Goal: Feedback & Contribution: Leave review/rating

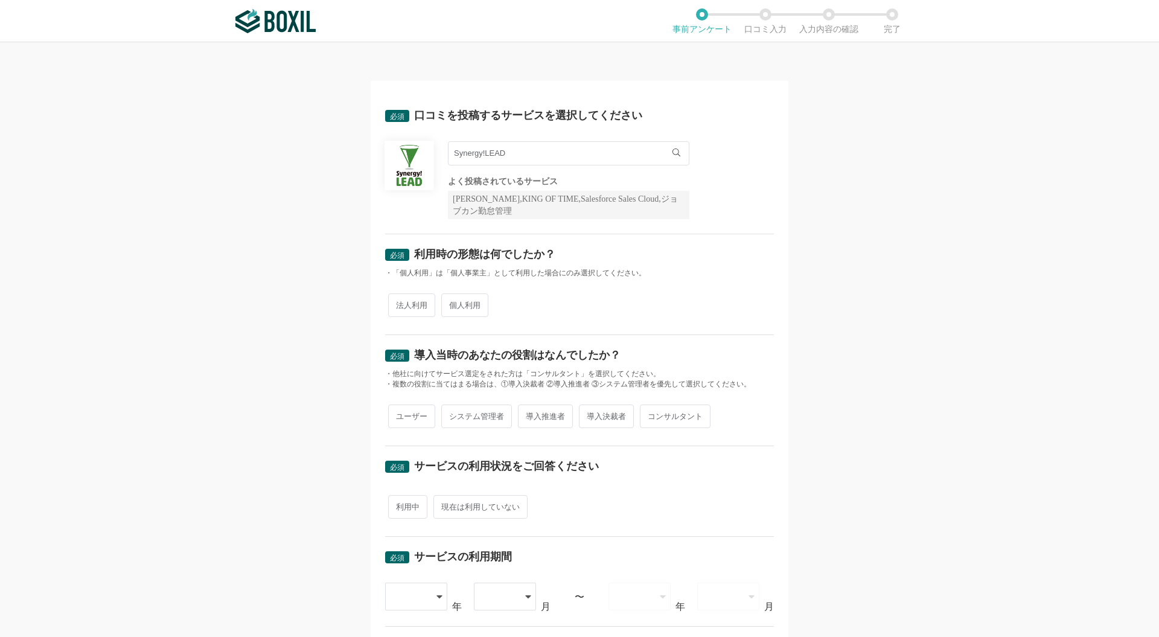
click at [403, 306] on span "法人利用" at bounding box center [411, 305] width 47 height 24
click at [399, 303] on input "法人利用" at bounding box center [395, 299] width 8 height 8
radio input "true"
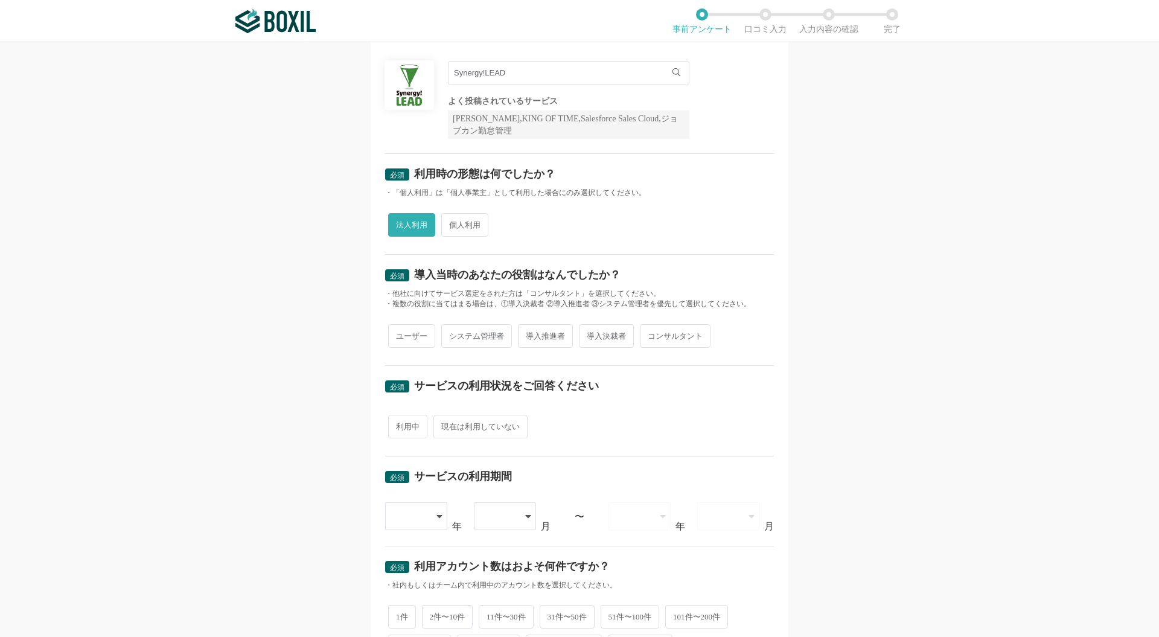
click at [415, 332] on span "ユーザー" at bounding box center [411, 336] width 47 height 24
click at [399, 332] on input "ユーザー" at bounding box center [395, 330] width 8 height 8
radio input "true"
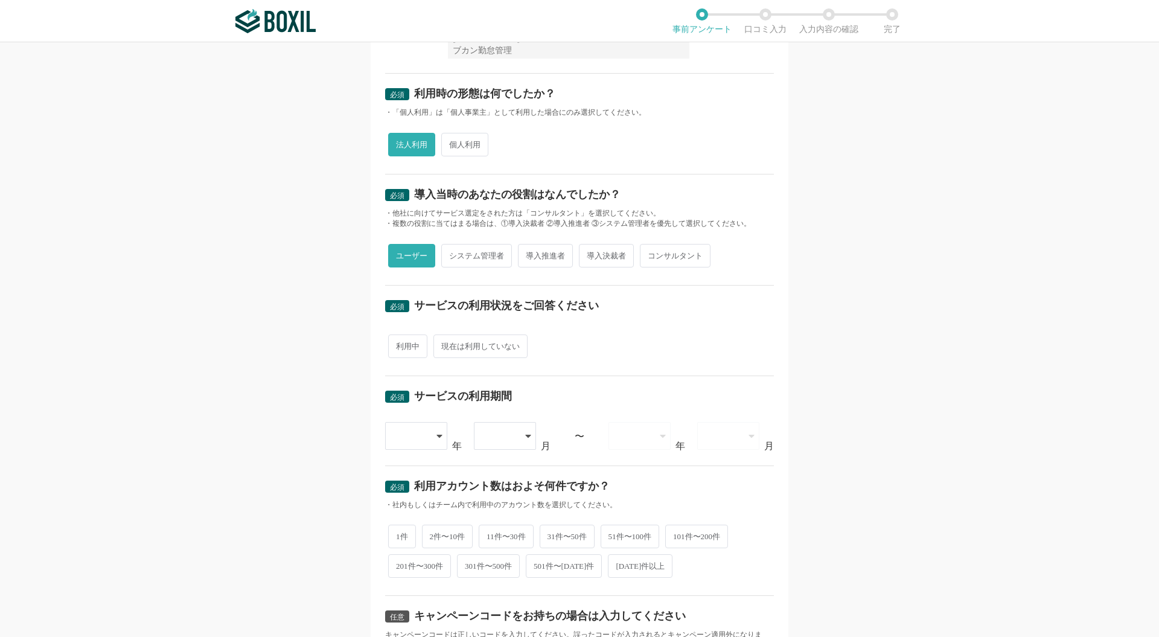
click at [398, 344] on span "利用中" at bounding box center [407, 346] width 39 height 24
click at [398, 344] on input "利用中" at bounding box center [395, 340] width 8 height 8
radio input "true"
click at [437, 434] on icon at bounding box center [439, 435] width 5 height 3
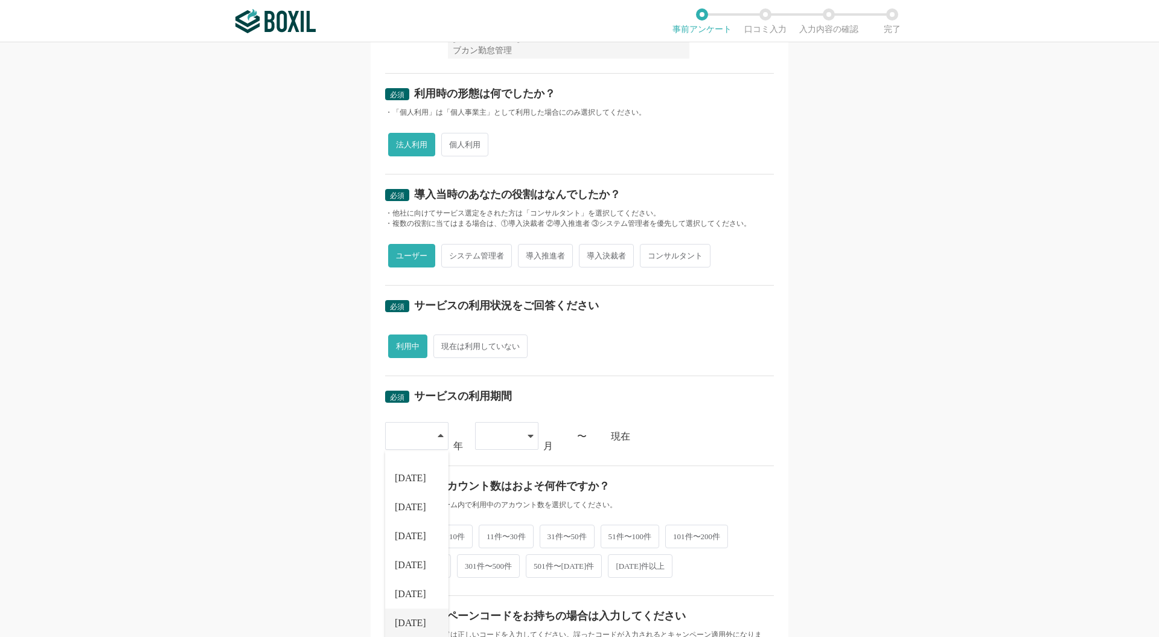
click at [405, 618] on span "[DATE]" at bounding box center [410, 623] width 31 height 10
click at [527, 434] on icon at bounding box center [529, 435] width 5 height 3
click at [488, 611] on span "06" at bounding box center [490, 615] width 10 height 10
click at [845, 476] on div "必須 口コミを投稿するサービスを選択してください Synergy!LEAD Synergy!LEAD よく投稿されているサービス Sansan,KING OF…" at bounding box center [579, 339] width 1159 height 594
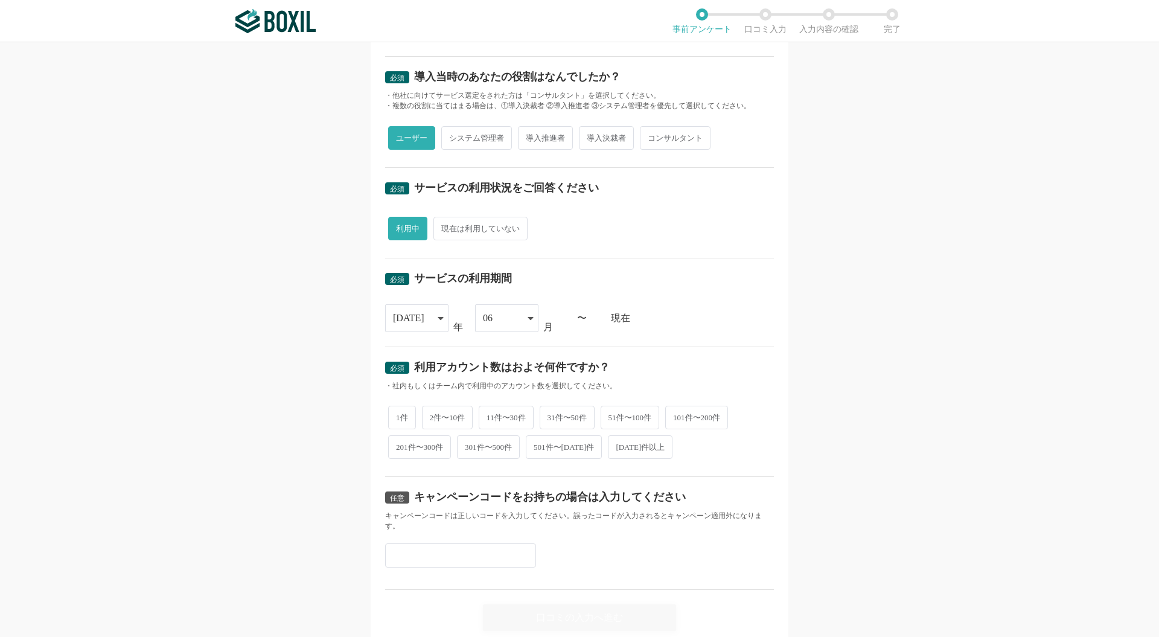
scroll to position [322, 0]
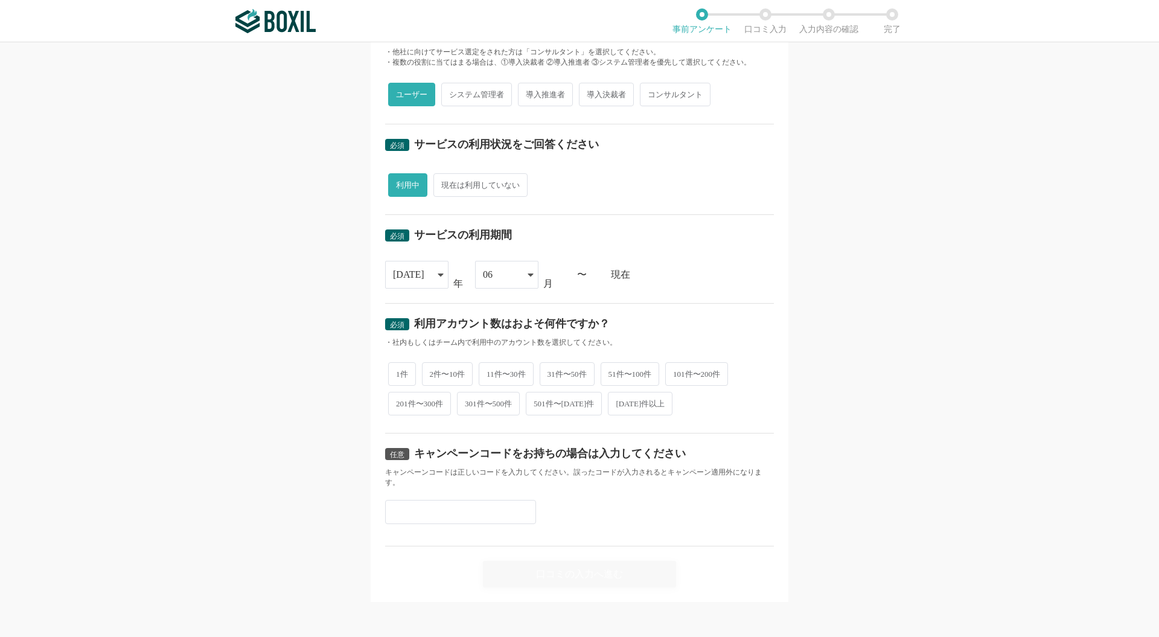
click at [455, 372] on span "2件〜10件" at bounding box center [447, 374] width 51 height 24
click at [433, 372] on input "2件〜10件" at bounding box center [429, 368] width 8 height 8
radio input "true"
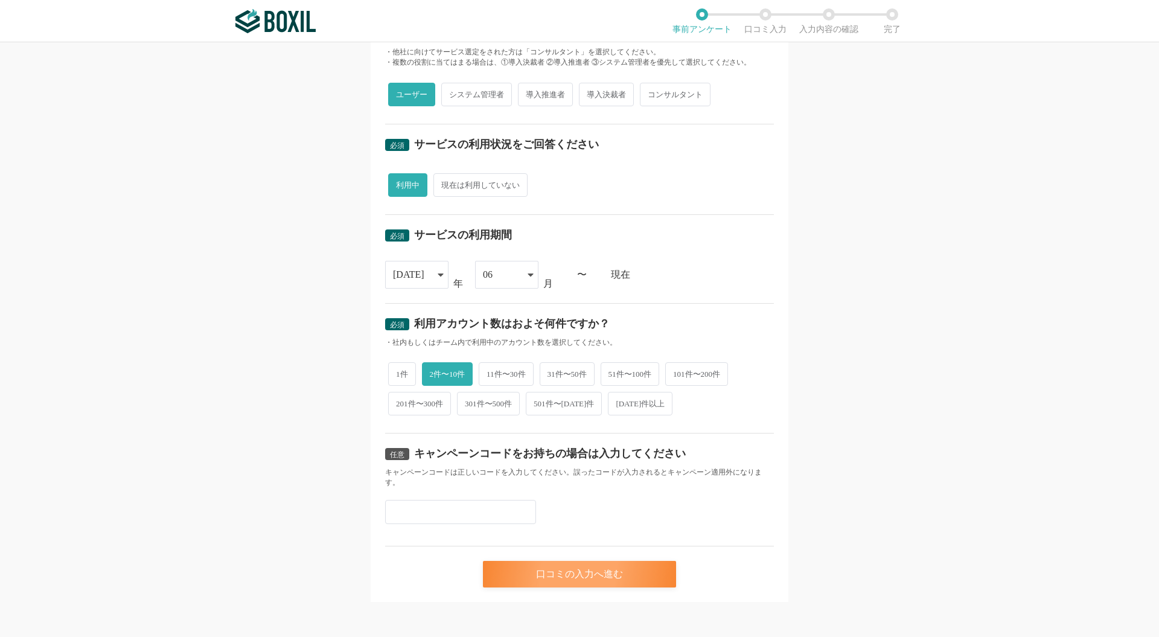
click at [614, 574] on div "口コミの入力へ進む" at bounding box center [579, 574] width 193 height 27
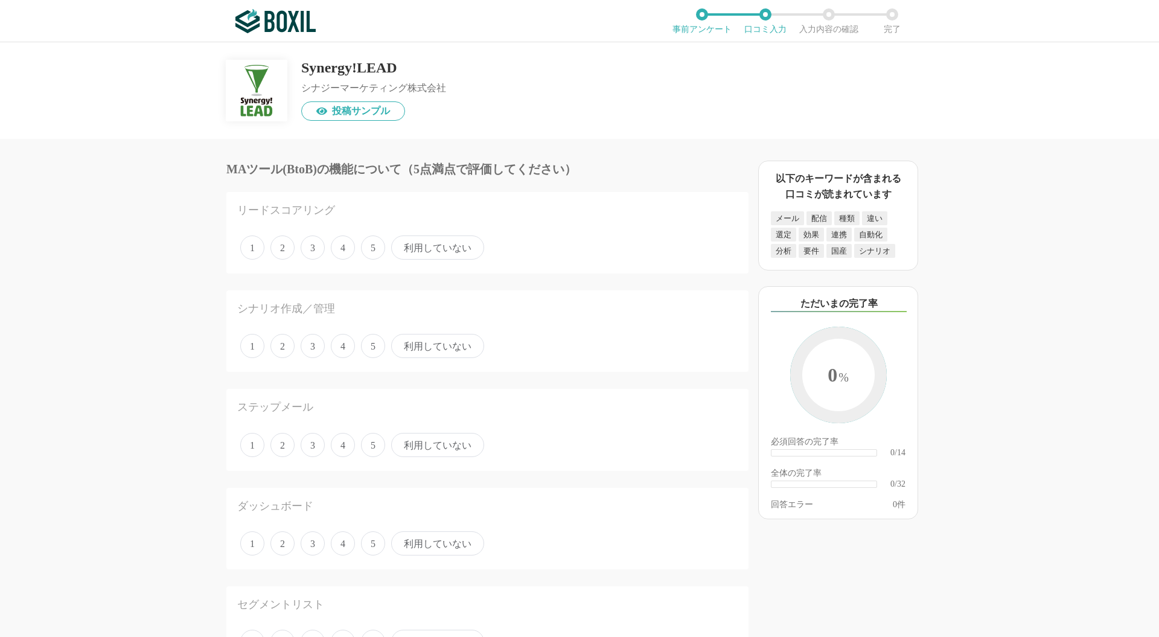
click at [445, 250] on span "利用していない" at bounding box center [437, 247] width 93 height 24
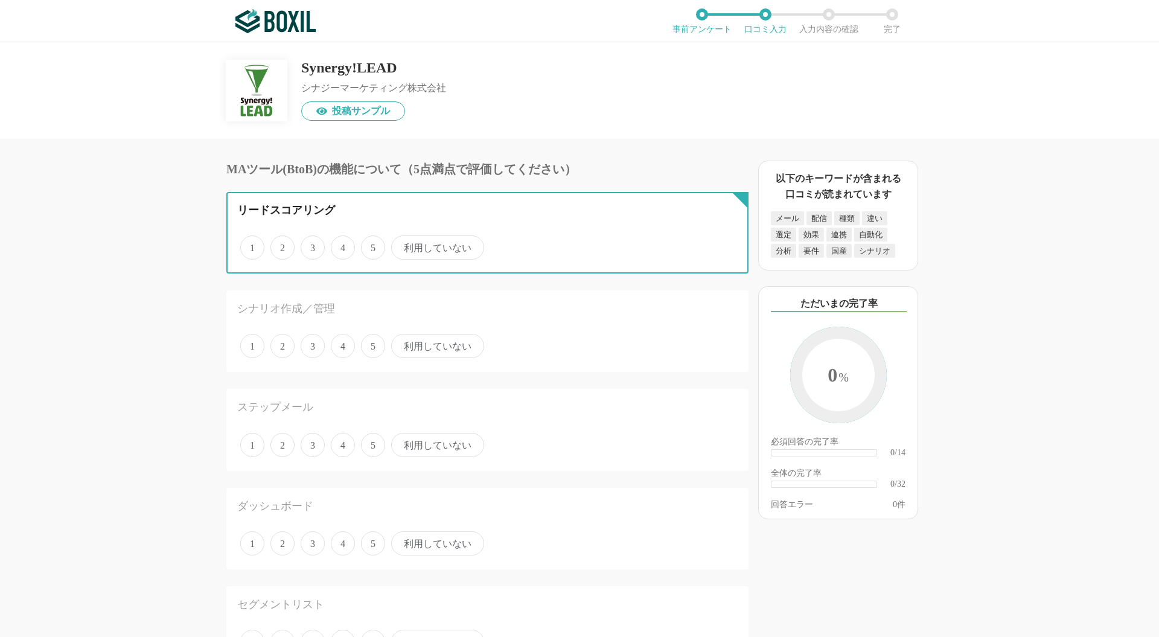
click at [402, 245] on input "利用していない" at bounding box center [398, 241] width 8 height 8
radio input "true"
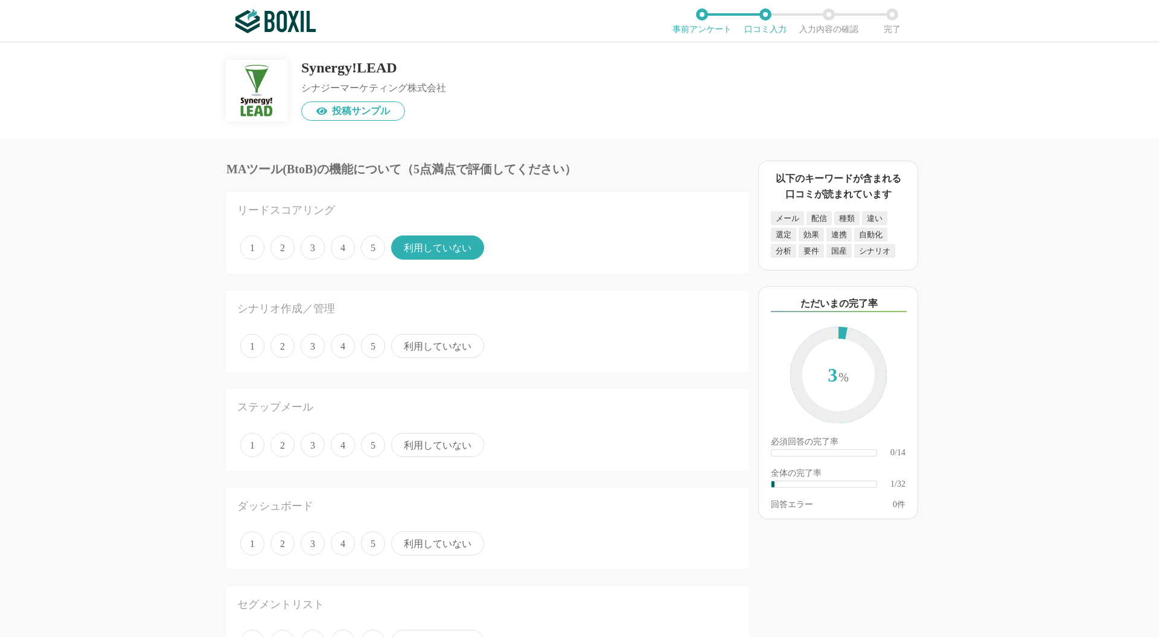
click at [444, 347] on span "利用していない" at bounding box center [437, 346] width 93 height 24
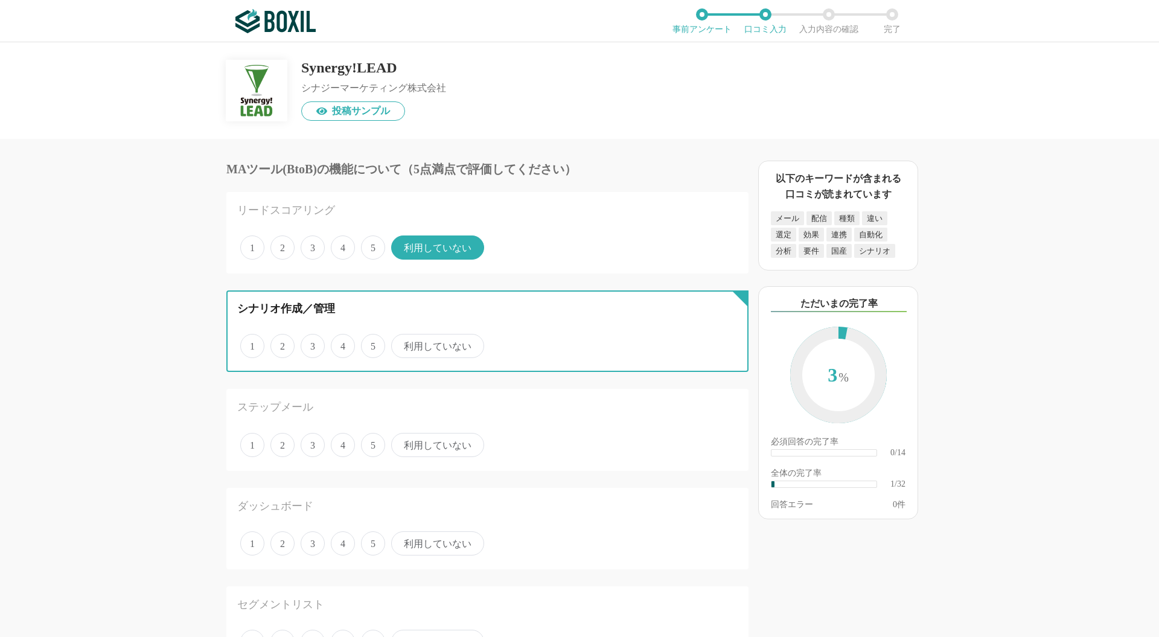
click at [402, 343] on input "利用していない" at bounding box center [398, 340] width 8 height 8
radio input "true"
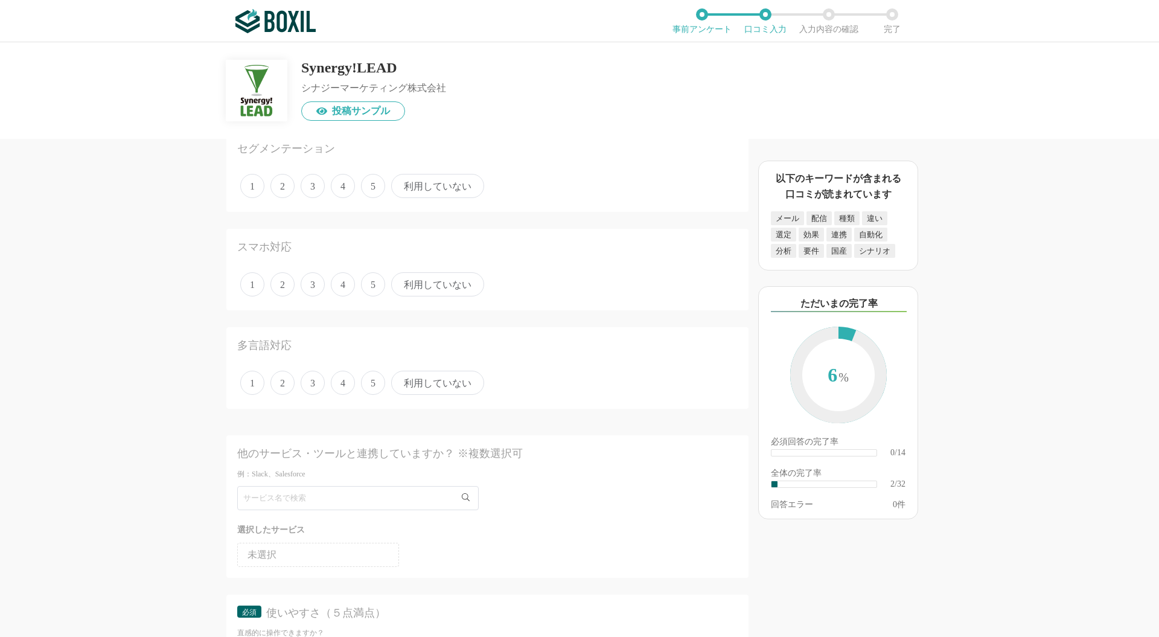
scroll to position [1287, 0]
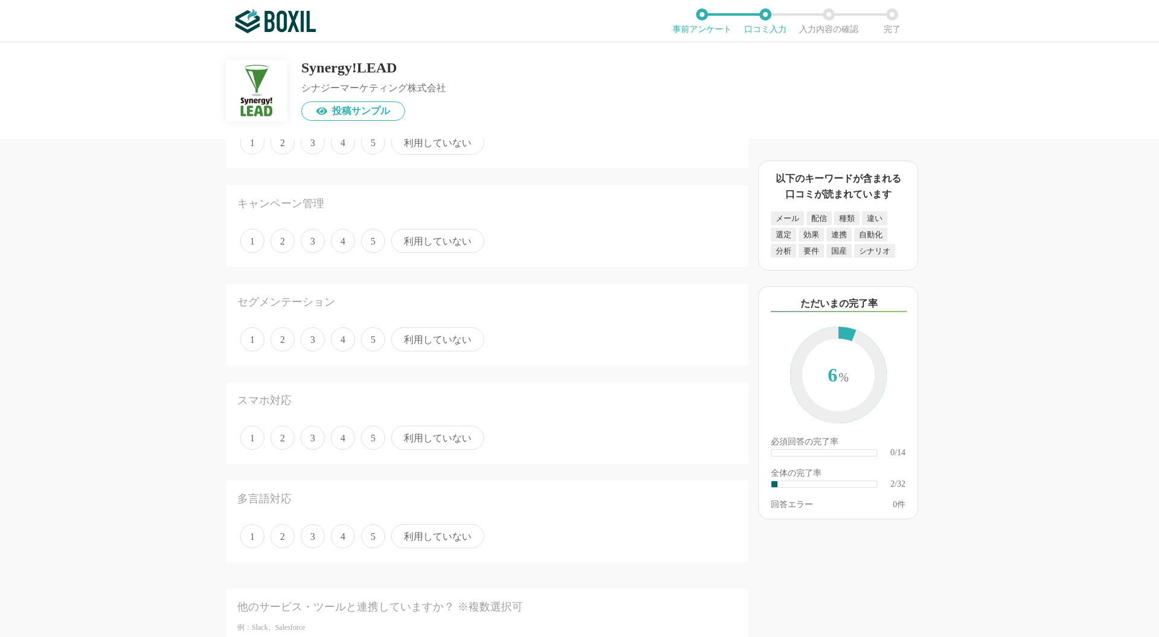
click at [444, 534] on span "利用していない" at bounding box center [437, 536] width 93 height 24
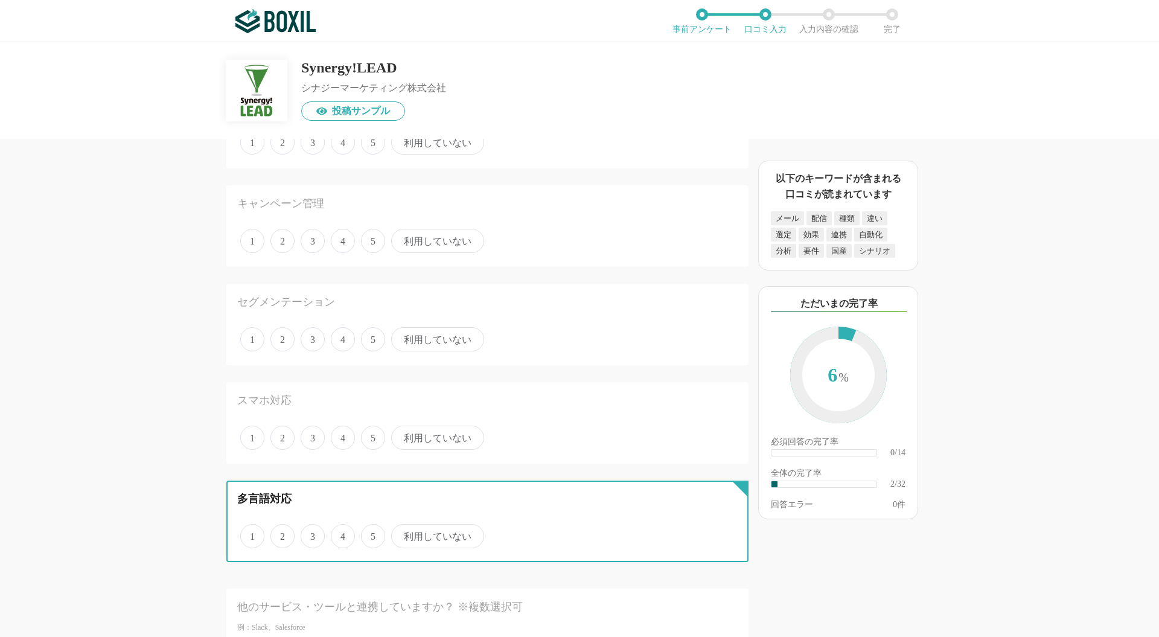
click at [402, 533] on input "利用していない" at bounding box center [398, 530] width 8 height 8
radio input "true"
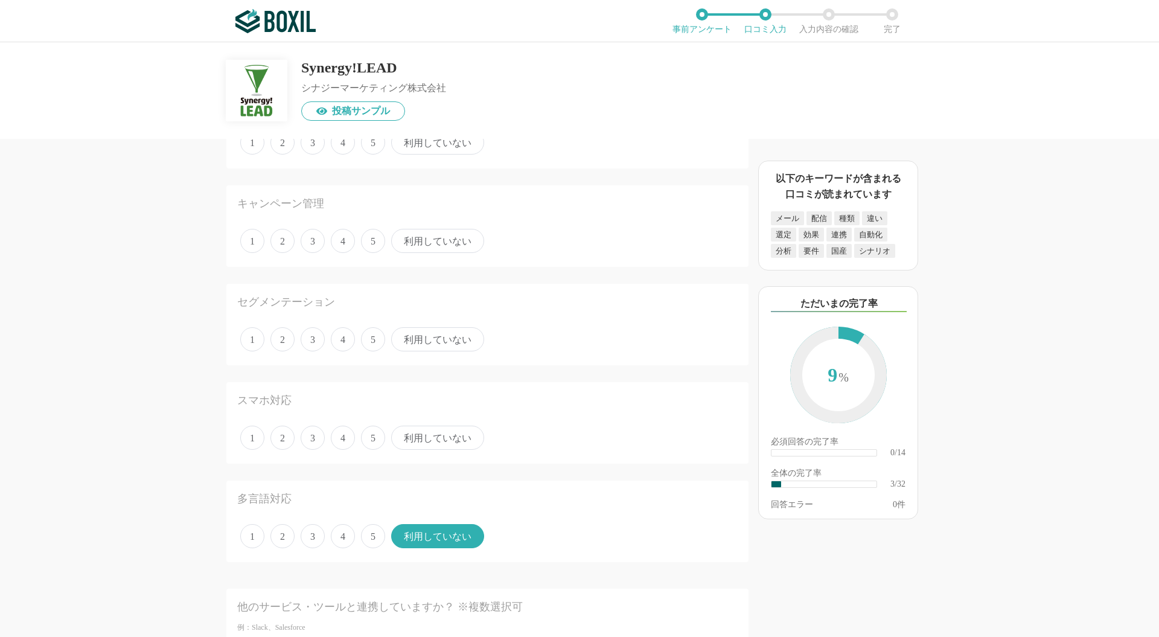
click at [372, 434] on span "5" at bounding box center [373, 437] width 24 height 24
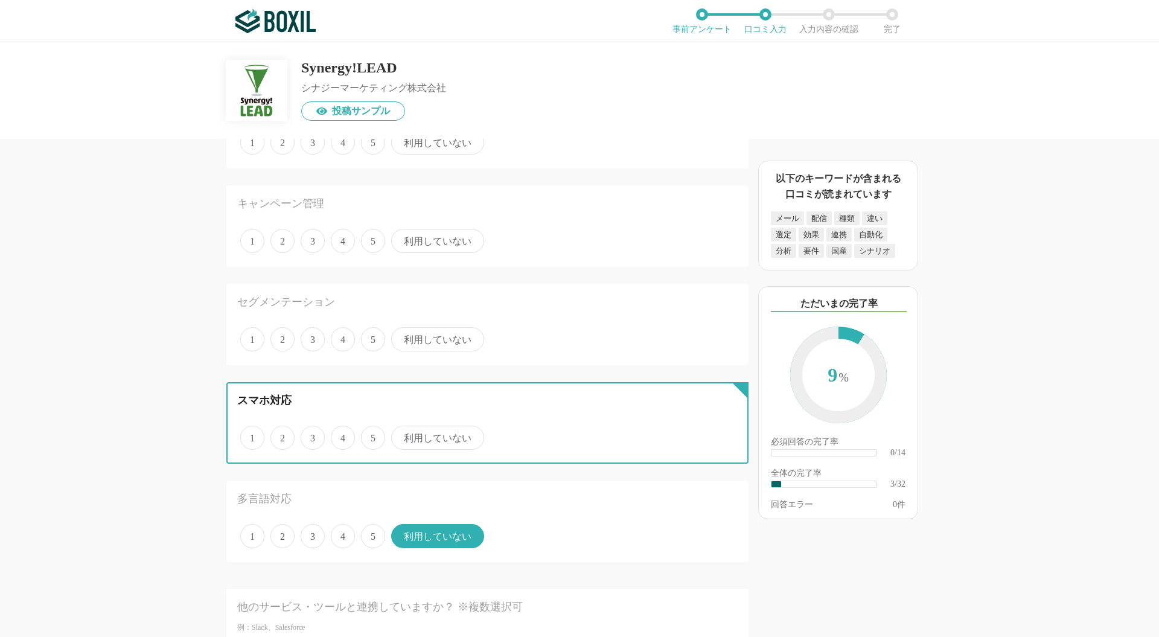
click at [372, 434] on input "5" at bounding box center [368, 431] width 8 height 8
radio input "true"
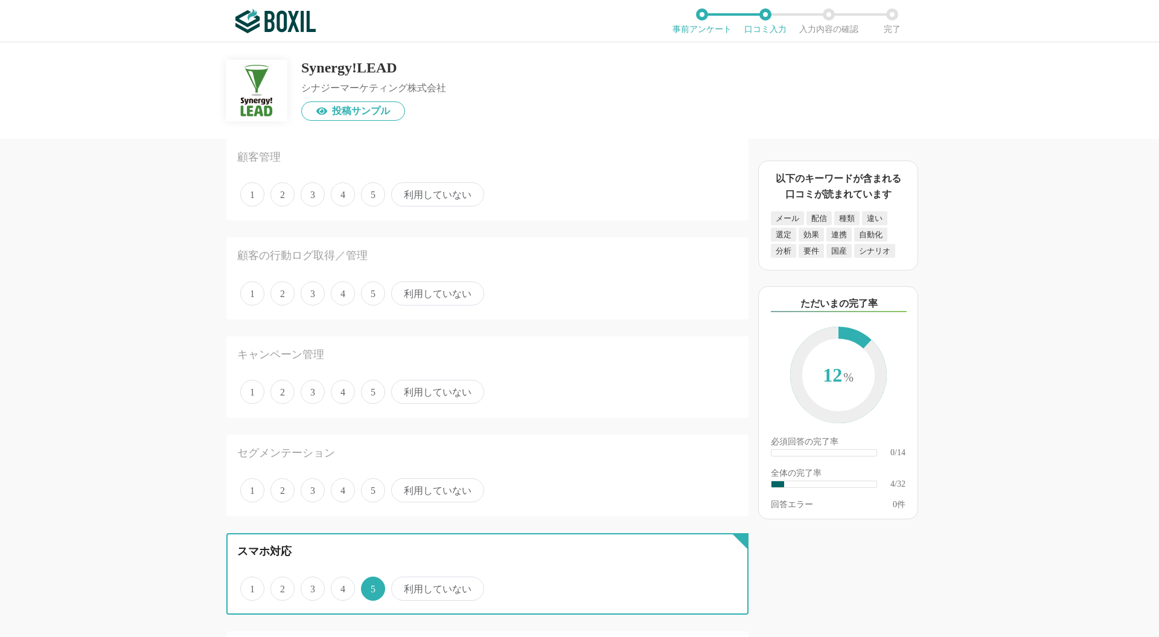
scroll to position [1126, 0]
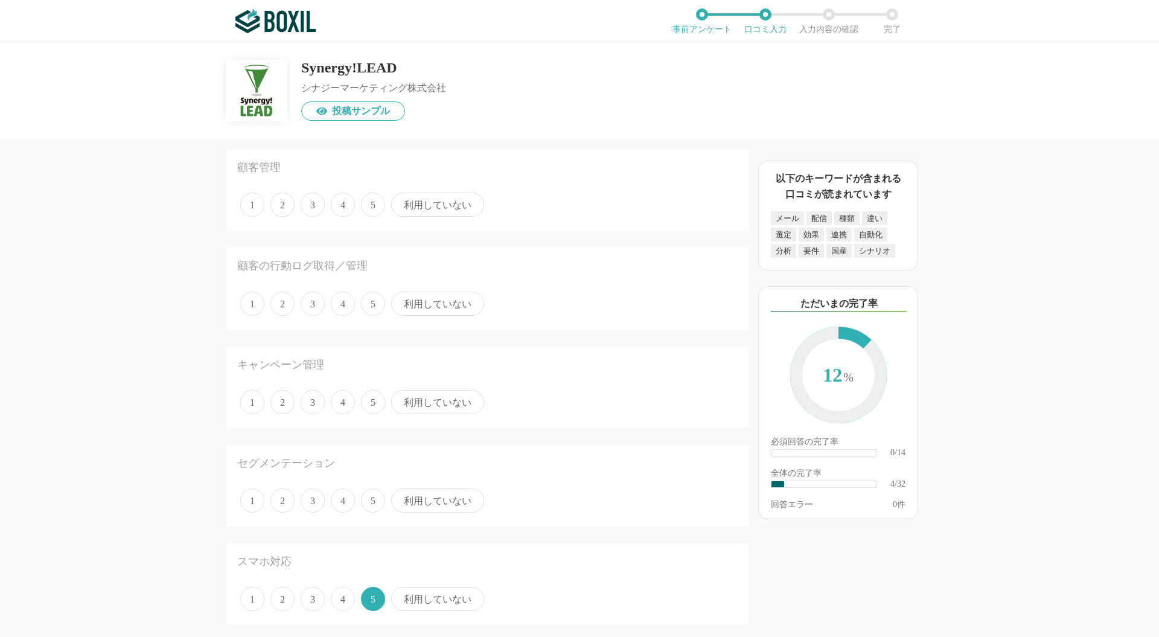
click at [444, 494] on span "利用していない" at bounding box center [437, 500] width 93 height 24
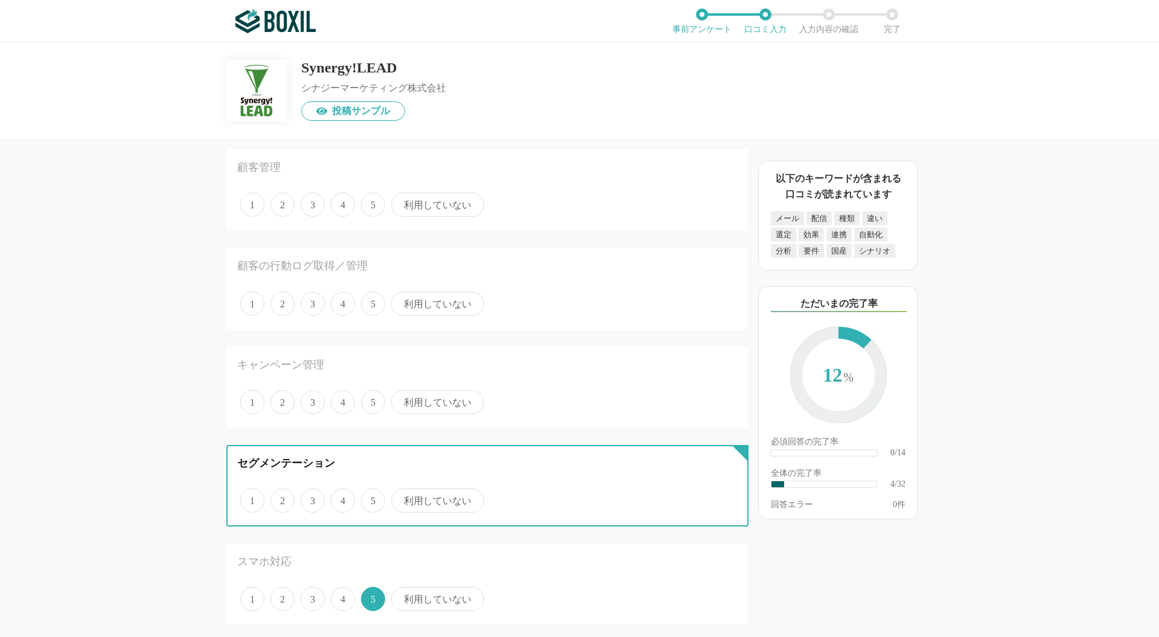
click at [402, 494] on input "利用していない" at bounding box center [398, 494] width 8 height 8
radio input "true"
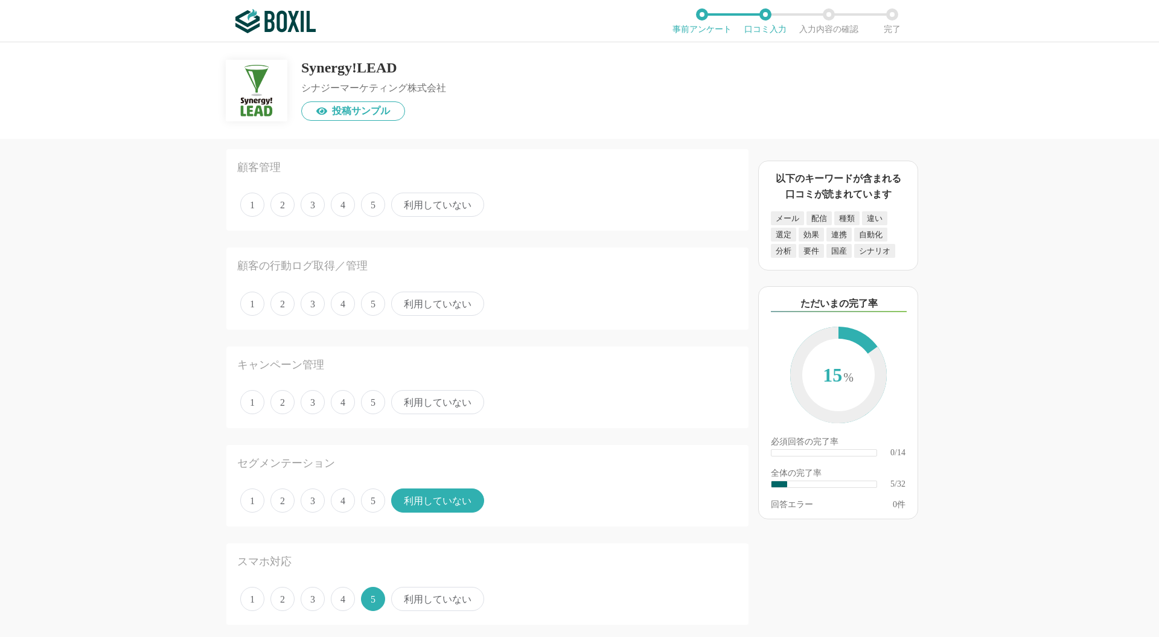
click at [375, 402] on span "5" at bounding box center [373, 402] width 24 height 24
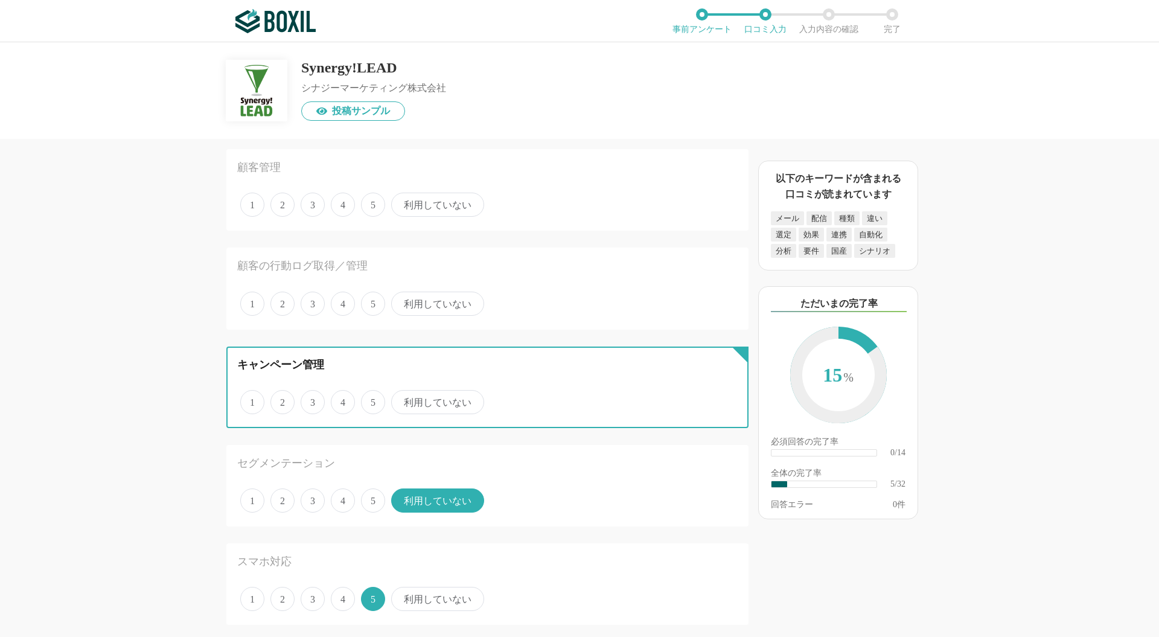
click at [372, 399] on input "5" at bounding box center [368, 396] width 8 height 8
radio input "true"
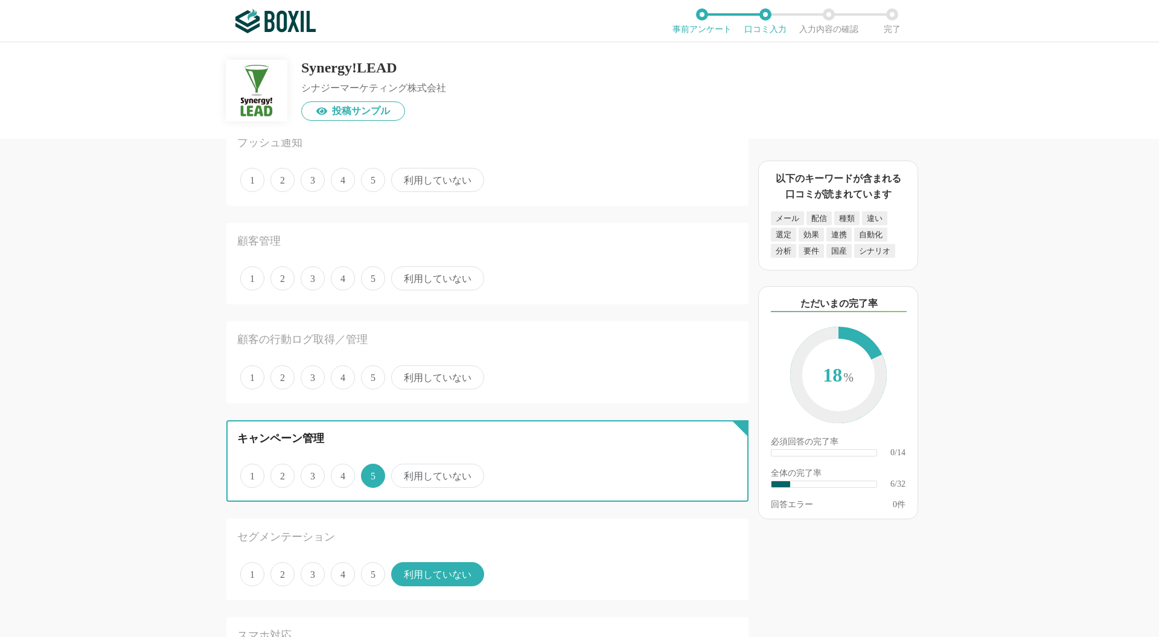
scroll to position [965, 0]
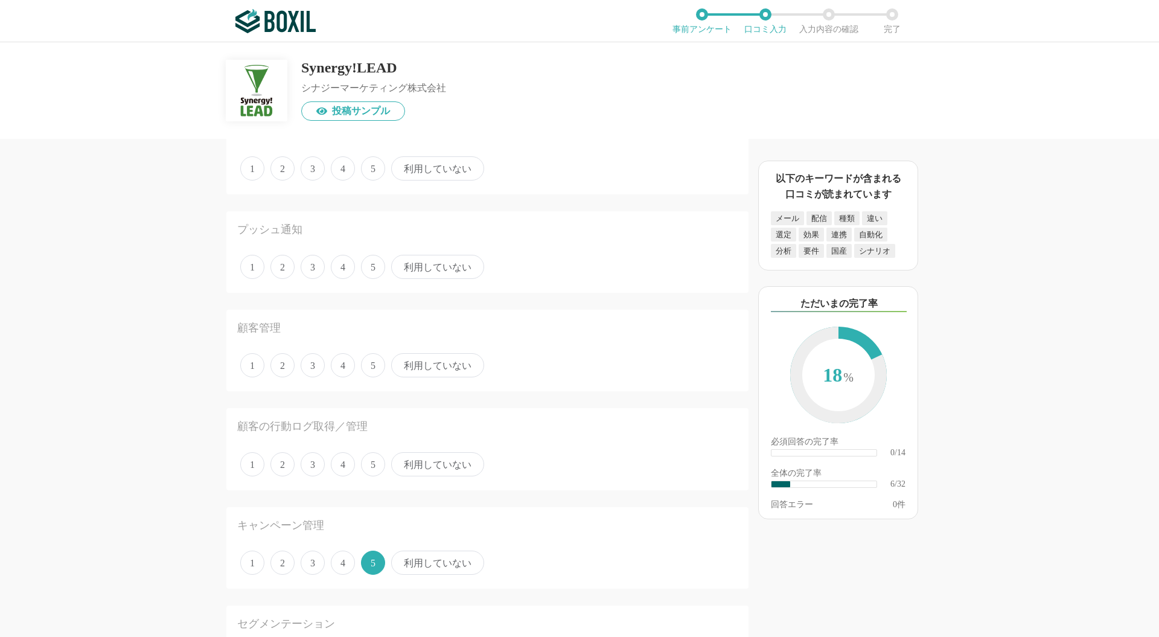
click at [444, 471] on span "利用していない" at bounding box center [437, 464] width 93 height 24
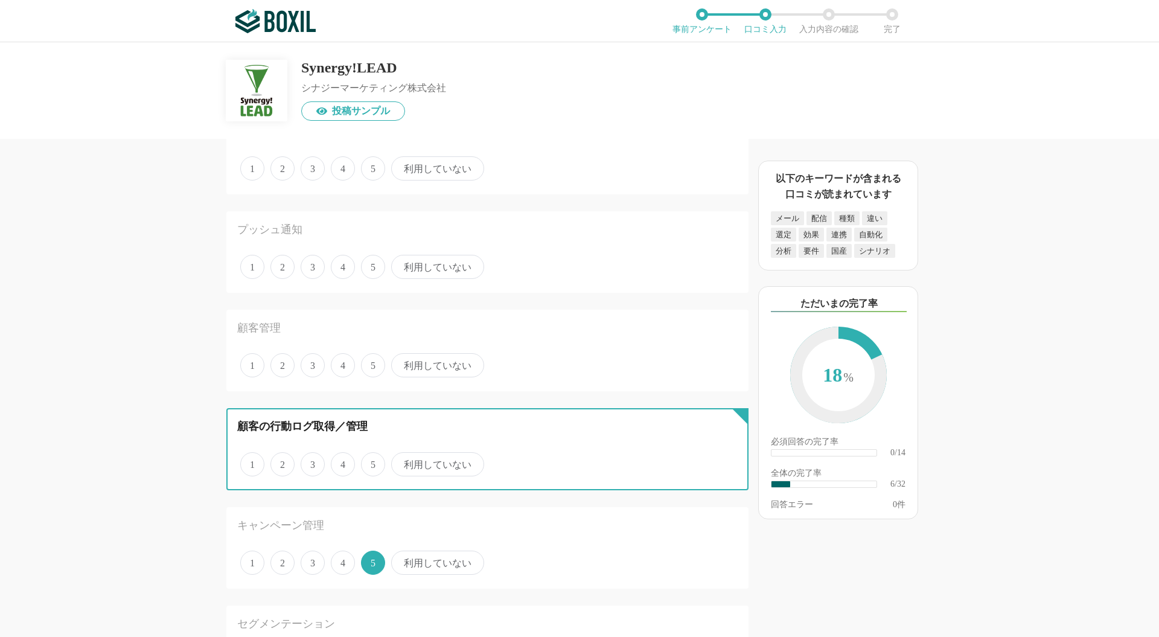
click at [402, 462] on input "利用していない" at bounding box center [398, 458] width 8 height 8
radio input "true"
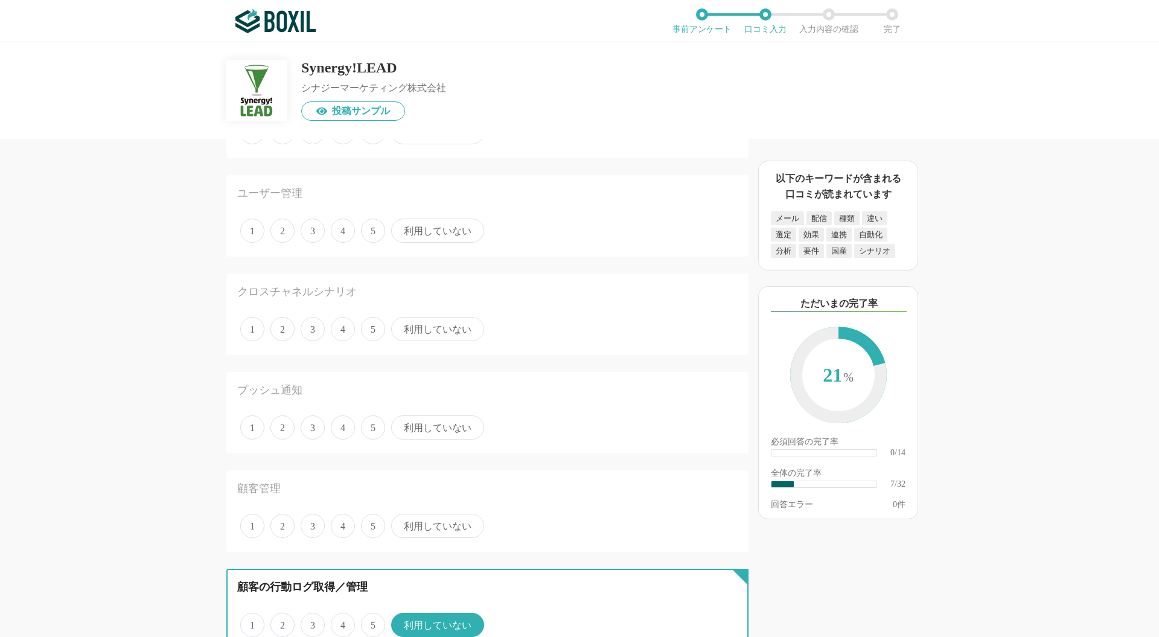
scroll to position [804, 0]
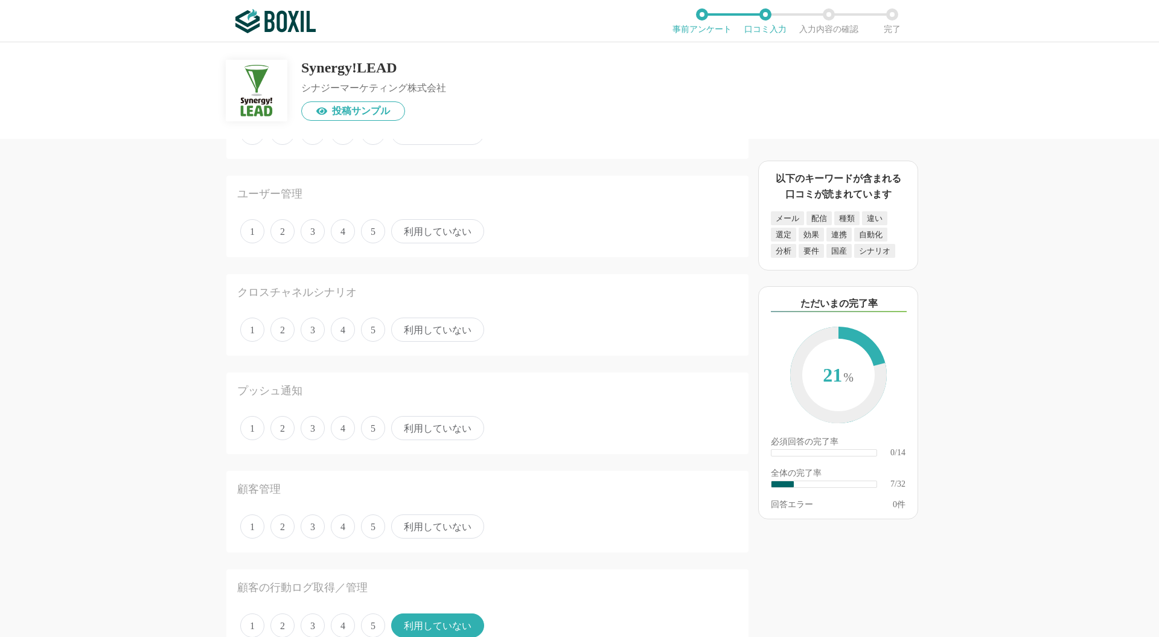
click at [370, 526] on span "5" at bounding box center [373, 526] width 24 height 24
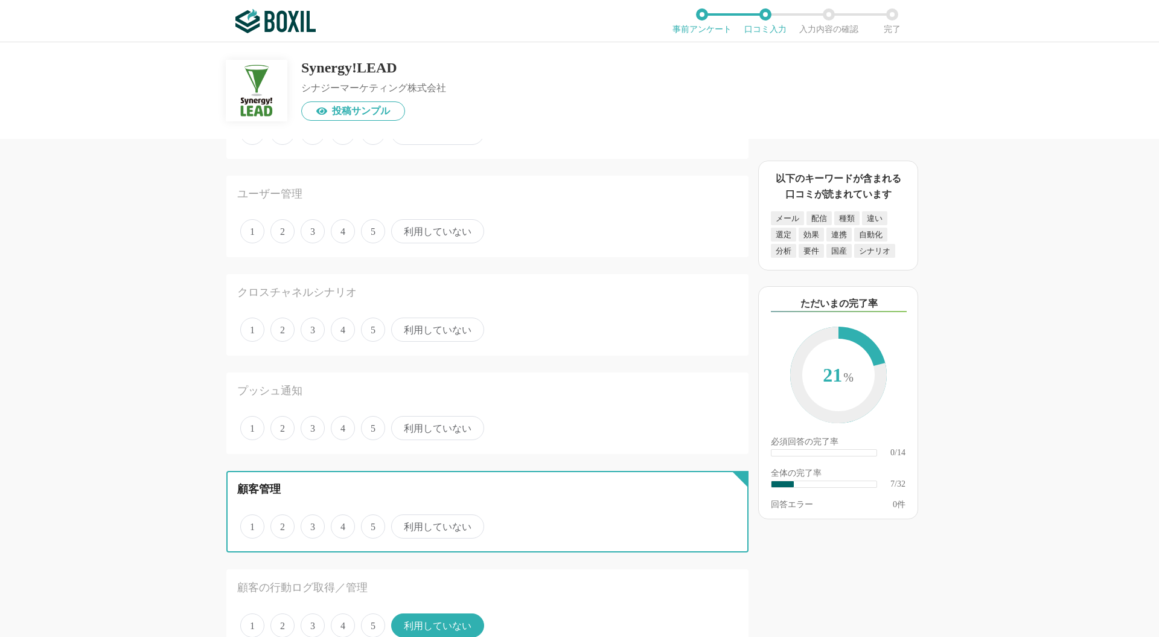
click at [370, 524] on input "5" at bounding box center [368, 520] width 8 height 8
radio input "true"
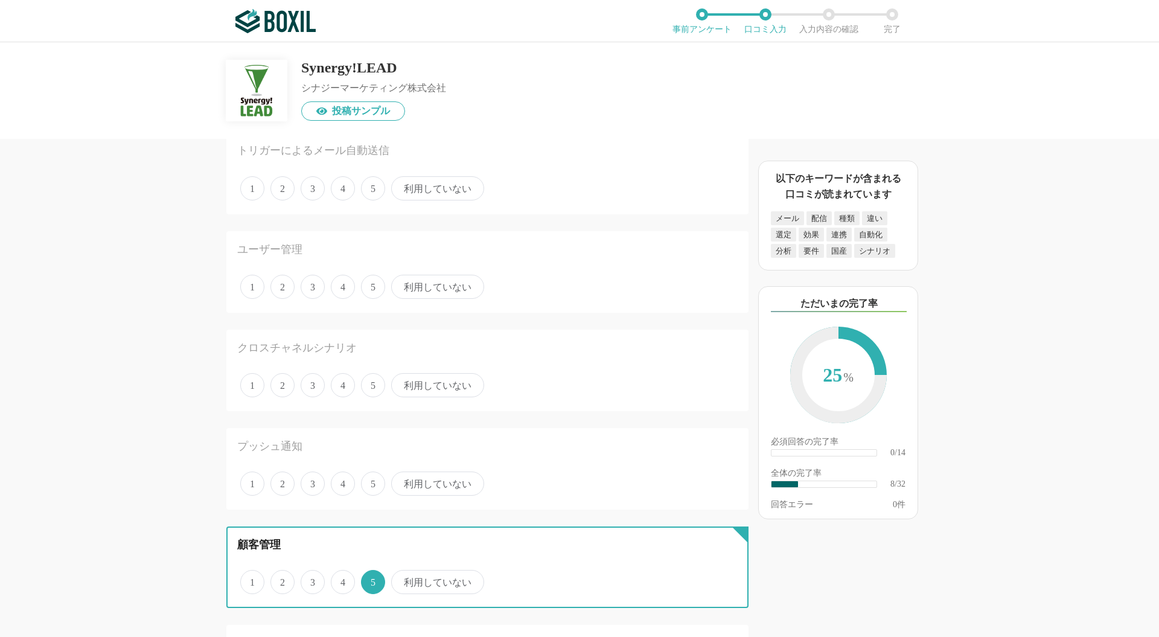
scroll to position [724, 0]
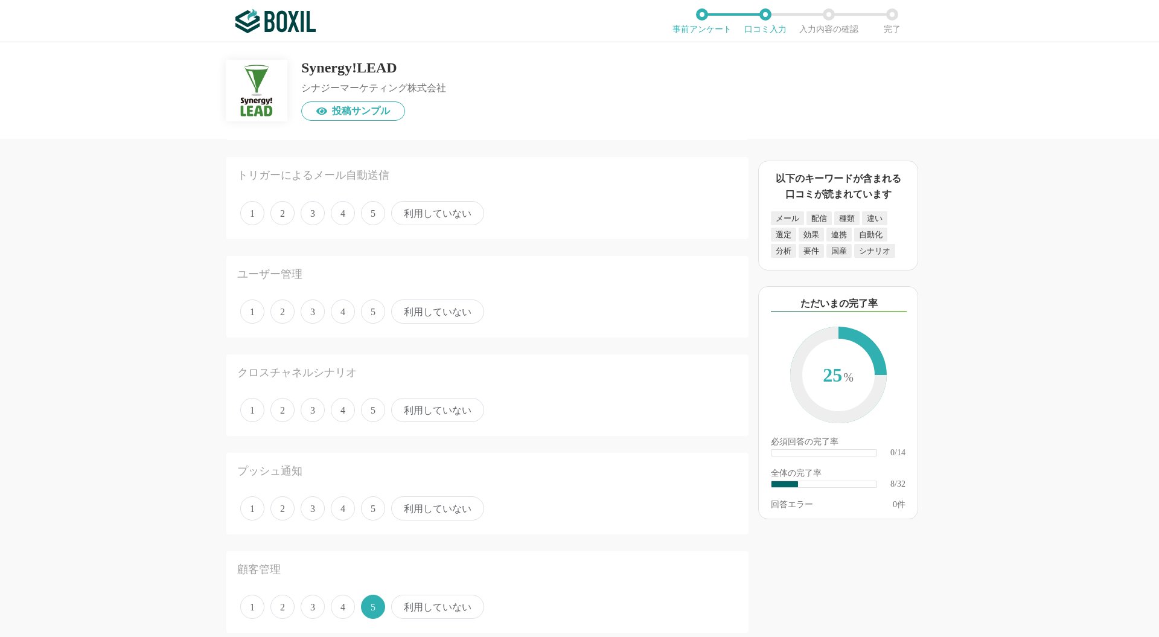
click at [449, 509] on span "利用していない" at bounding box center [437, 508] width 93 height 24
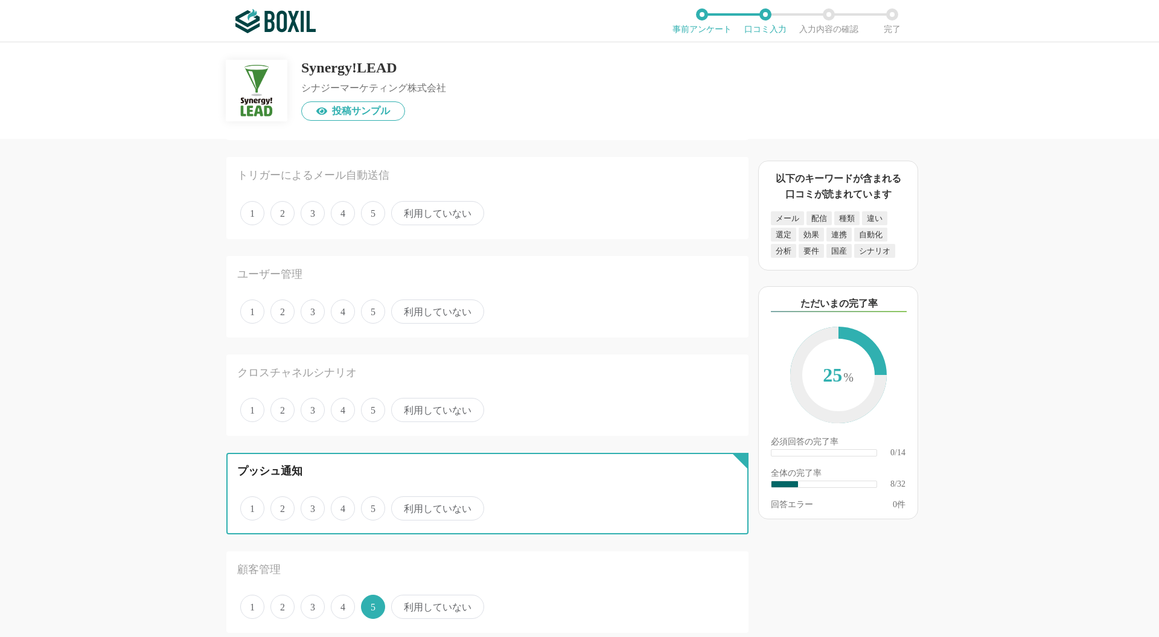
click at [402, 506] on input "利用していない" at bounding box center [398, 502] width 8 height 8
radio input "true"
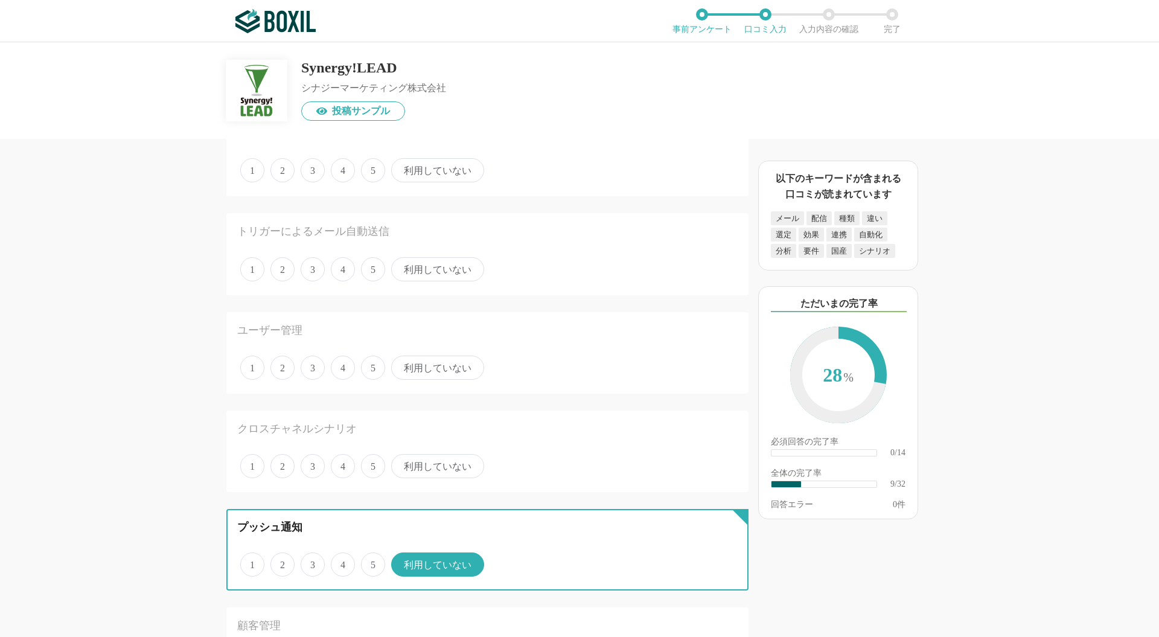
scroll to position [643, 0]
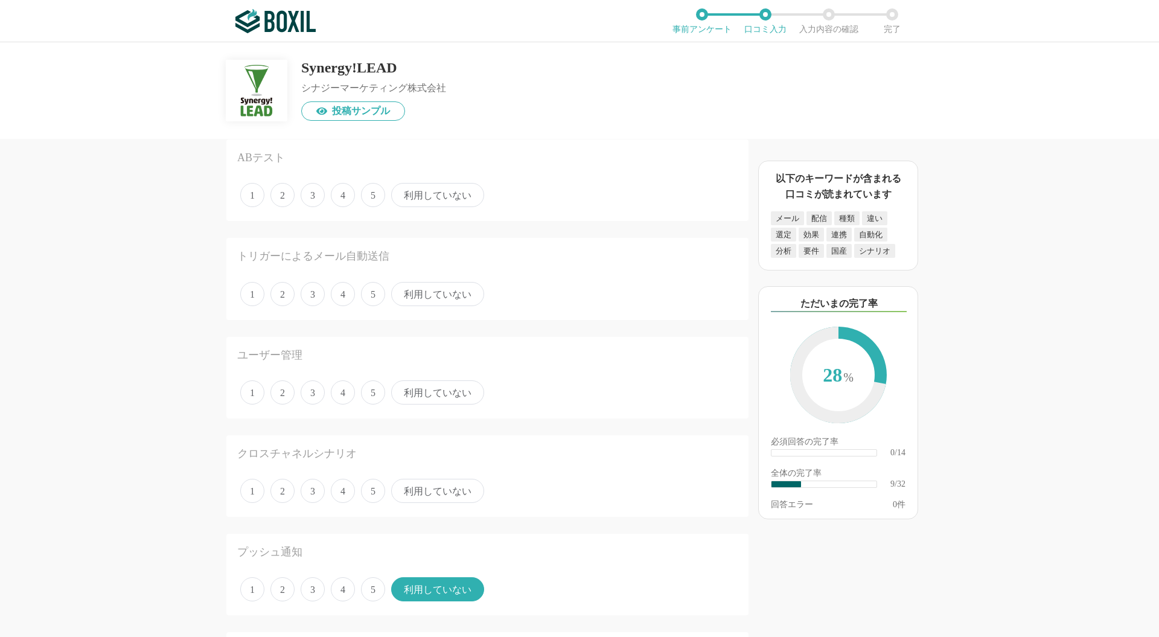
click at [451, 483] on span "利用していない" at bounding box center [437, 491] width 93 height 24
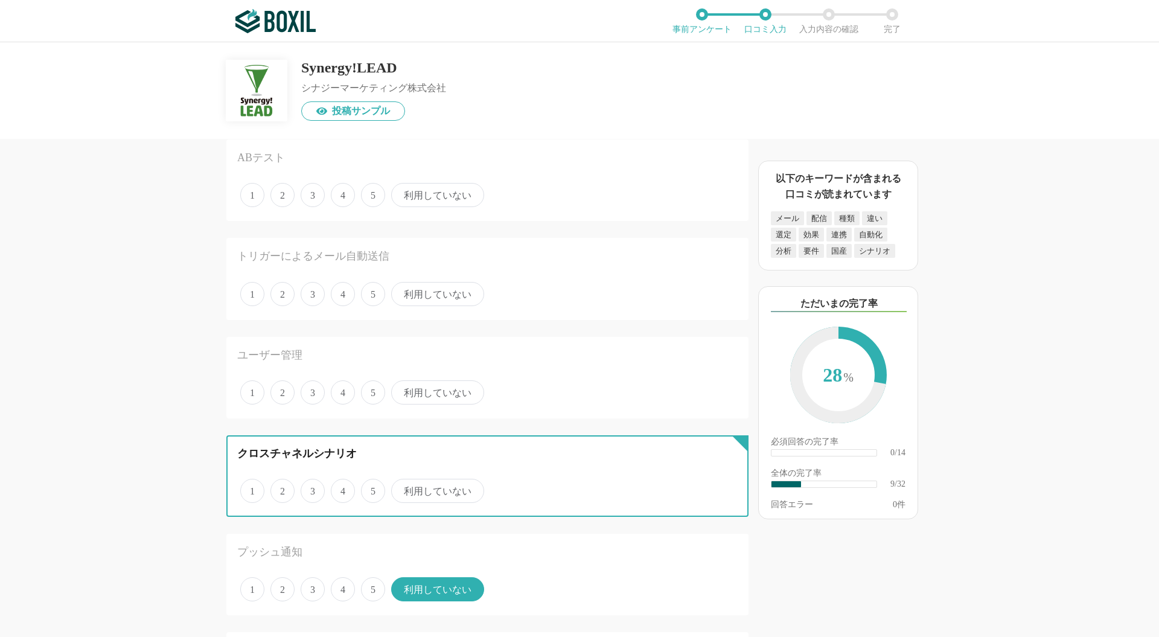
click at [402, 483] on input "利用していない" at bounding box center [398, 484] width 8 height 8
radio input "true"
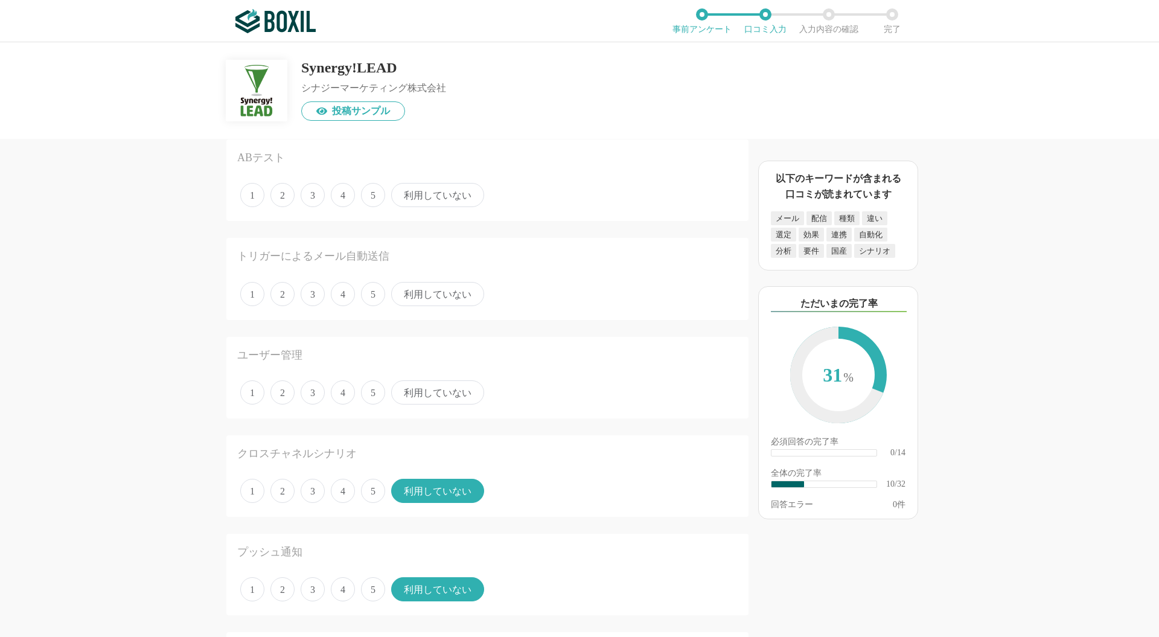
click at [367, 388] on span "5" at bounding box center [373, 392] width 24 height 24
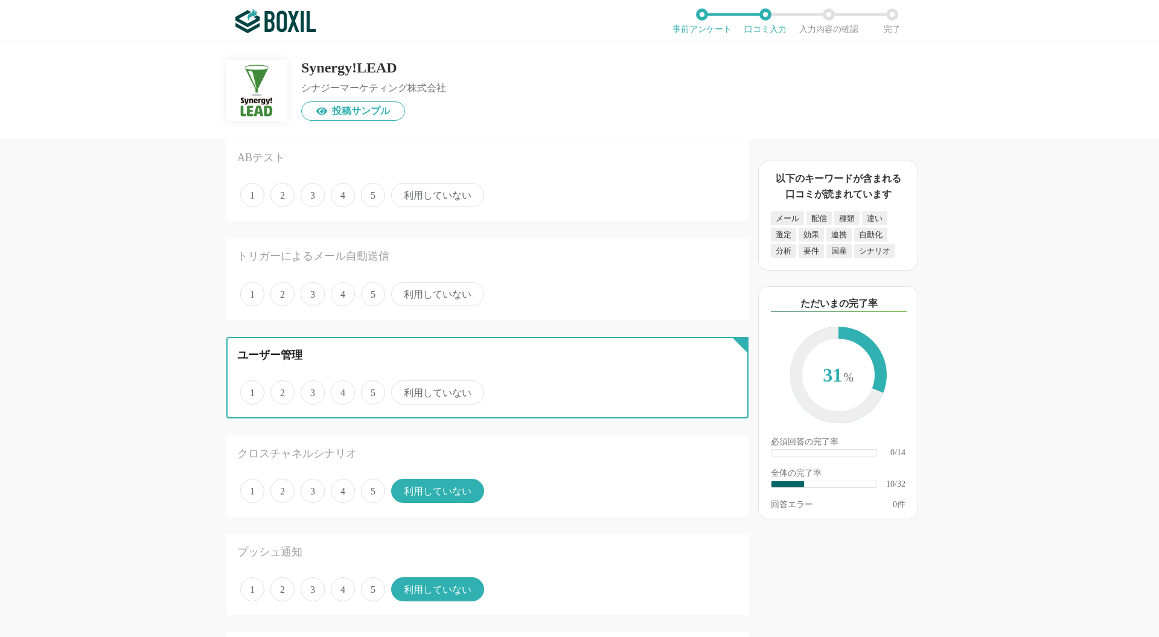
click at [367, 388] on input "5" at bounding box center [368, 386] width 8 height 8
radio input "true"
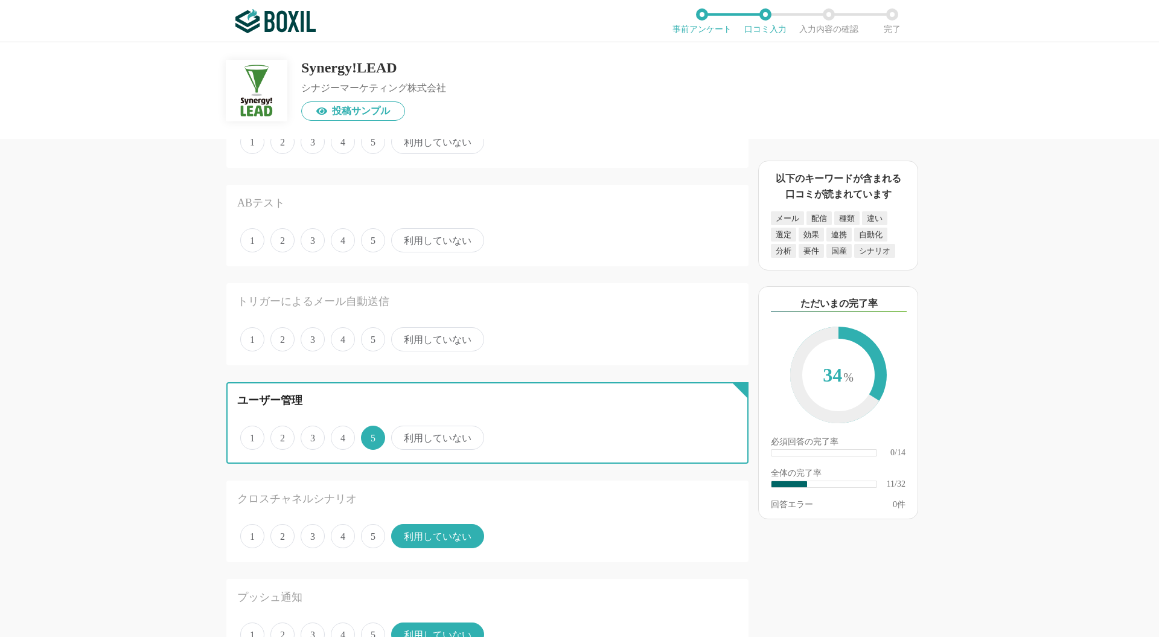
scroll to position [483, 0]
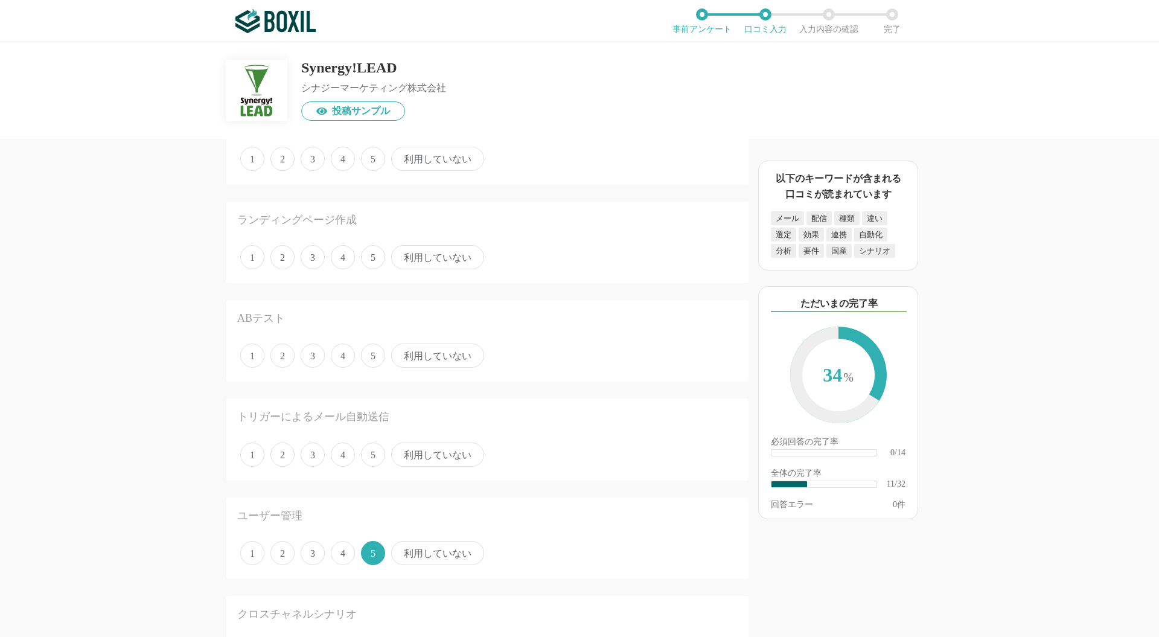
click at [431, 456] on span "利用していない" at bounding box center [437, 454] width 93 height 24
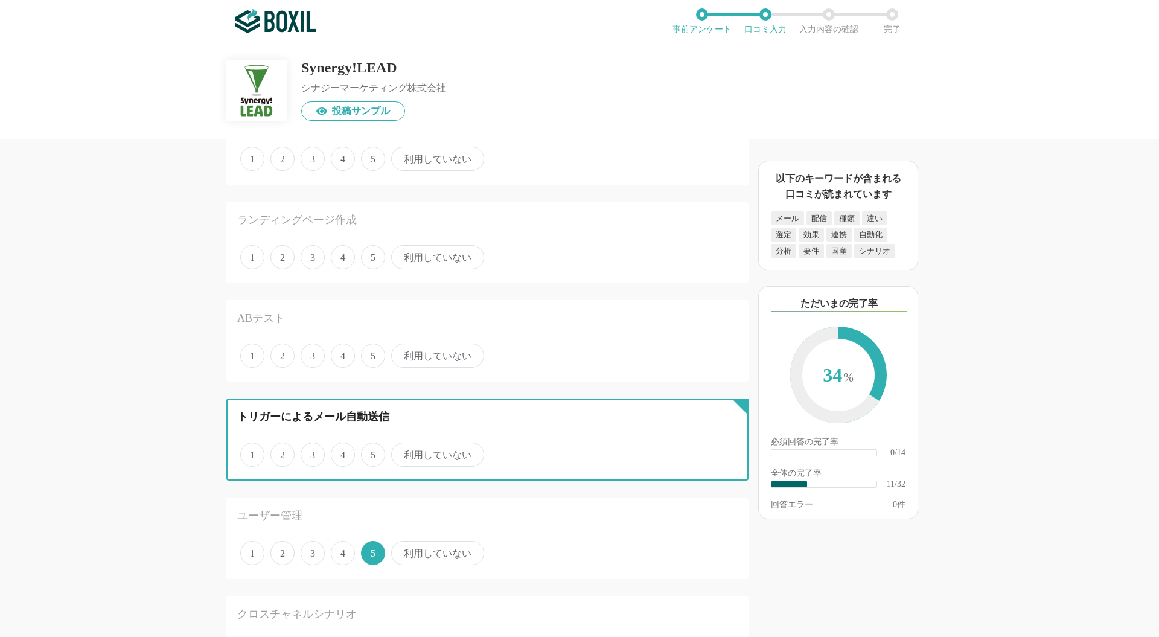
click at [402, 452] on input "利用していない" at bounding box center [398, 448] width 8 height 8
radio input "true"
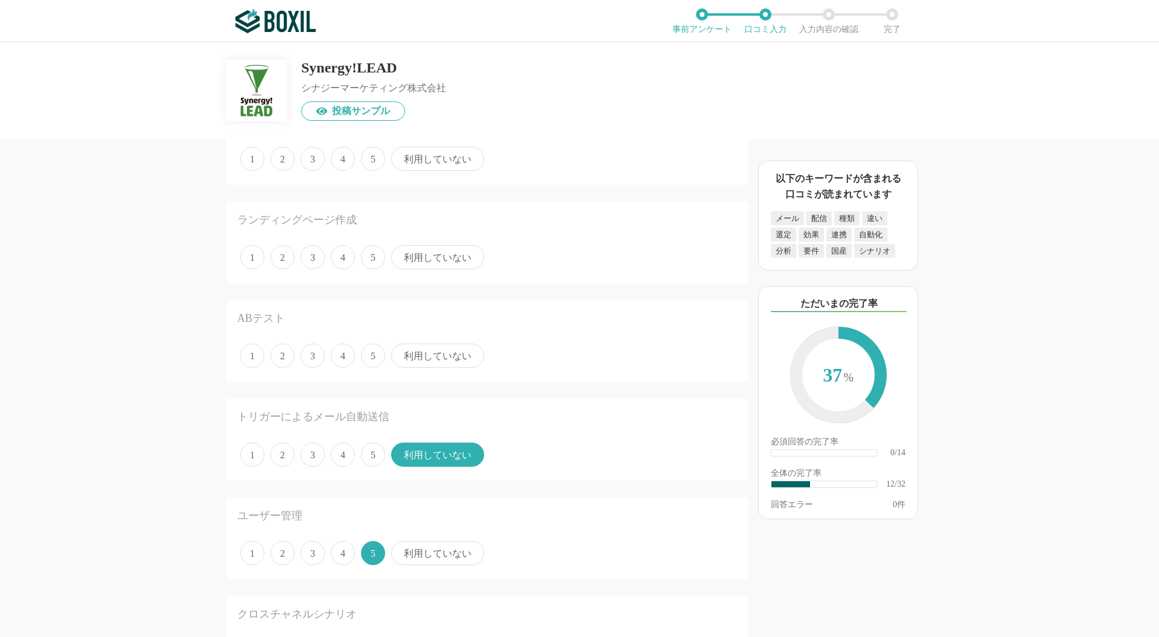
click at [454, 355] on span "利用していない" at bounding box center [437, 355] width 93 height 24
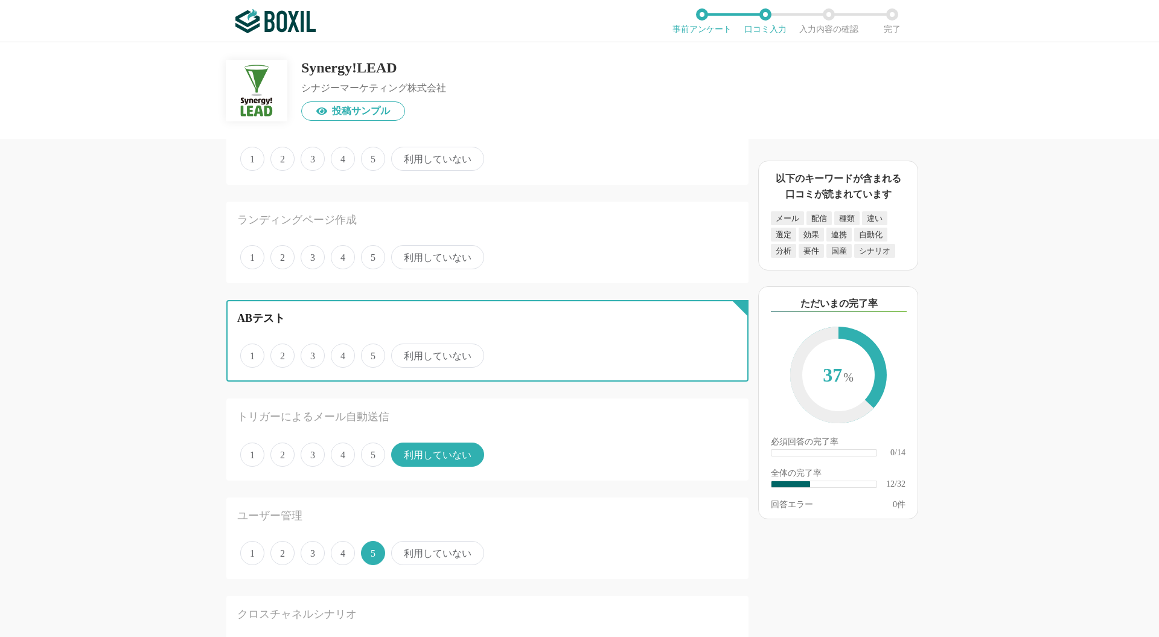
click at [402, 353] on input "利用していない" at bounding box center [398, 349] width 8 height 8
radio input "true"
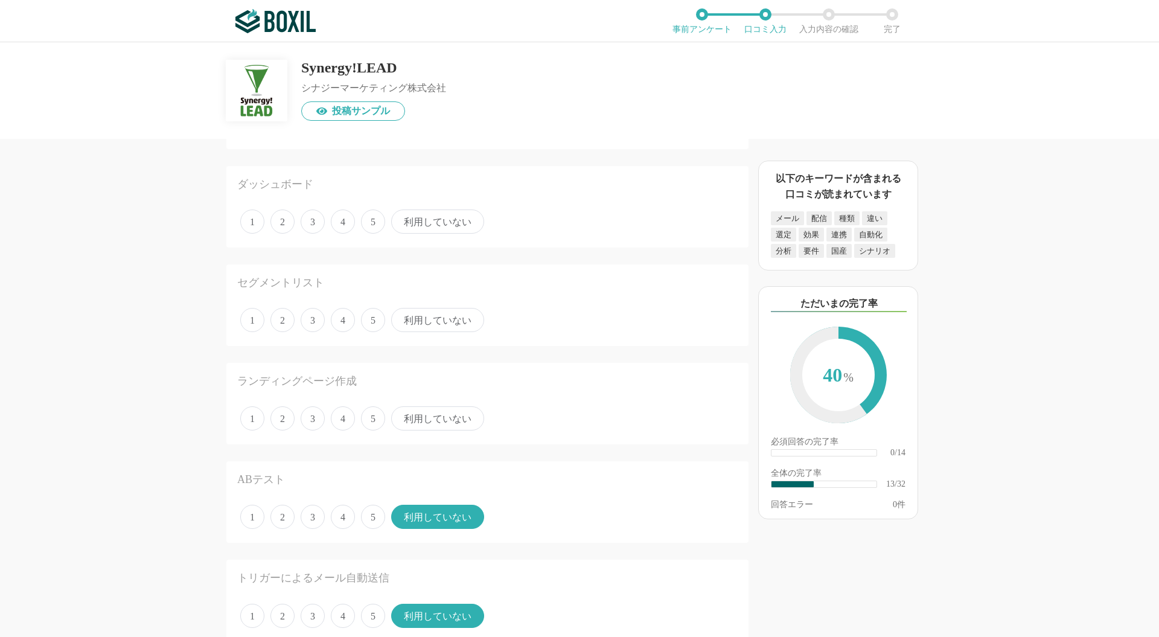
click at [423, 413] on span "利用していない" at bounding box center [437, 418] width 93 height 24
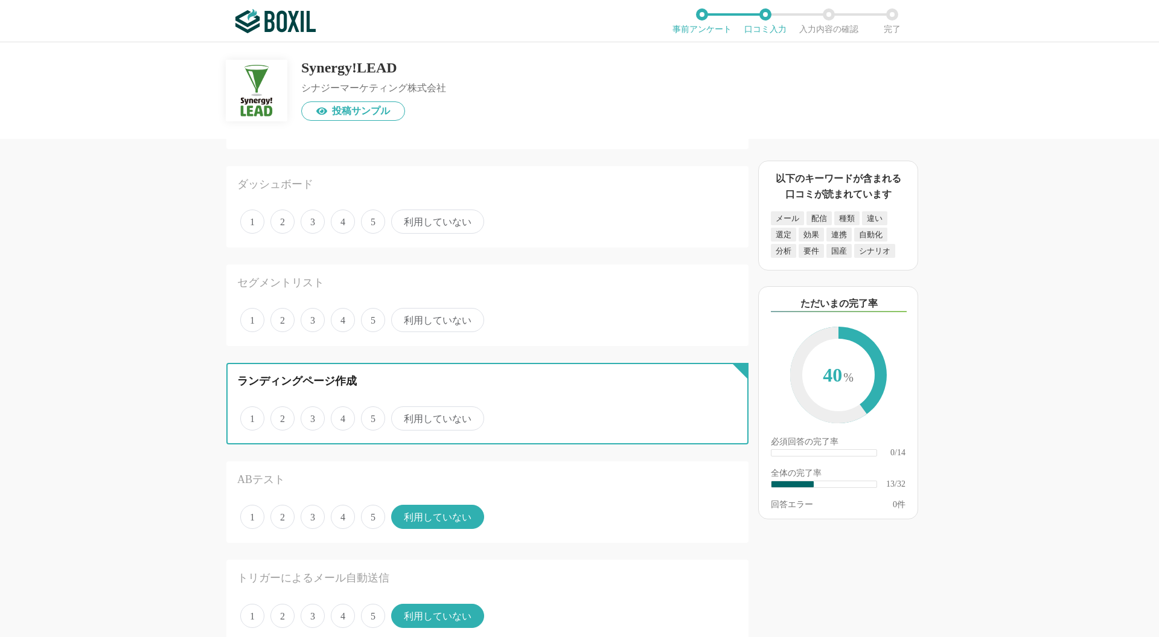
click at [402, 413] on input "利用していない" at bounding box center [398, 412] width 8 height 8
radio input "true"
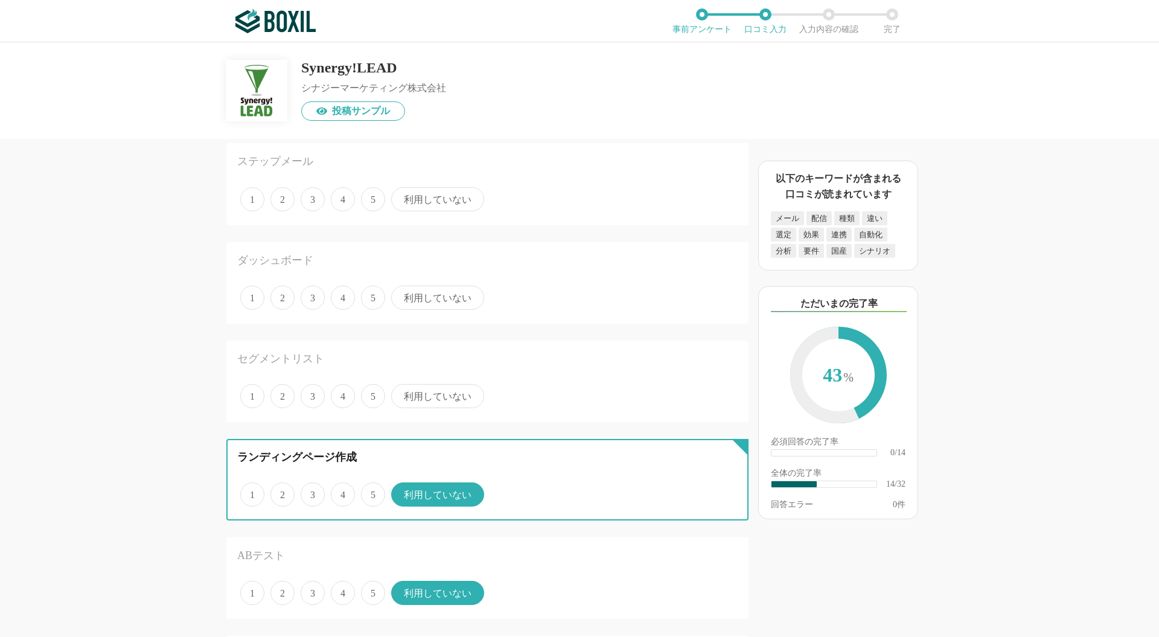
scroll to position [161, 0]
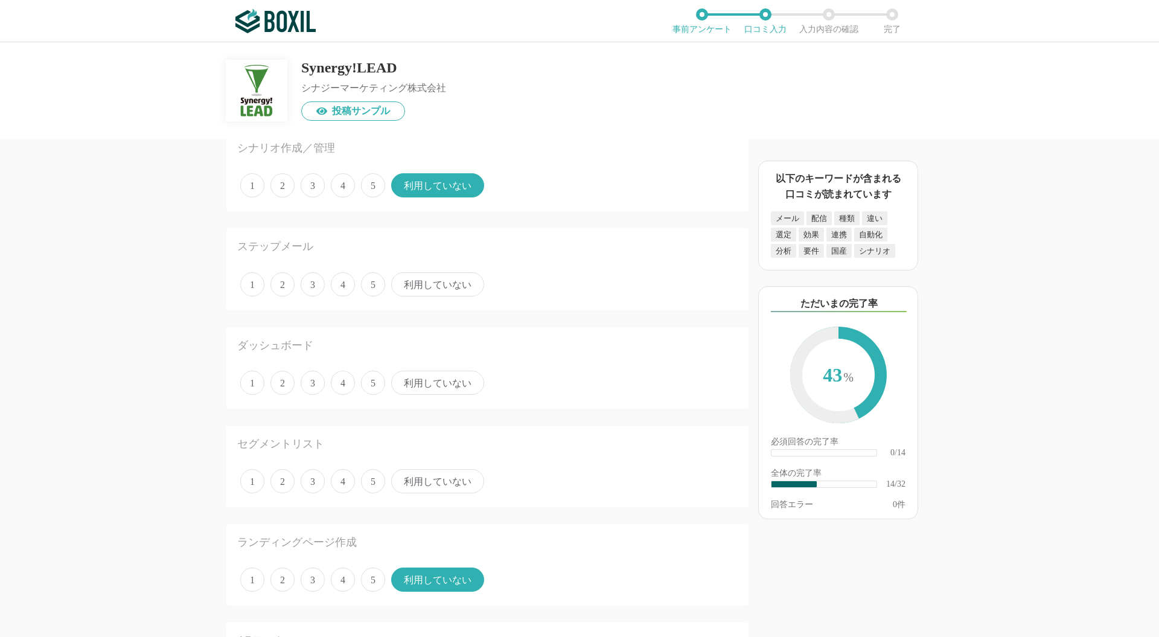
click at [442, 480] on span "利用していない" at bounding box center [437, 481] width 93 height 24
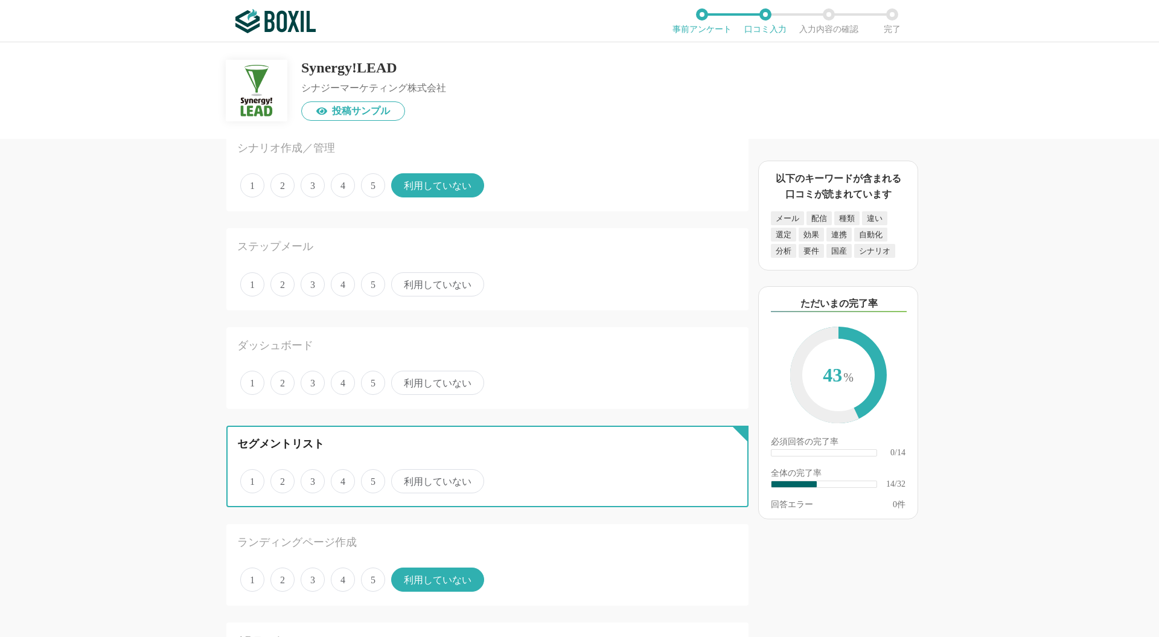
click at [402, 479] on input "利用していない" at bounding box center [398, 475] width 8 height 8
radio input "true"
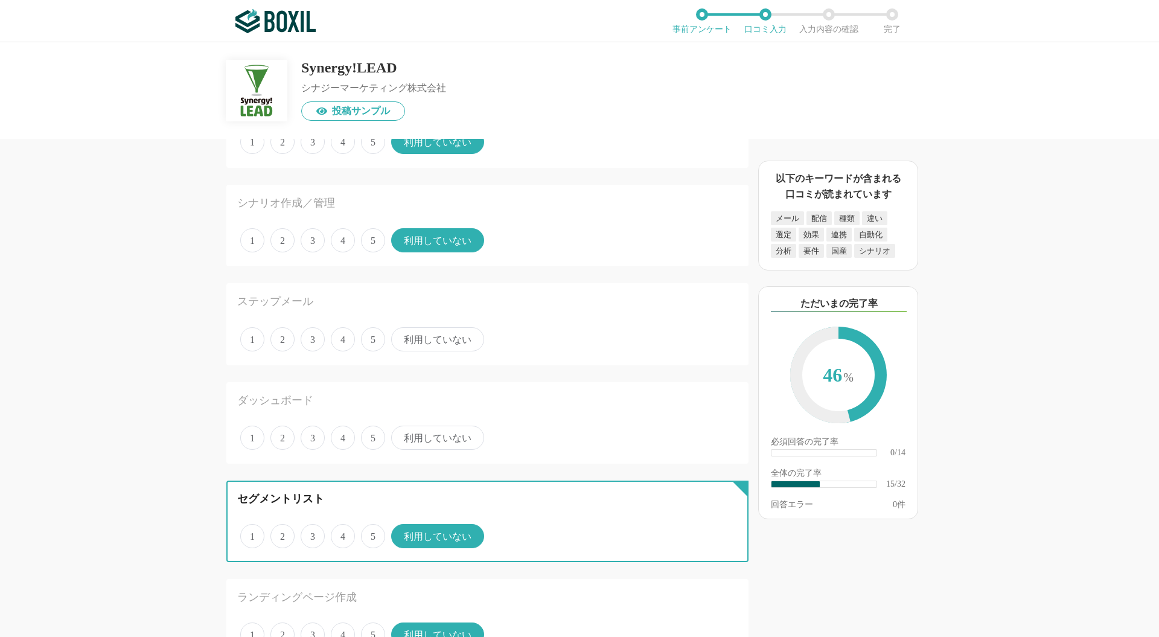
scroll to position [80, 0]
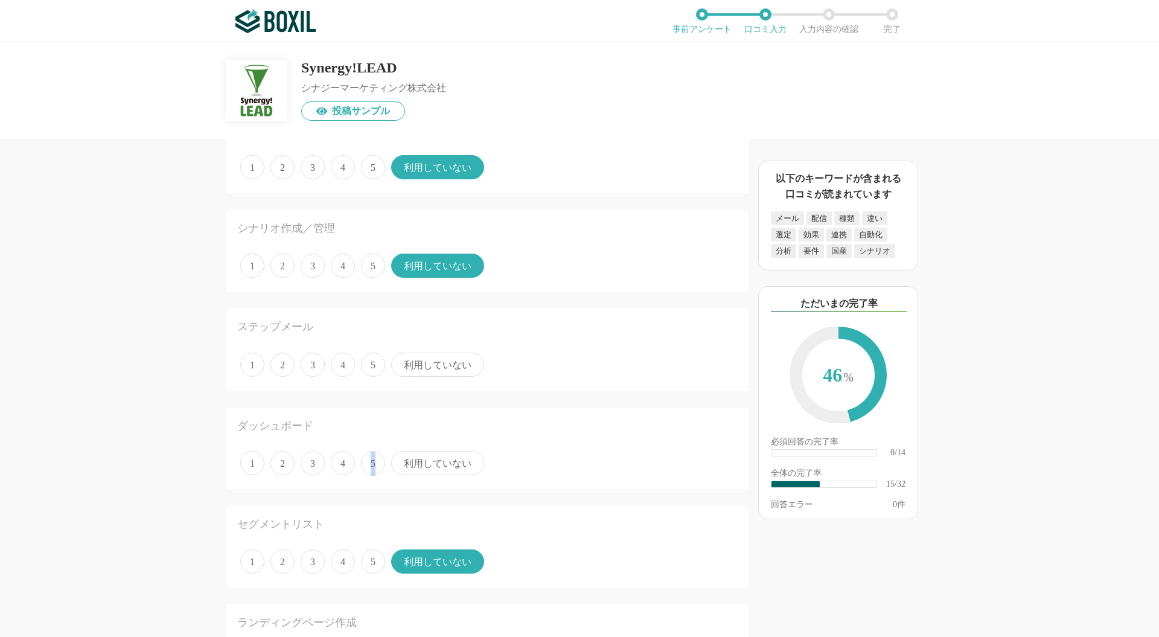
click at [371, 466] on span "5" at bounding box center [373, 463] width 24 height 24
click at [372, 461] on span "5" at bounding box center [373, 463] width 24 height 24
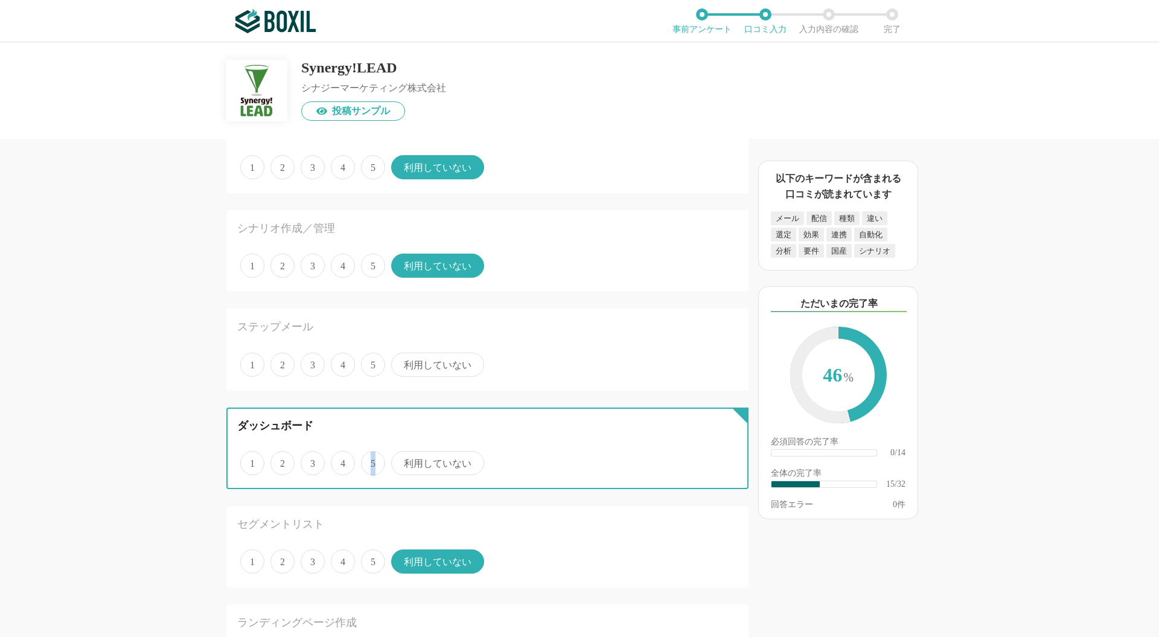
click at [372, 460] on input "5" at bounding box center [368, 457] width 8 height 8
radio input "true"
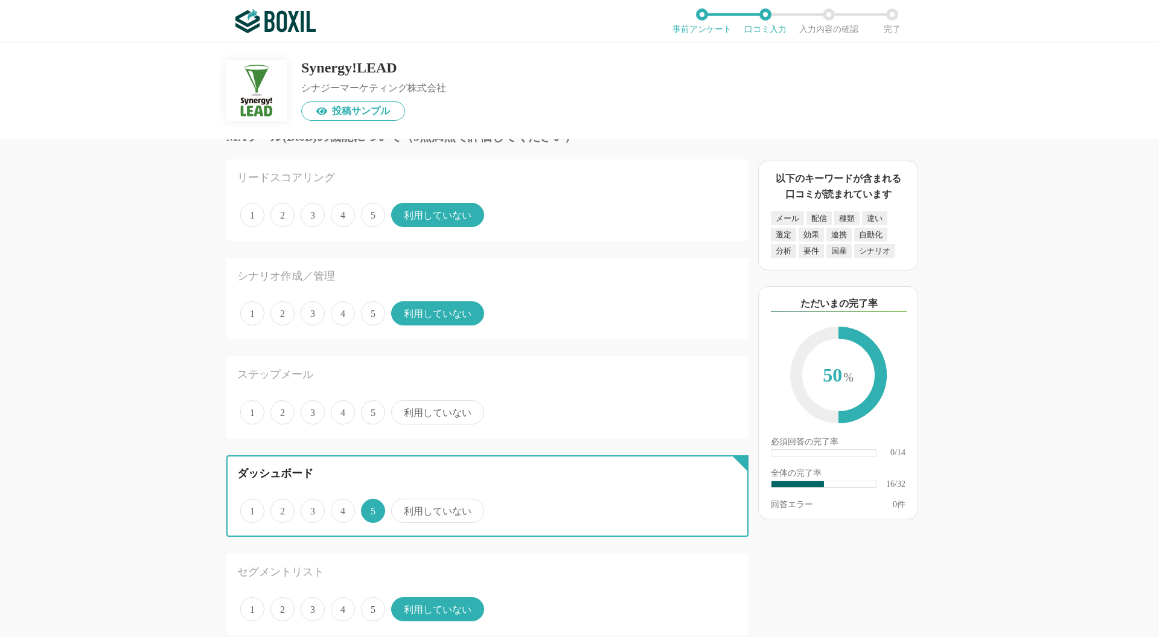
scroll to position [0, 0]
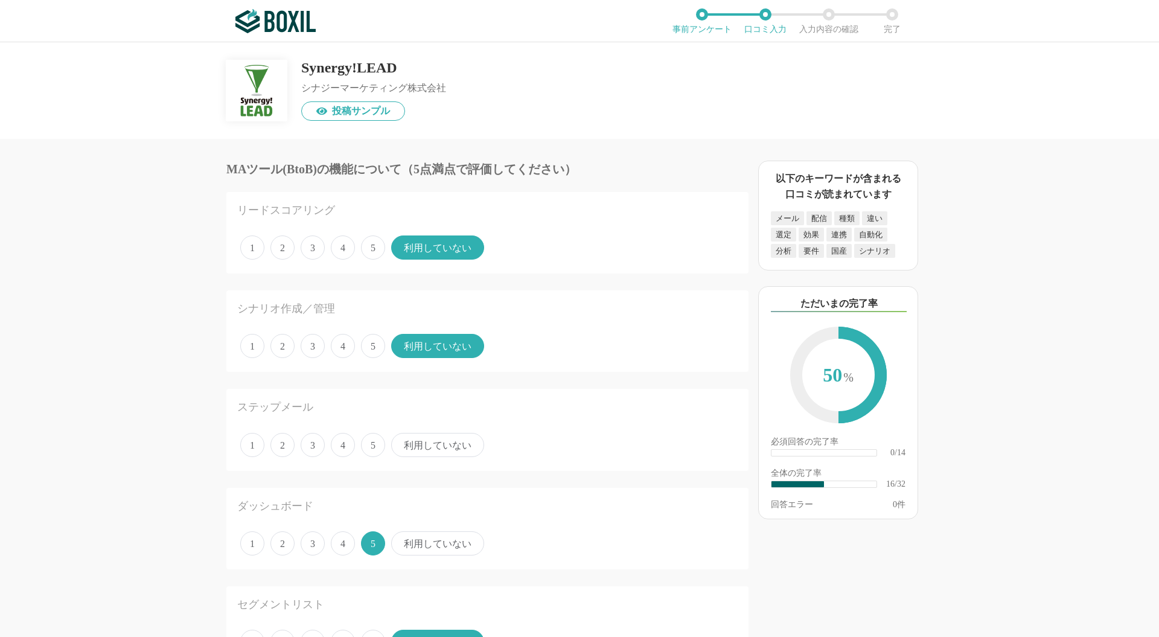
click at [450, 452] on span "利用していない" at bounding box center [437, 445] width 93 height 24
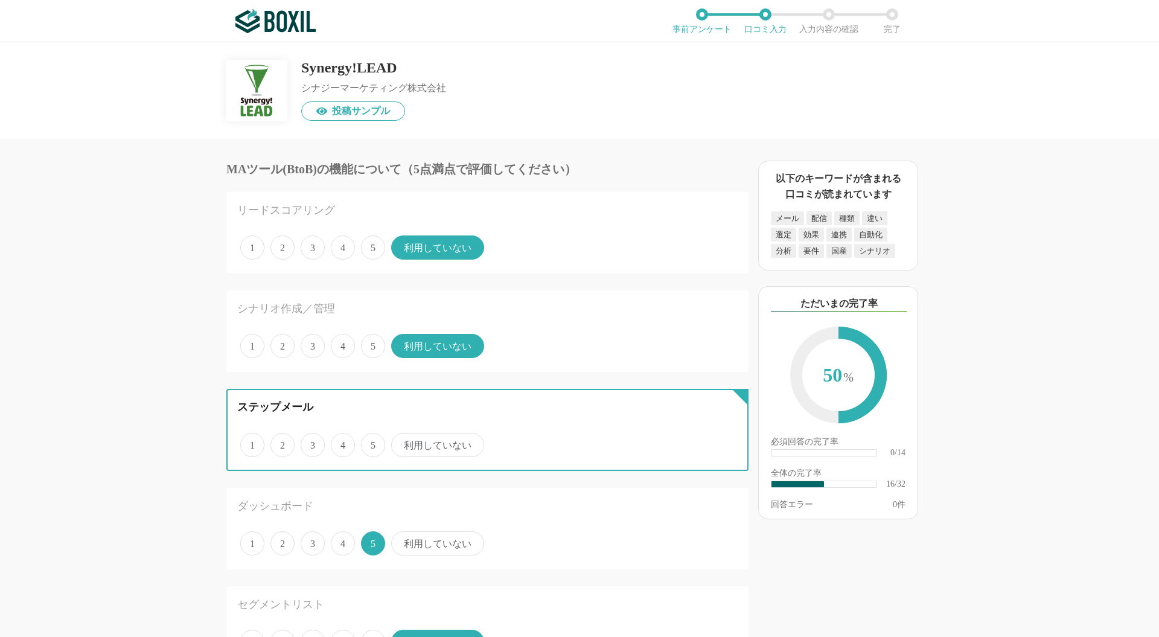
click at [402, 442] on input "利用していない" at bounding box center [398, 438] width 8 height 8
radio input "true"
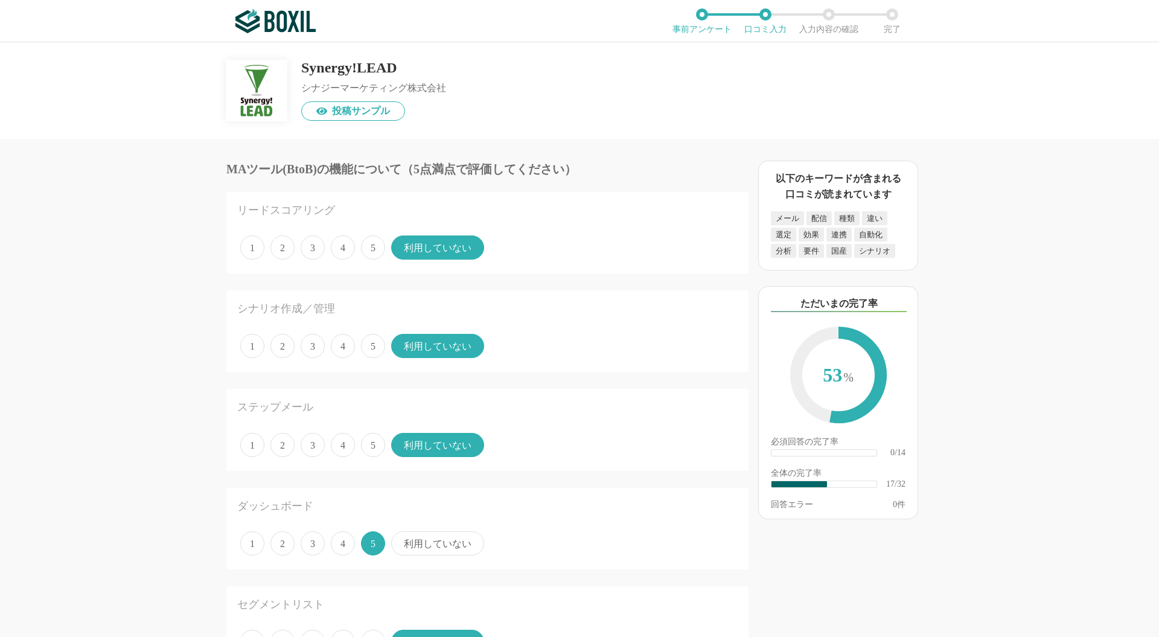
click at [373, 449] on span "5" at bounding box center [373, 445] width 24 height 24
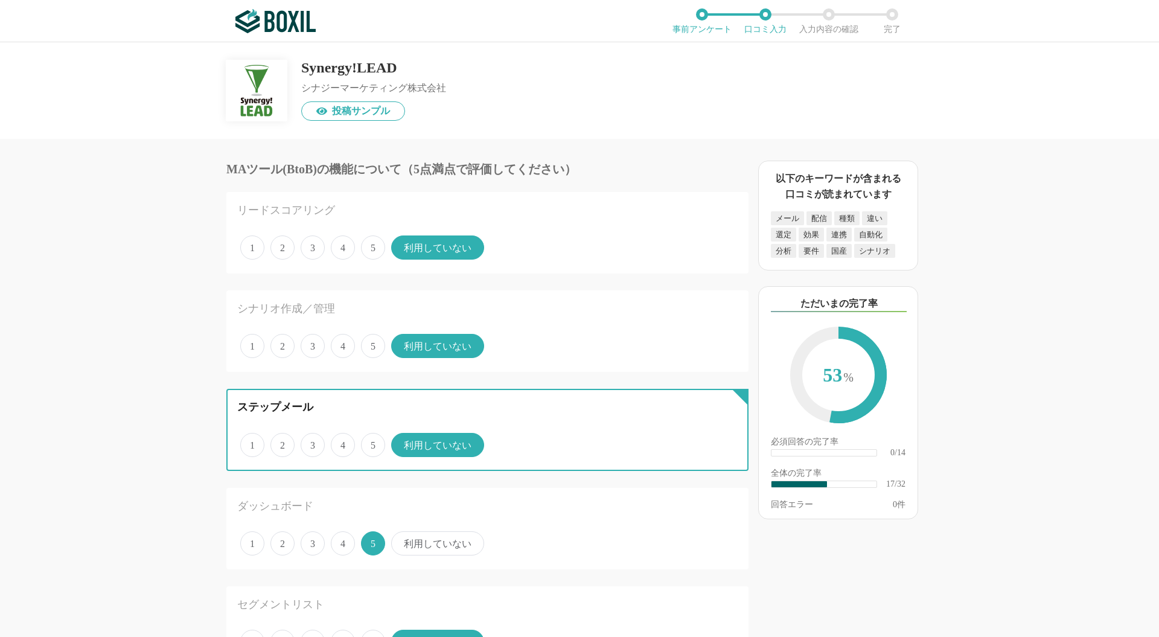
click at [372, 442] on input "5" at bounding box center [368, 438] width 8 height 8
radio input "true"
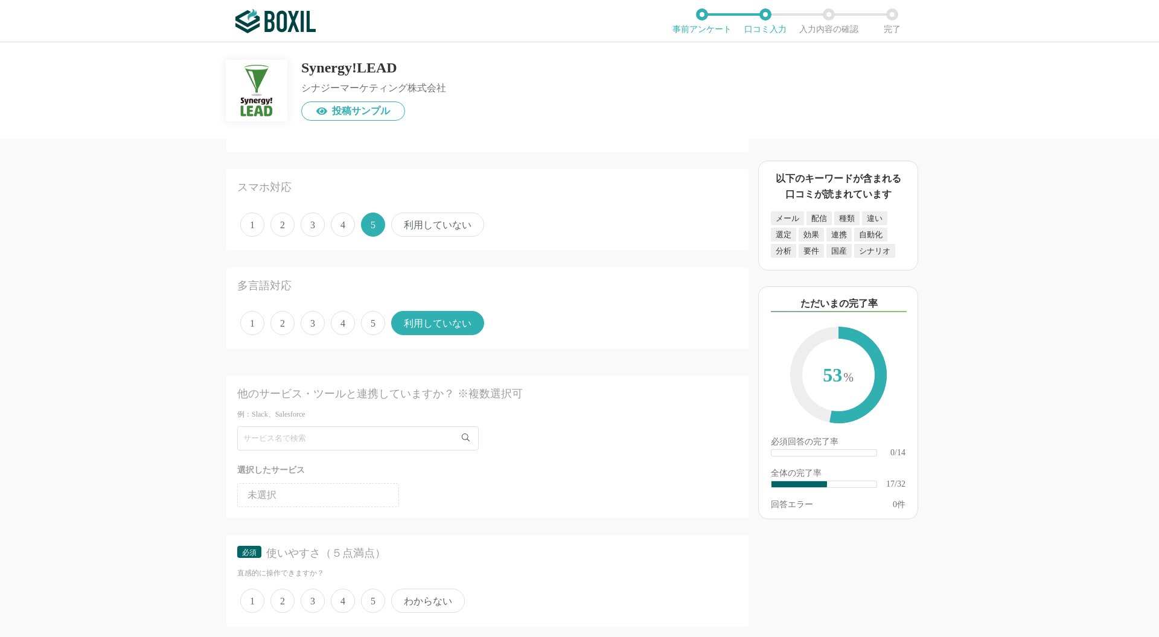
scroll to position [1609, 0]
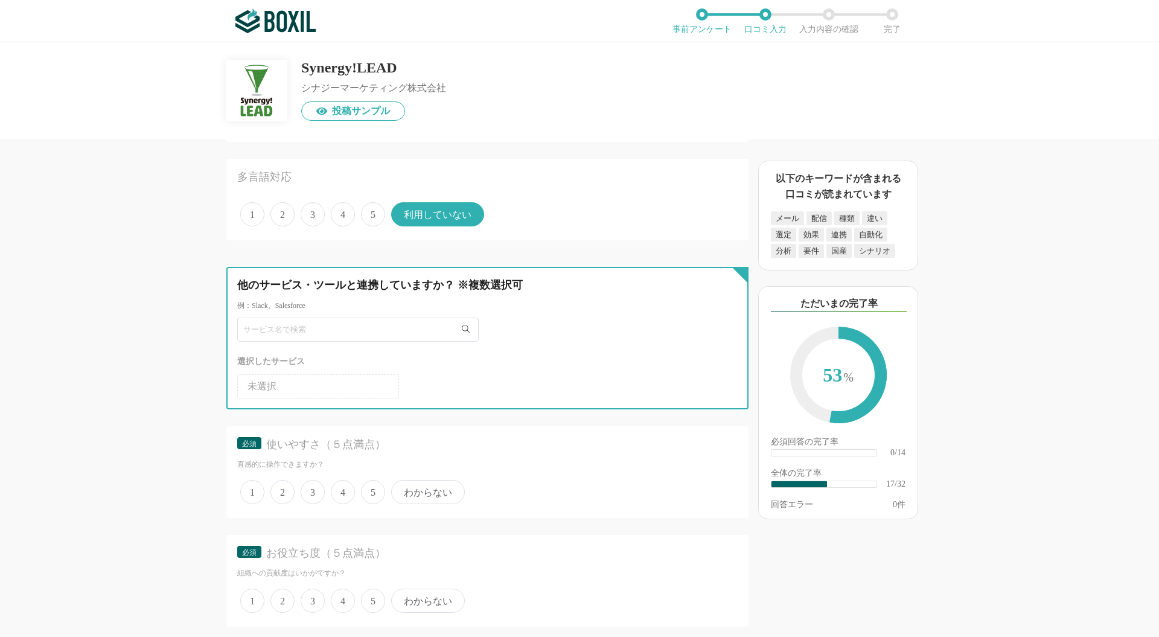
click at [323, 326] on input "text" at bounding box center [357, 329] width 241 height 24
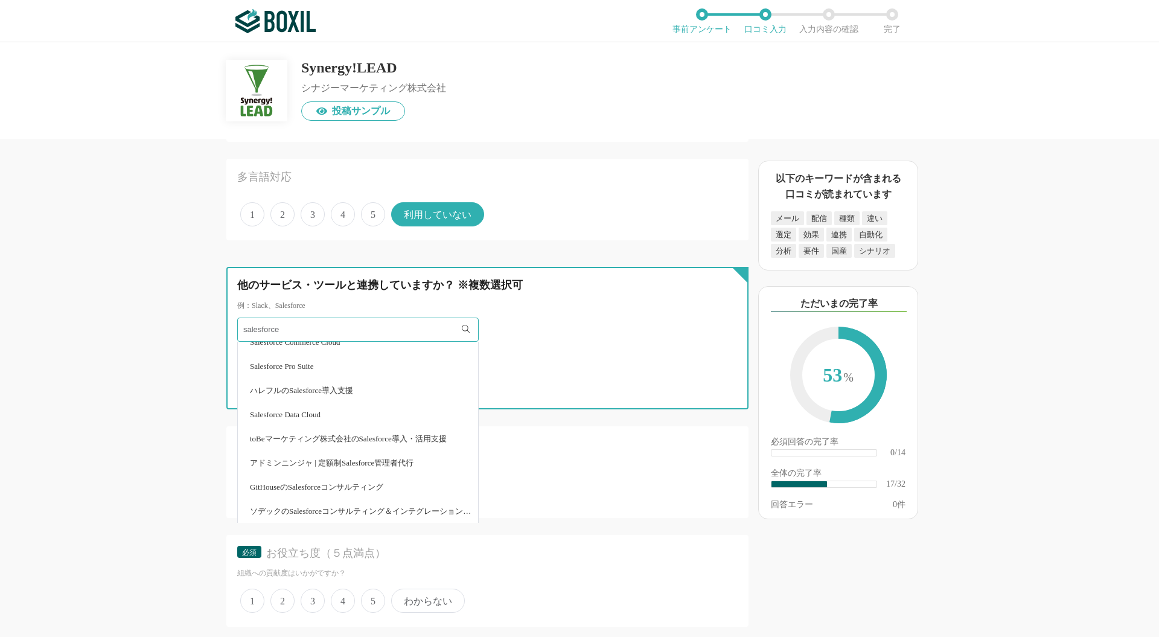
type input "salesforce"
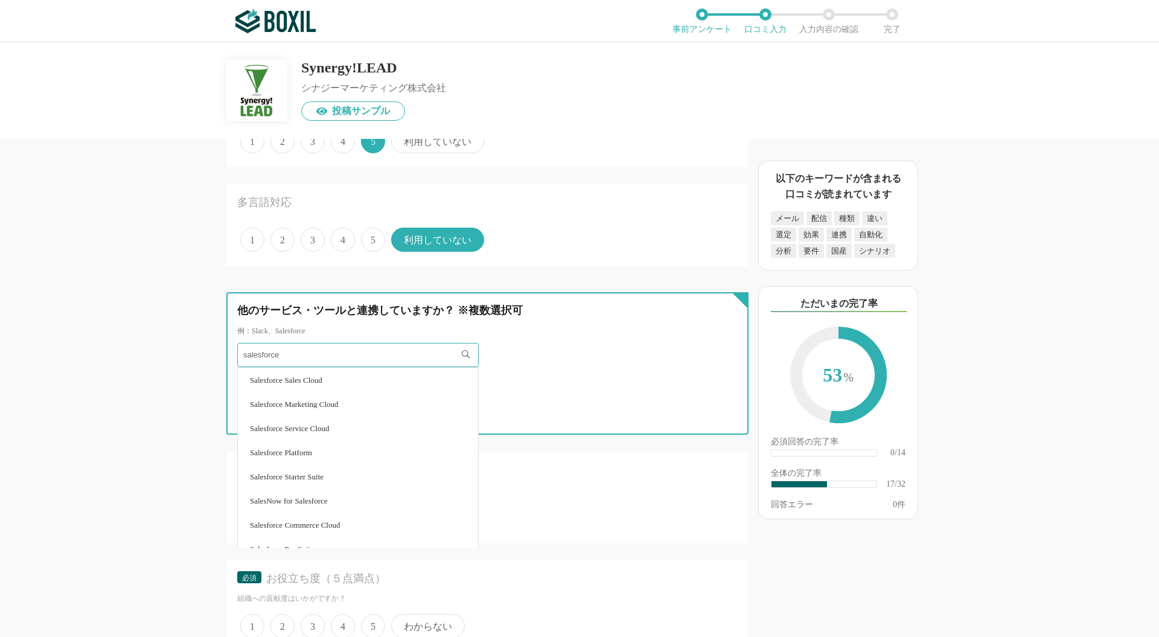
scroll to position [1609, 0]
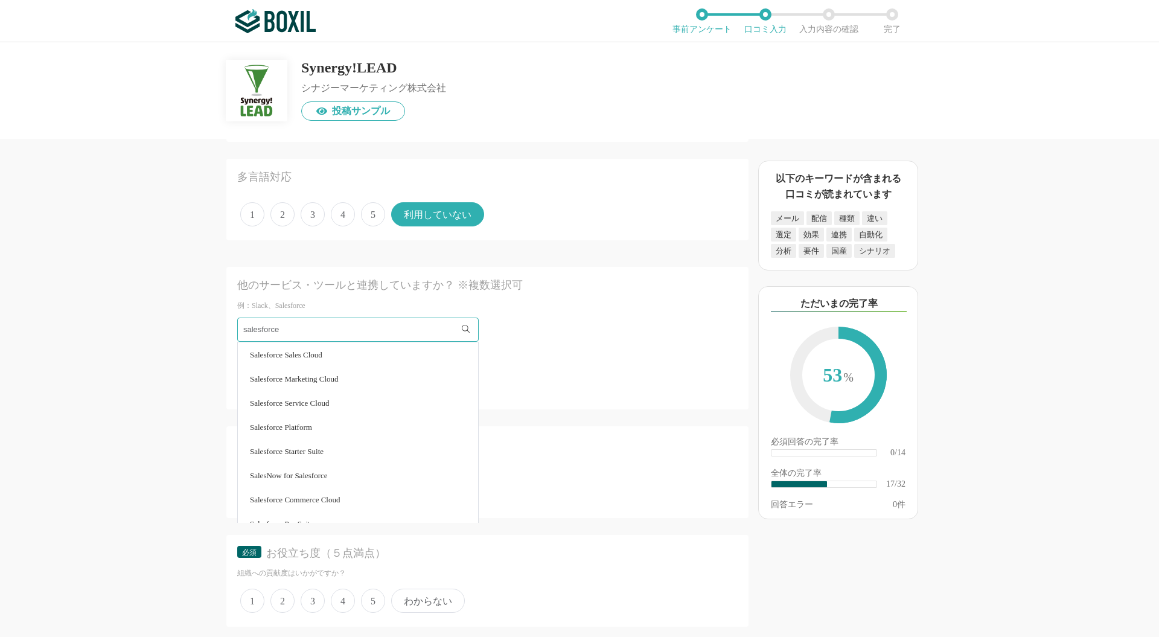
click at [322, 351] on span "Salesforce Sales Cloud" at bounding box center [286, 355] width 72 height 8
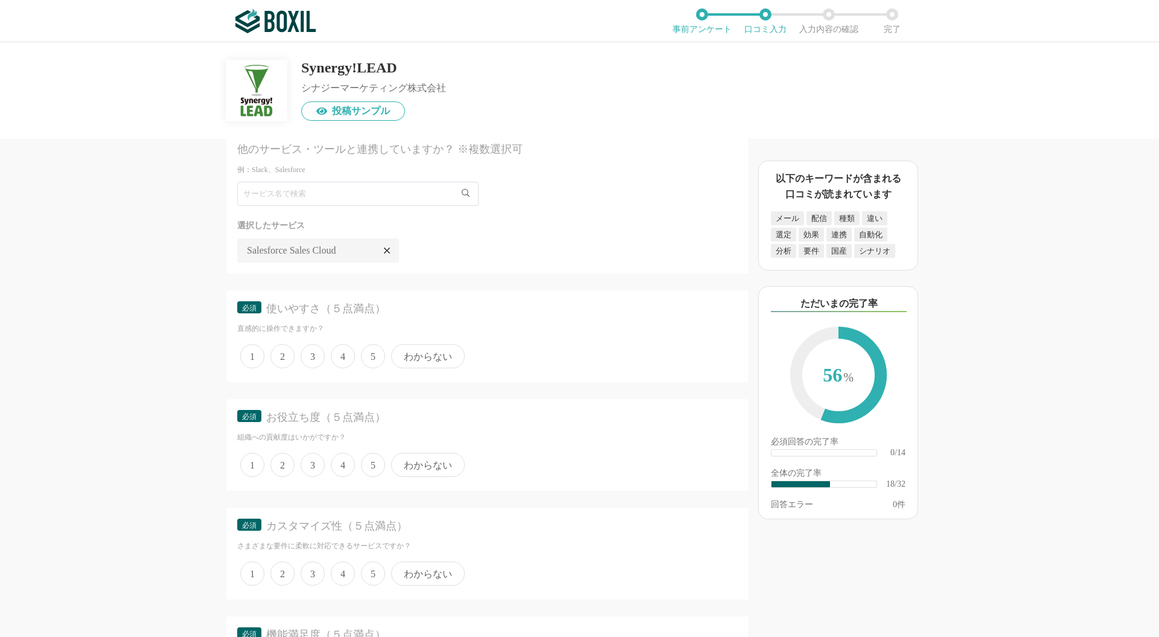
scroll to position [1770, 0]
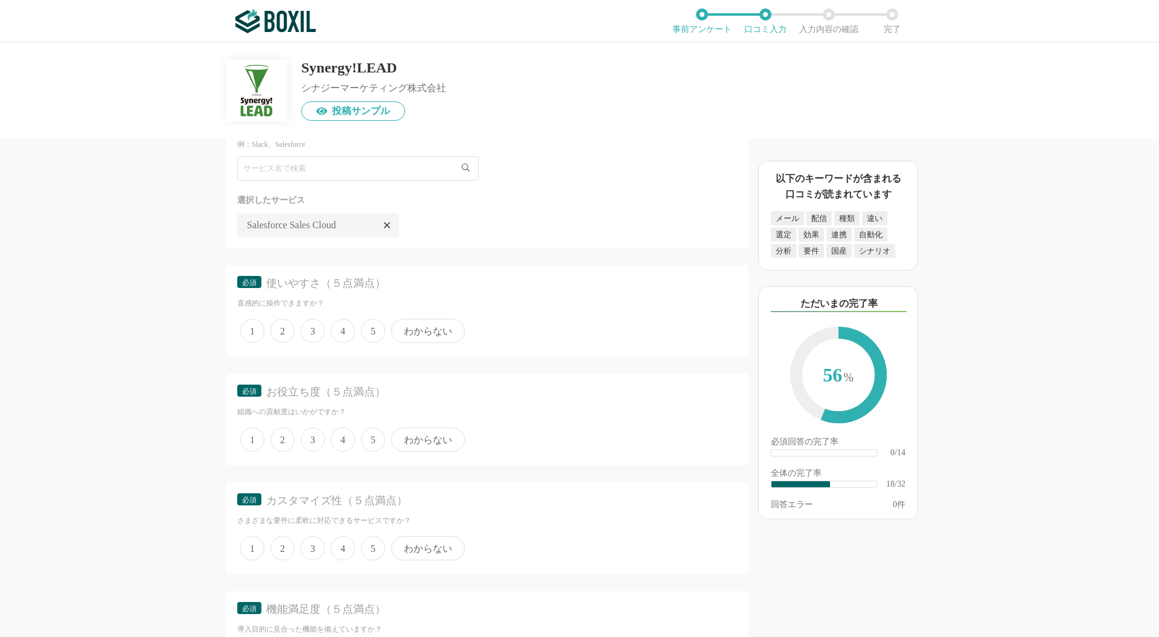
click at [377, 323] on span "5" at bounding box center [373, 331] width 24 height 24
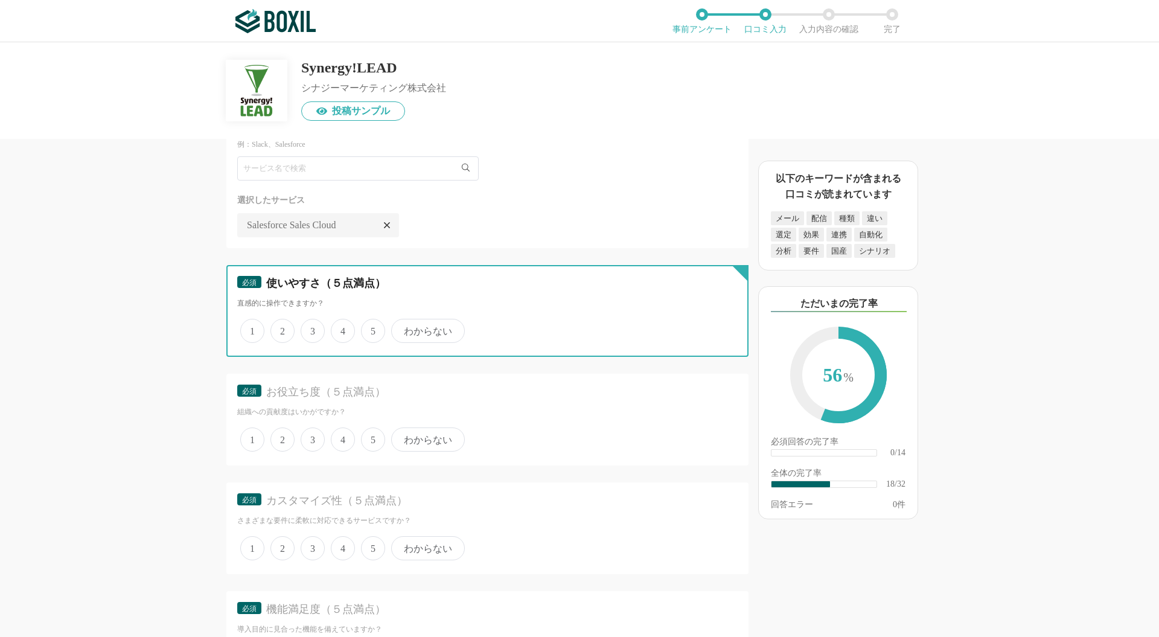
click at [372, 323] on input "5" at bounding box center [368, 324] width 8 height 8
radio input "true"
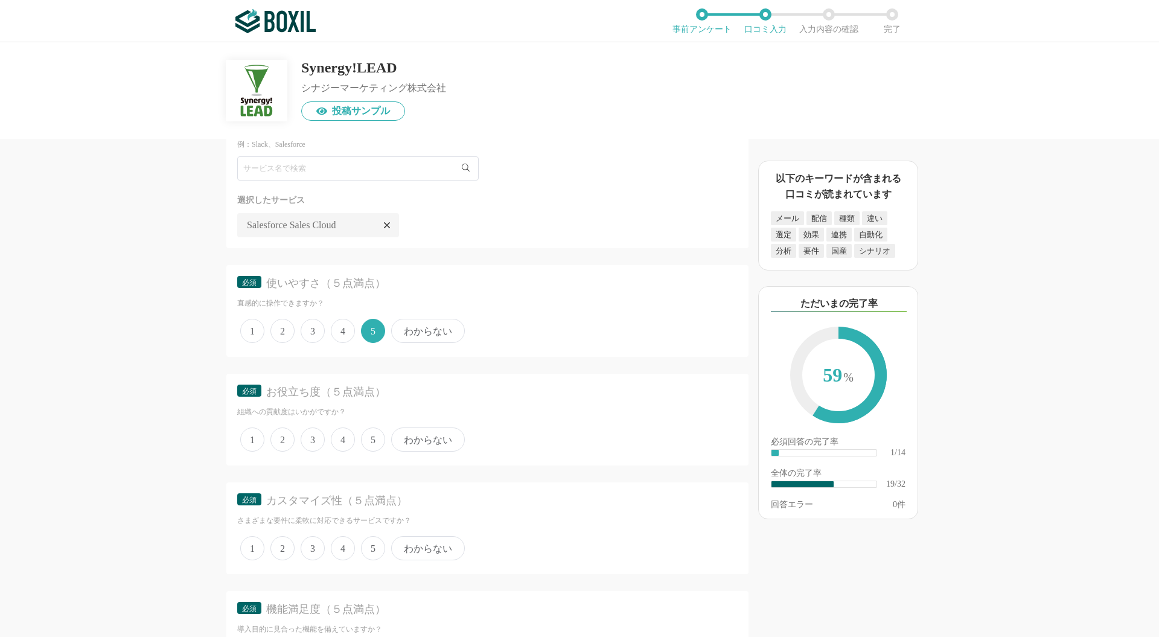
click at [369, 434] on span "5" at bounding box center [373, 439] width 24 height 24
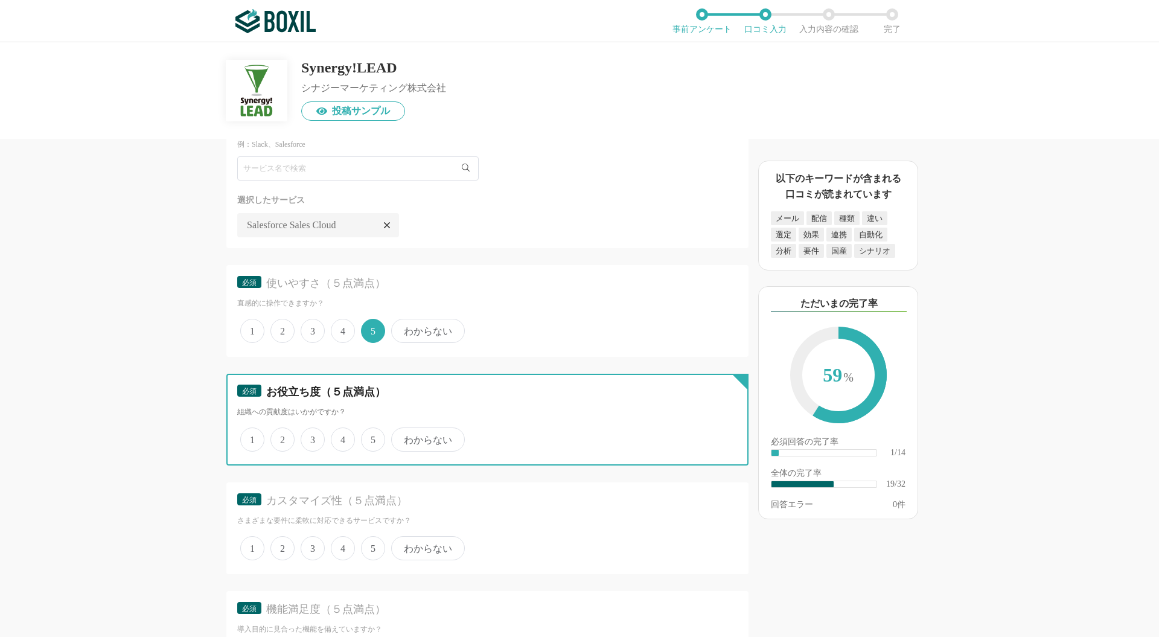
click at [369, 434] on input "5" at bounding box center [368, 433] width 8 height 8
radio input "true"
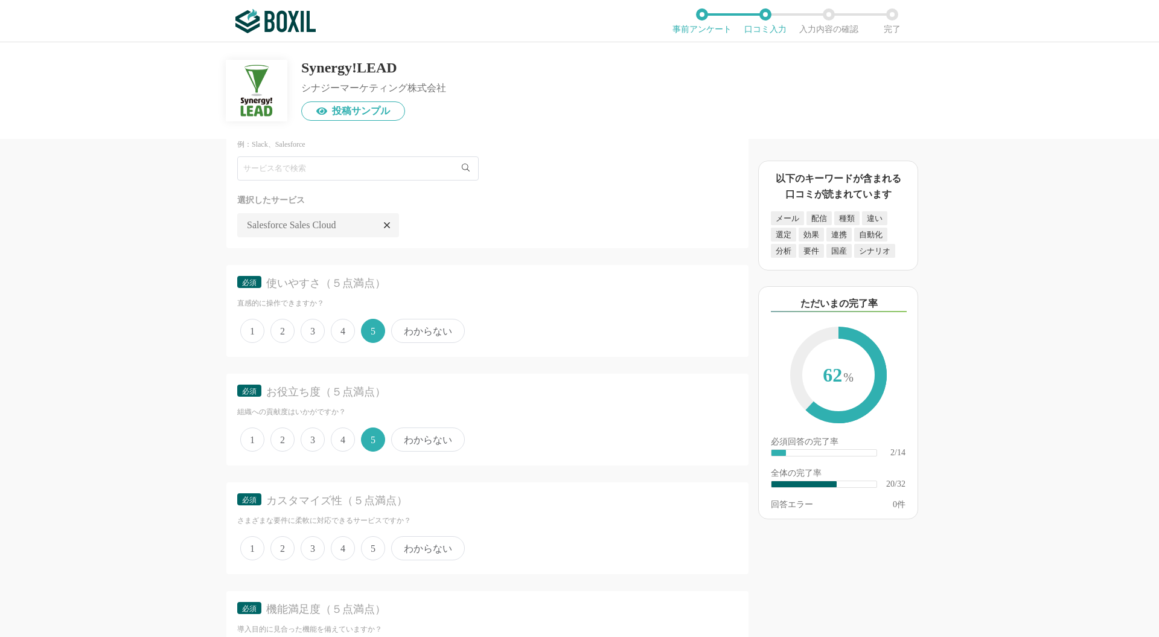
drag, startPoint x: 374, startPoint y: 536, endPoint x: 381, endPoint y: 538, distance: 8.2
click at [374, 537] on span "5" at bounding box center [373, 548] width 24 height 24
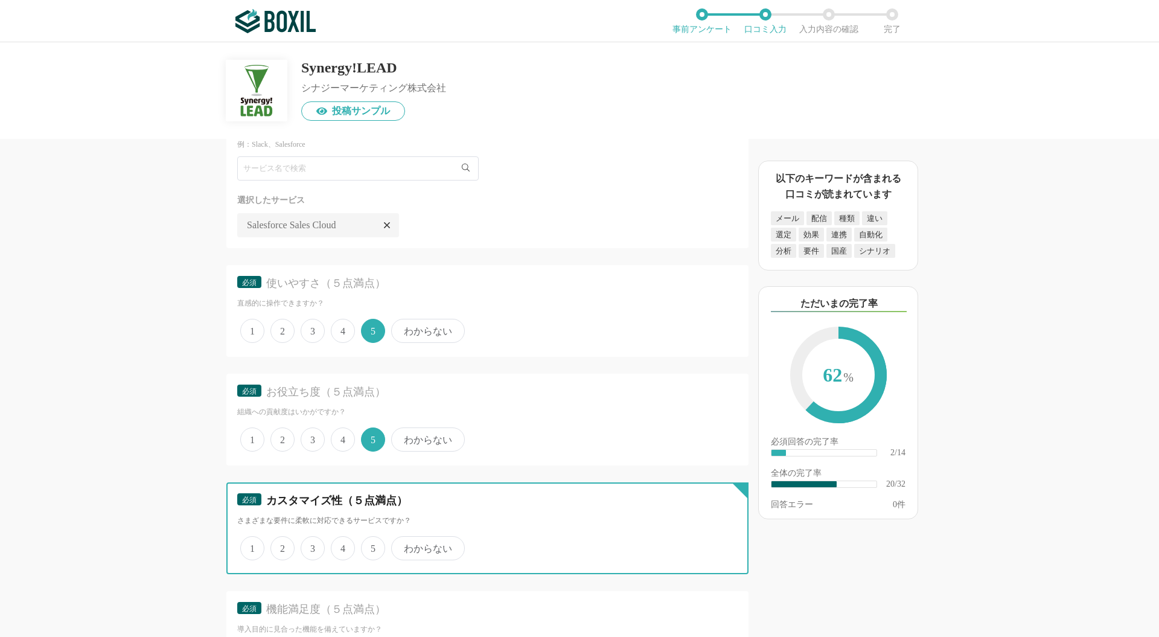
click at [372, 538] on input "5" at bounding box center [368, 542] width 8 height 8
radio input "true"
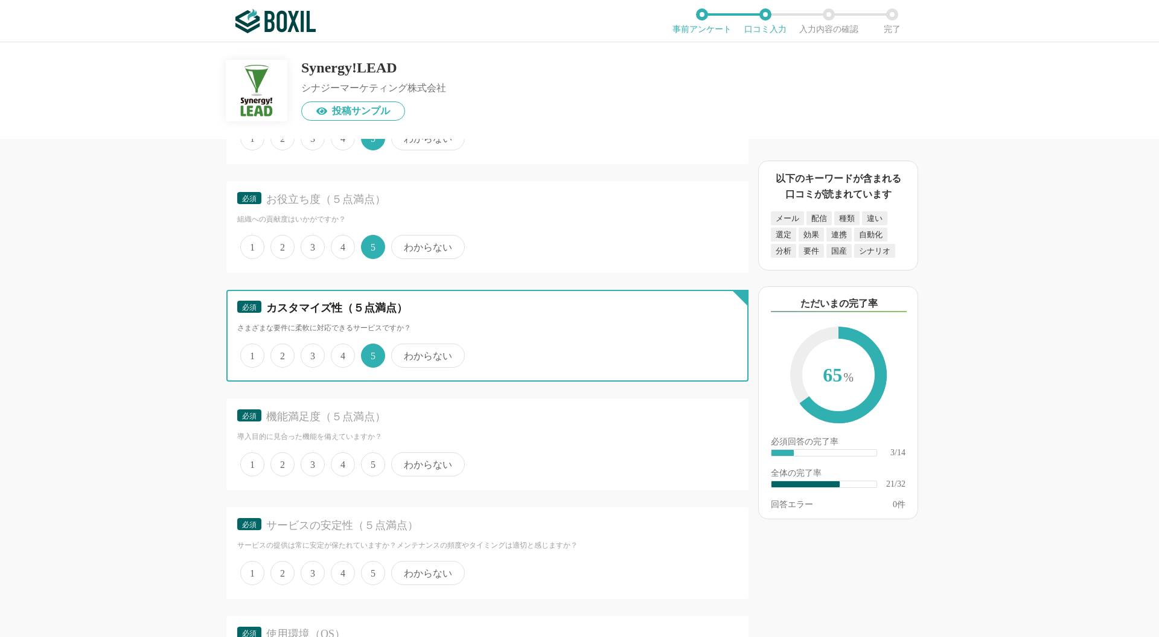
scroll to position [2011, 0]
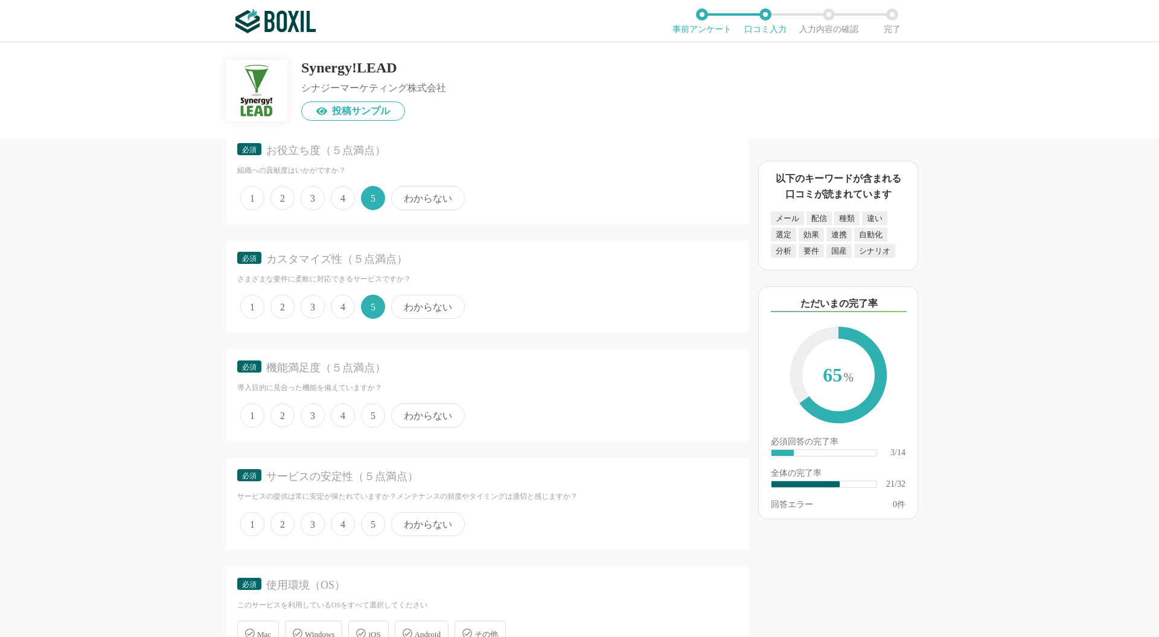
click at [345, 296] on span "4" at bounding box center [343, 306] width 24 height 24
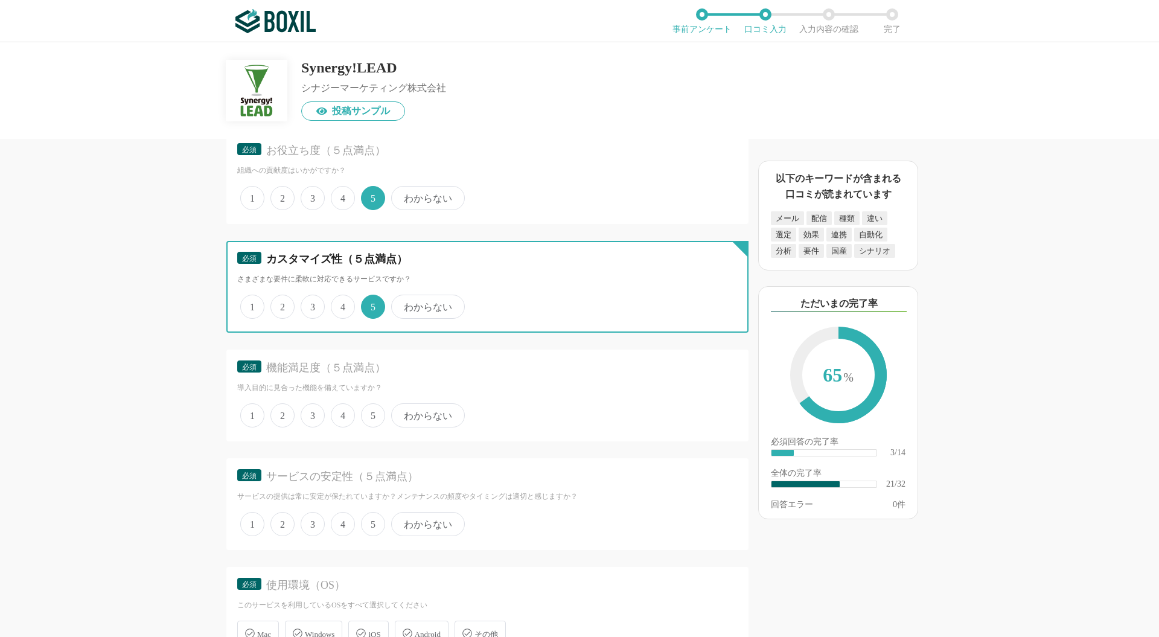
click at [342, 296] on input "4" at bounding box center [338, 300] width 8 height 8
radio input "true"
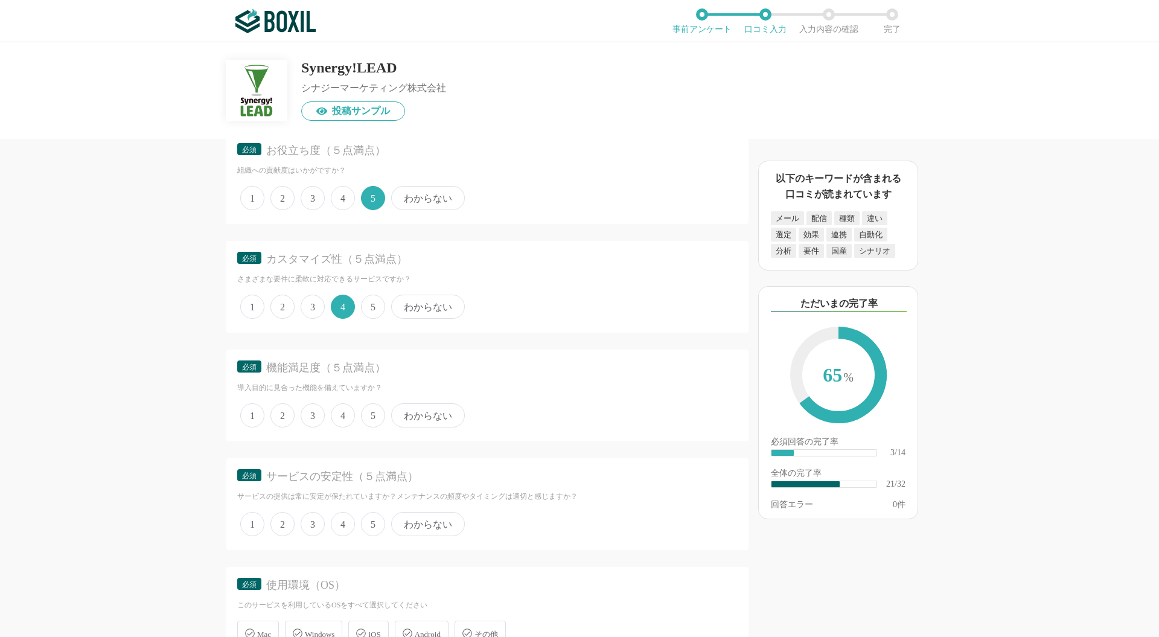
click at [367, 407] on span "5" at bounding box center [373, 415] width 24 height 24
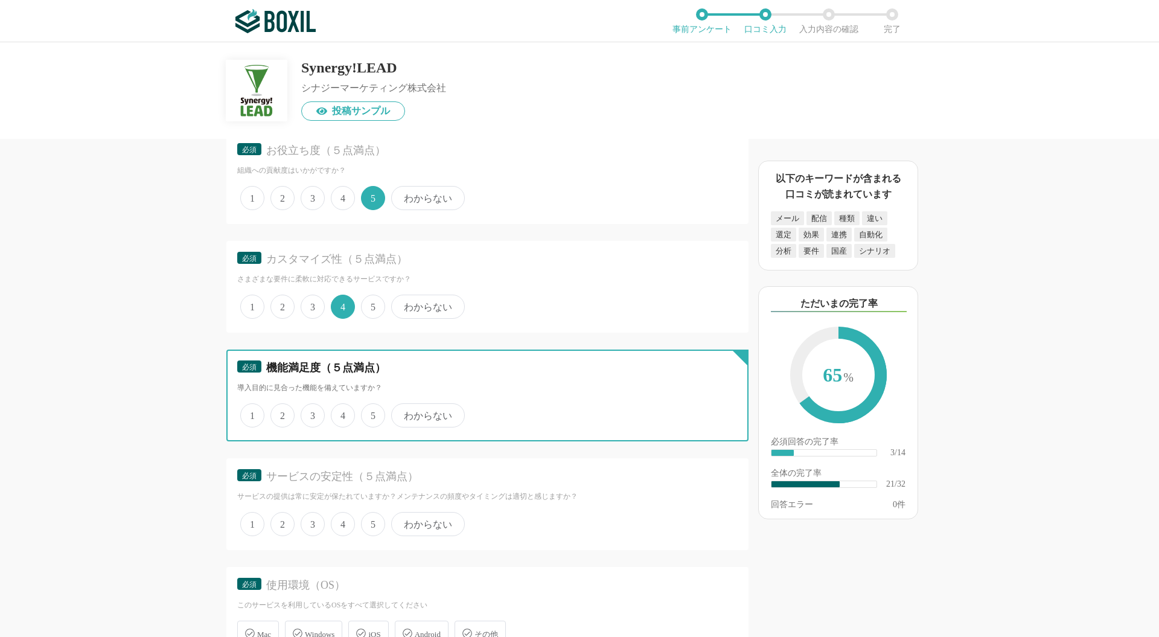
click at [367, 407] on input "5" at bounding box center [368, 409] width 8 height 8
radio input "true"
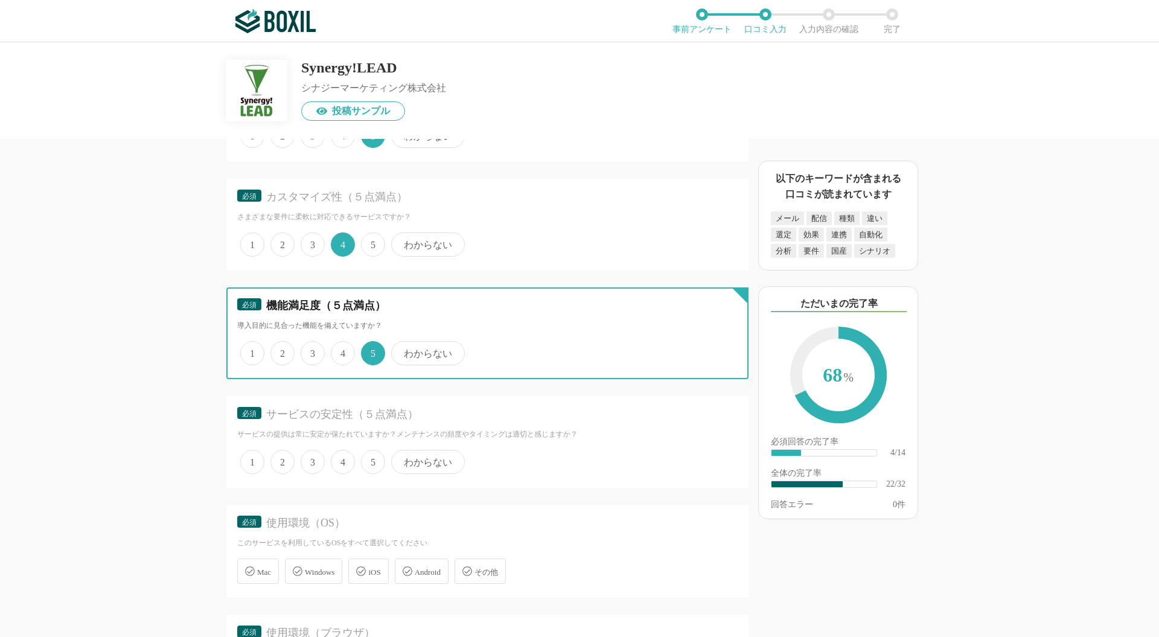
scroll to position [2253, 0]
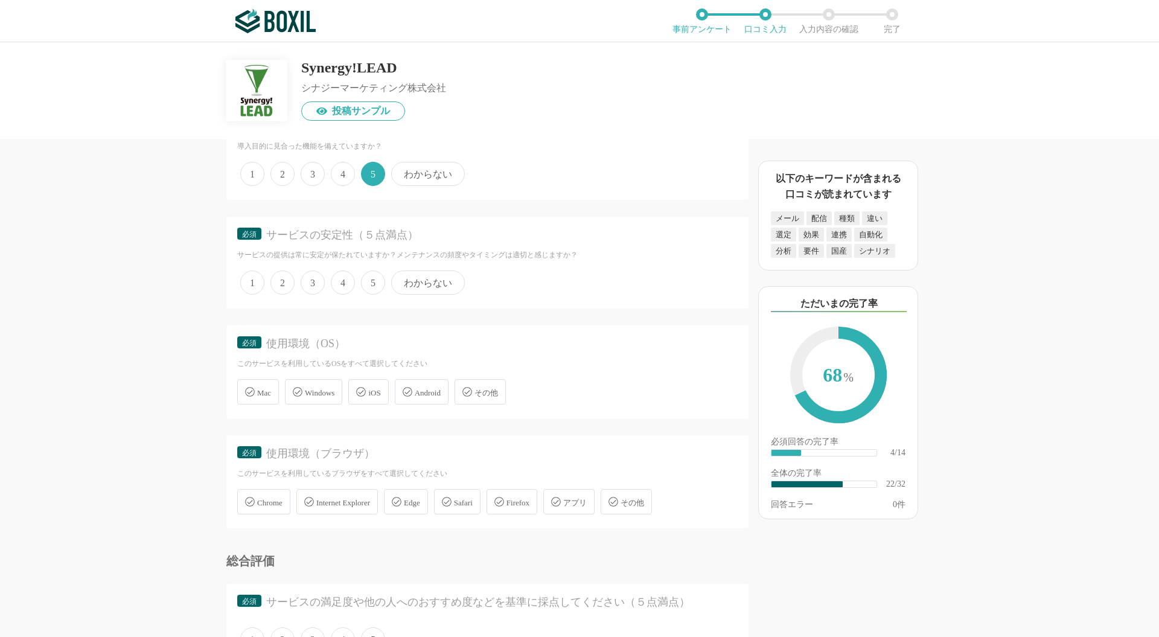
click at [373, 275] on span "5" at bounding box center [373, 282] width 24 height 24
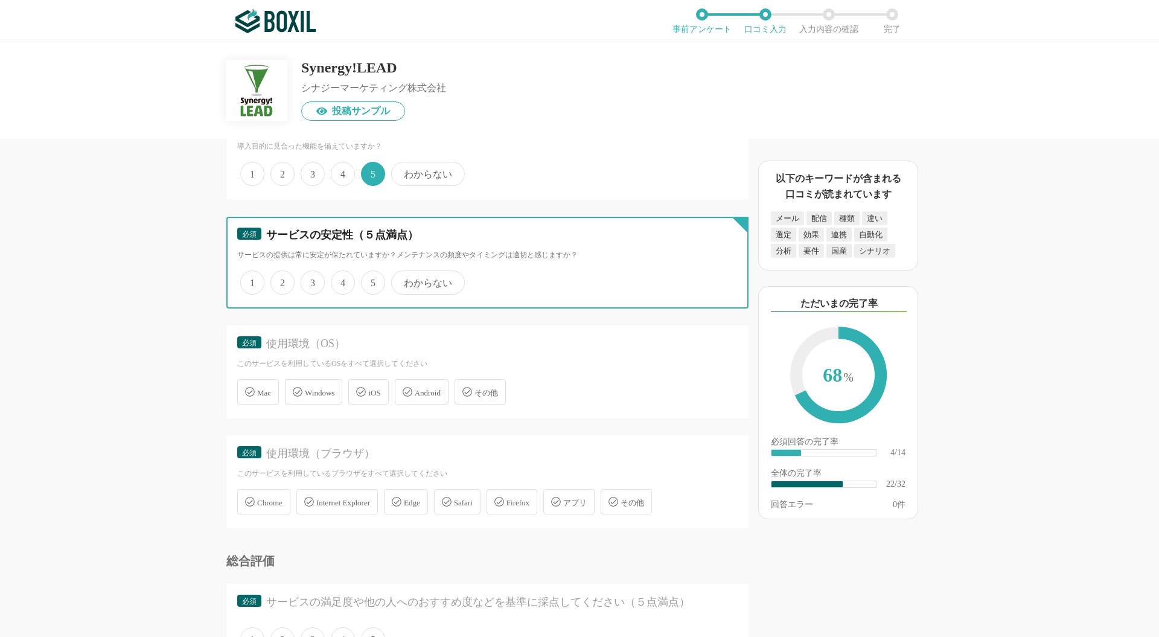
click at [372, 275] on input "5" at bounding box center [368, 276] width 8 height 8
radio input "true"
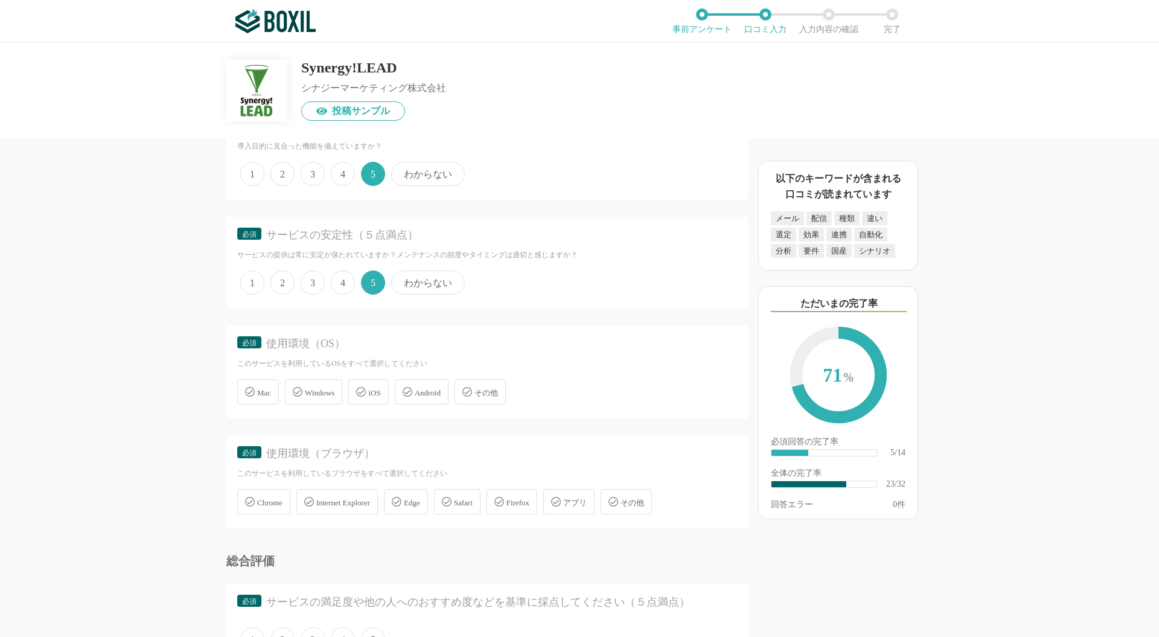
click at [314, 388] on span "Windows" at bounding box center [320, 392] width 30 height 9
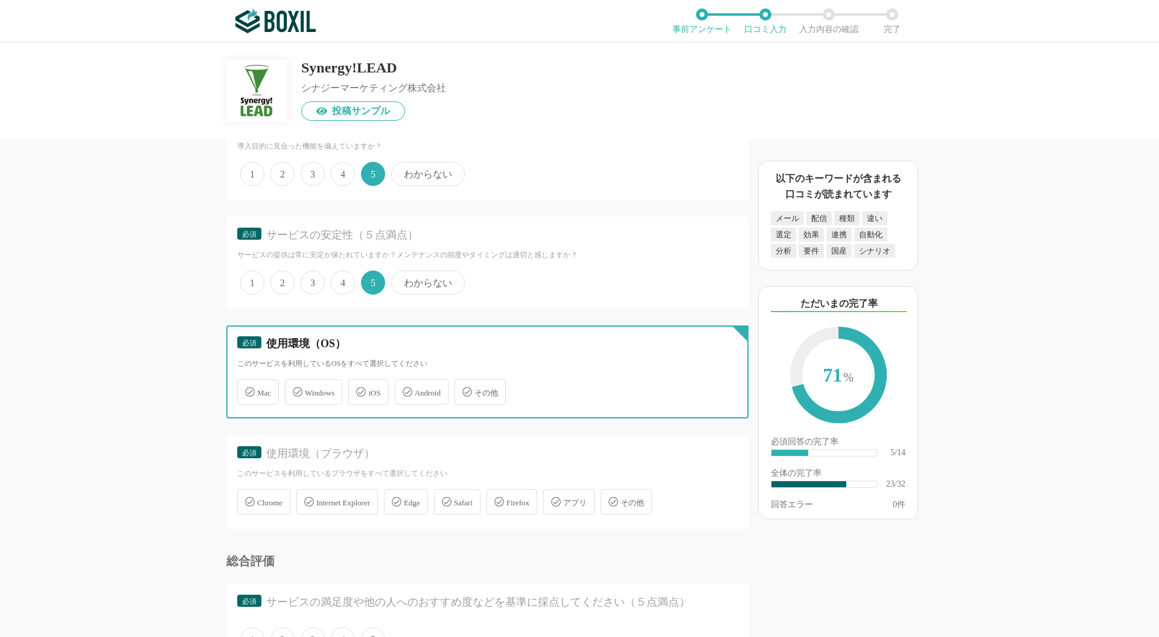
click at [295, 383] on input "Windows" at bounding box center [291, 385] width 8 height 8
checkbox input "true"
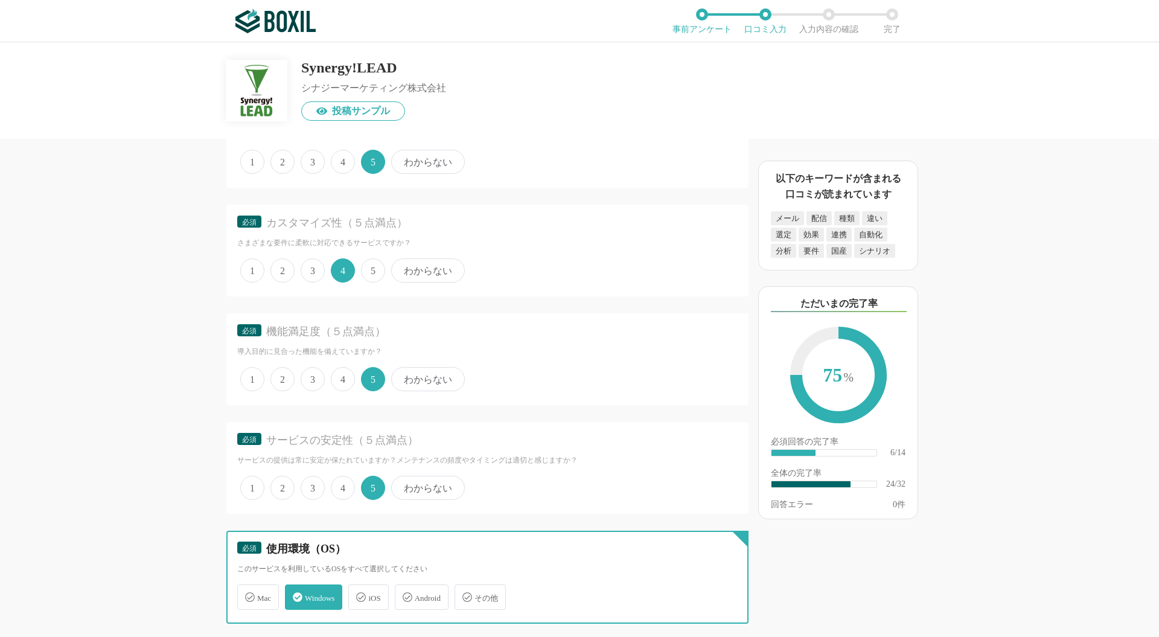
scroll to position [2011, 0]
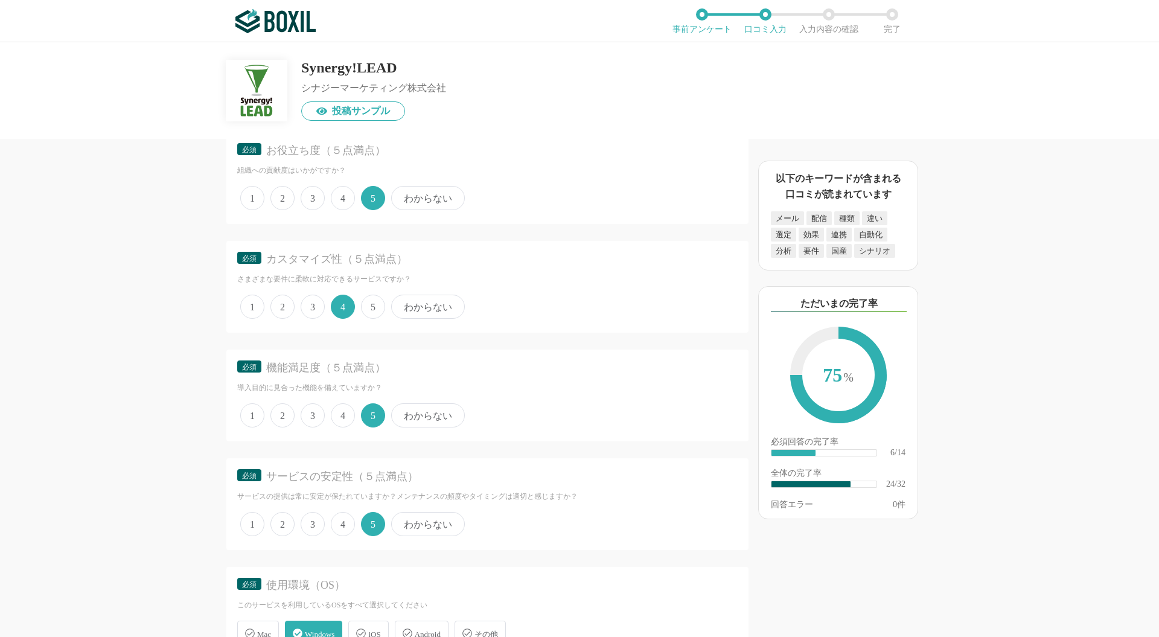
click at [340, 409] on span "4" at bounding box center [343, 415] width 24 height 24
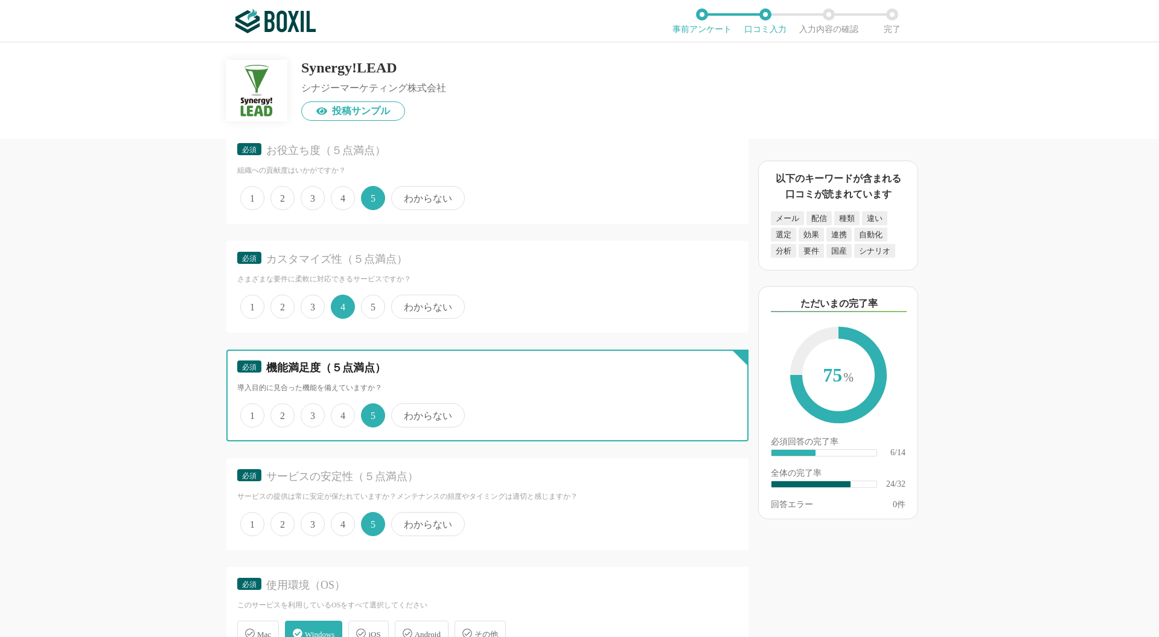
click at [340, 409] on input "4" at bounding box center [338, 409] width 8 height 8
radio input "true"
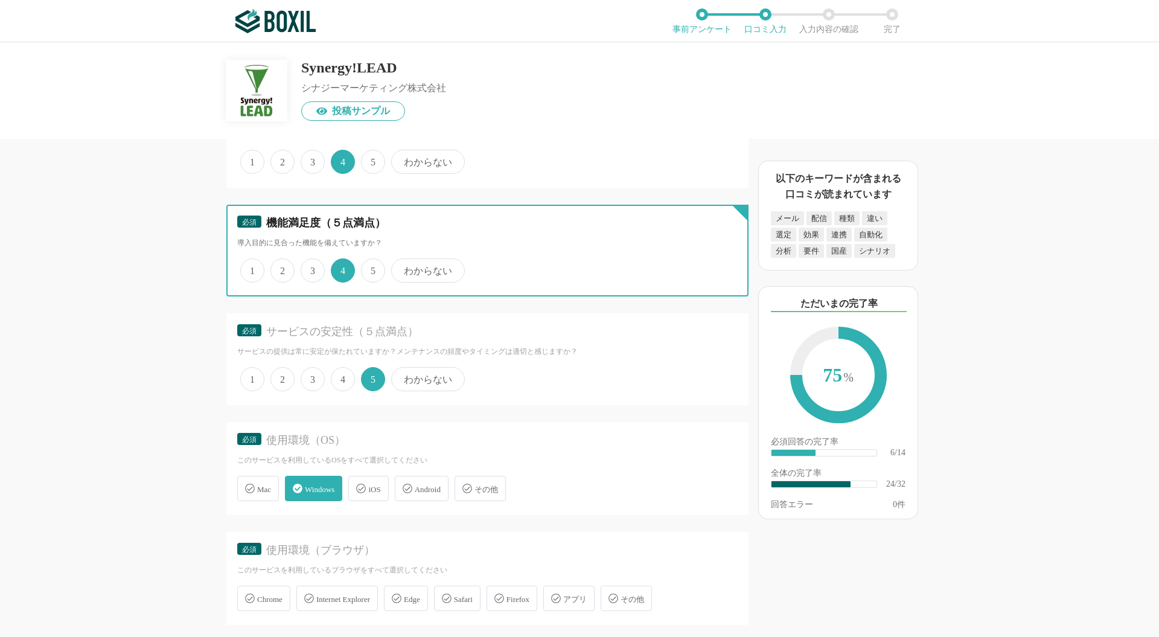
scroll to position [2333, 0]
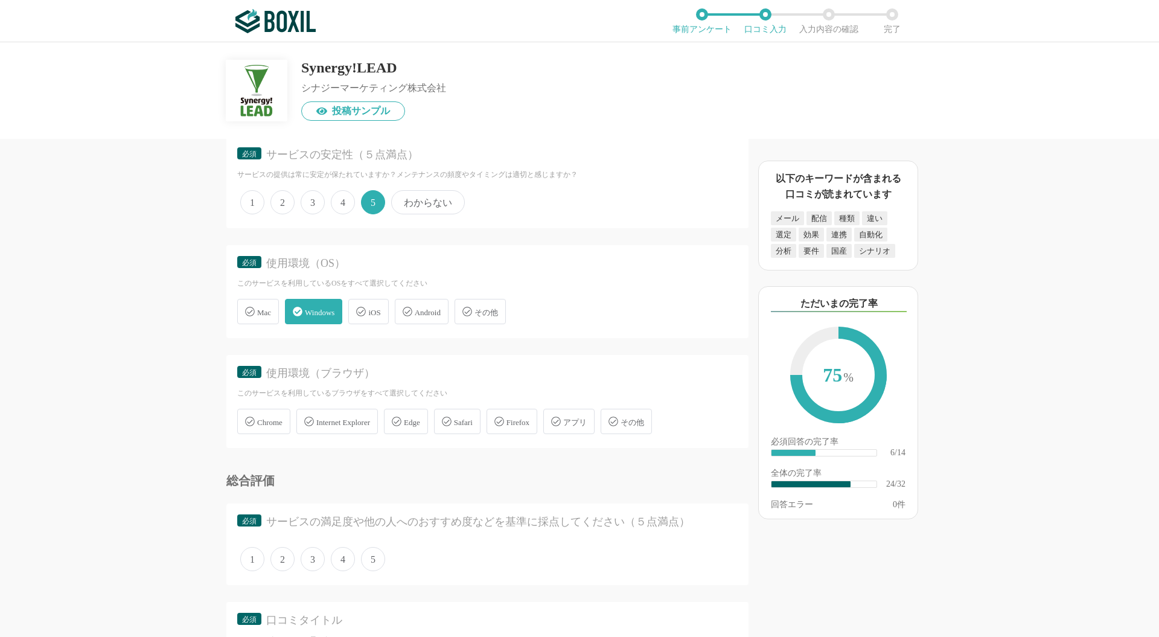
click at [271, 418] on span "Chrome" at bounding box center [269, 422] width 25 height 9
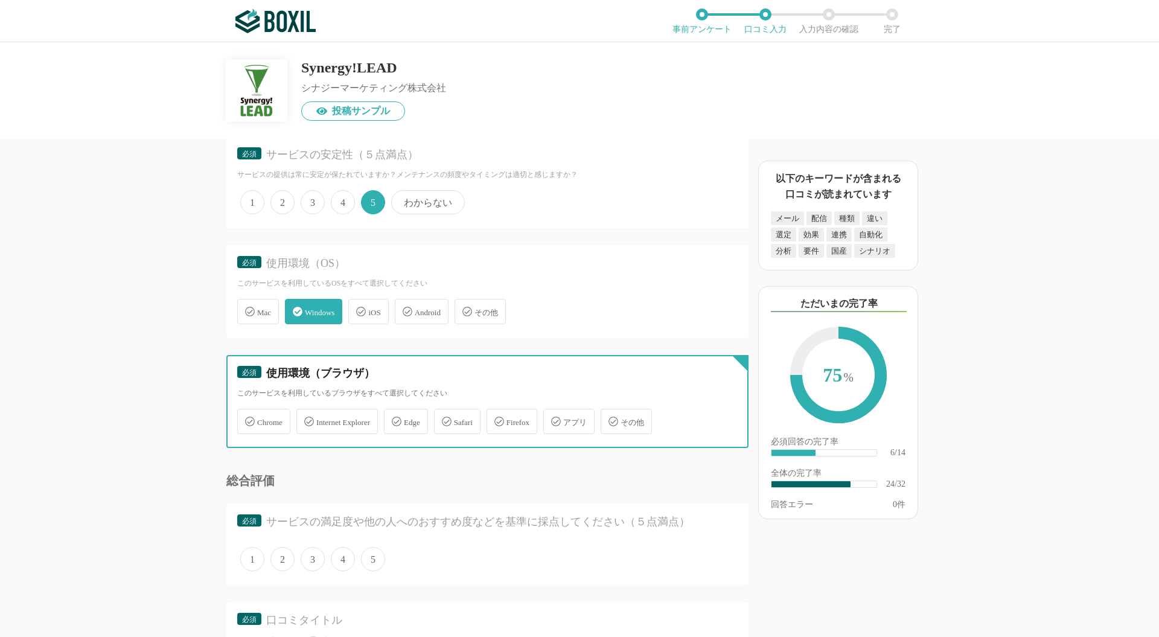
click at [247, 415] on input "Chrome" at bounding box center [244, 414] width 8 height 8
checkbox input "true"
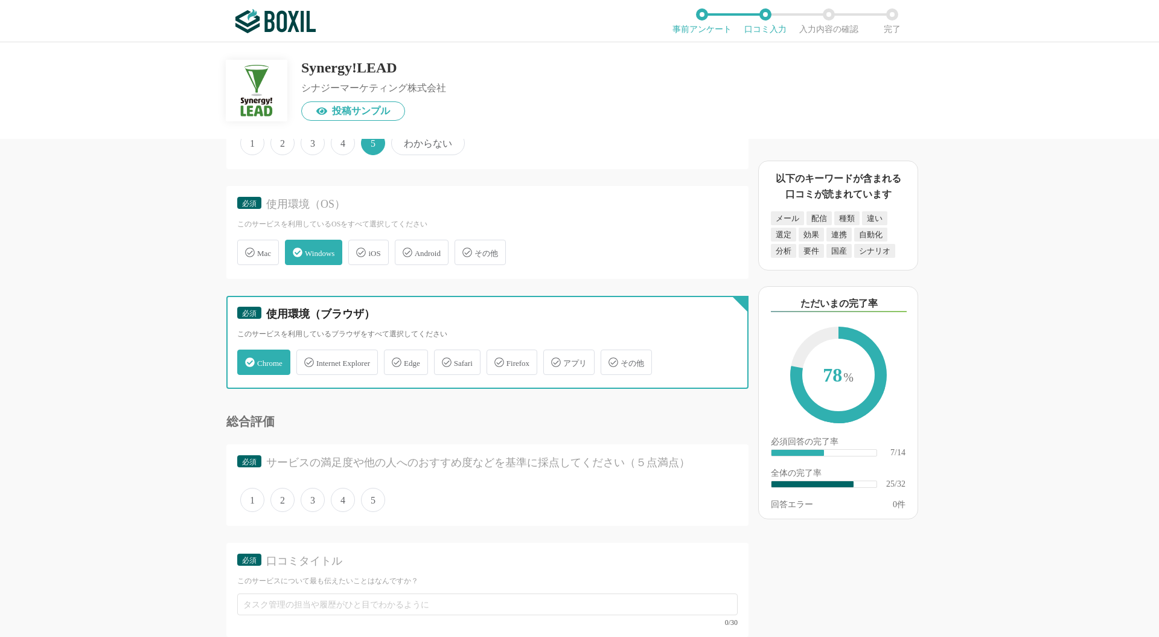
scroll to position [2574, 0]
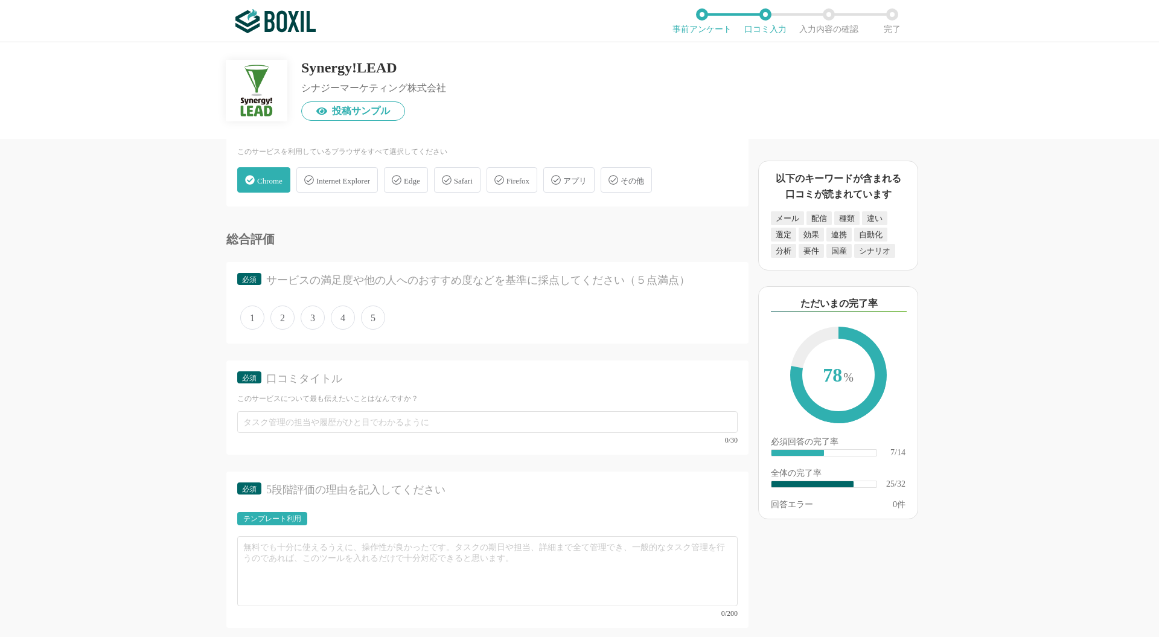
click at [587, 176] on span "アプリ" at bounding box center [575, 180] width 24 height 9
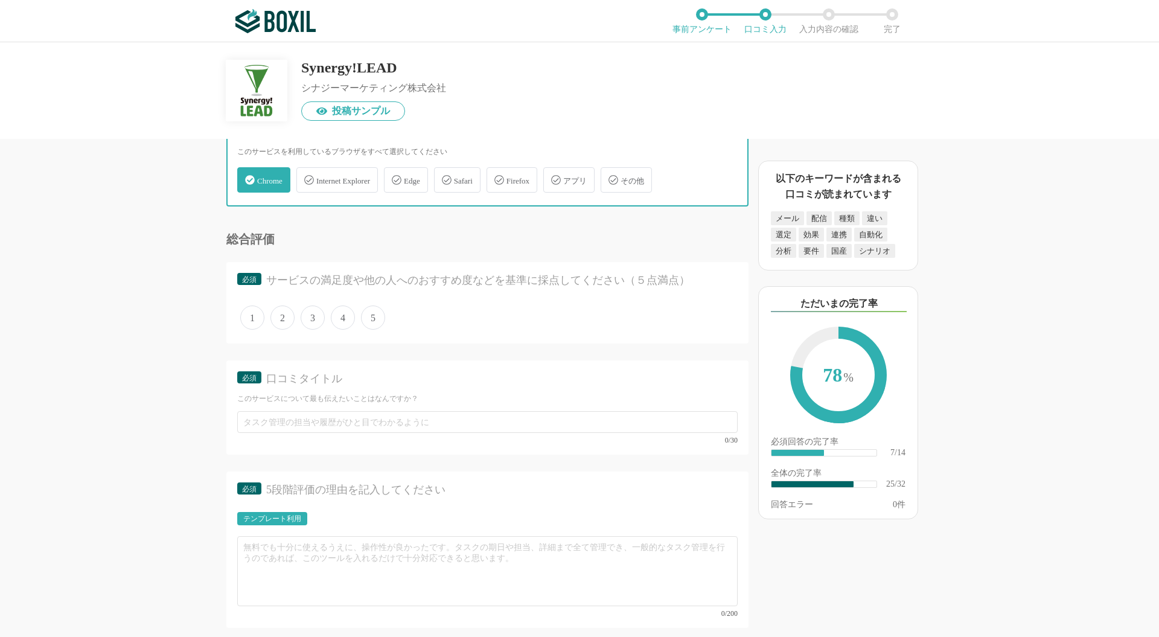
click at [553, 172] on input "アプリ" at bounding box center [549, 173] width 8 height 8
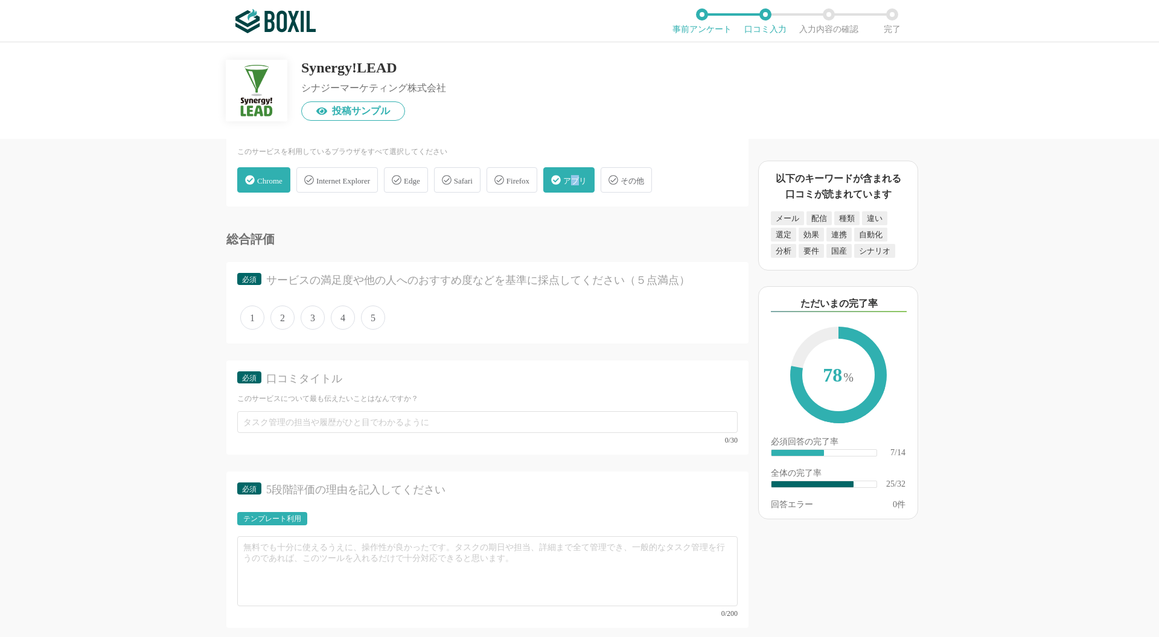
click at [587, 176] on span "アプリ" at bounding box center [575, 180] width 24 height 9
click at [586, 168] on div "アプリ" at bounding box center [568, 179] width 51 height 25
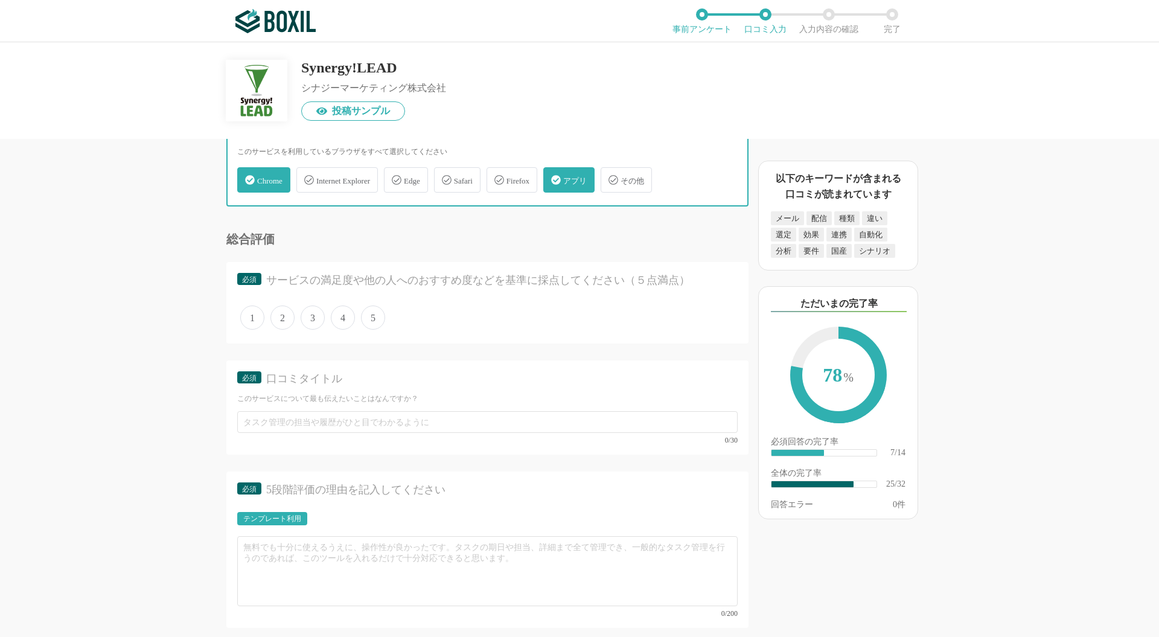
click at [553, 169] on input "アプリ" at bounding box center [549, 173] width 8 height 8
checkbox input "false"
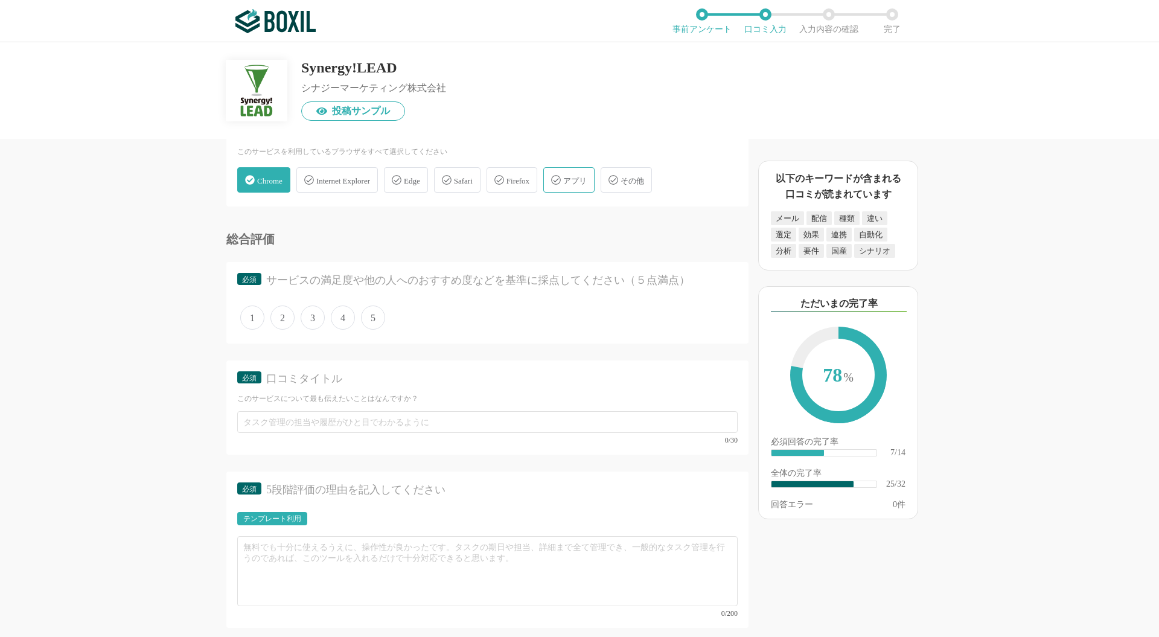
click at [373, 314] on span "5" at bounding box center [373, 317] width 24 height 24
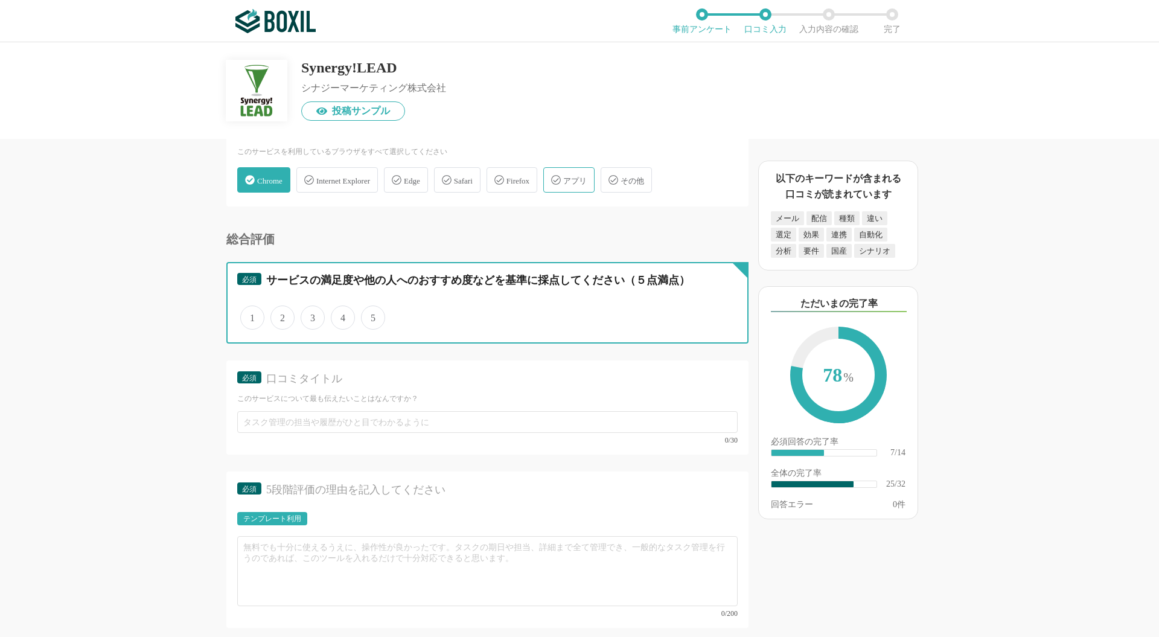
click at [372, 314] on input "5" at bounding box center [368, 311] width 8 height 8
radio input "true"
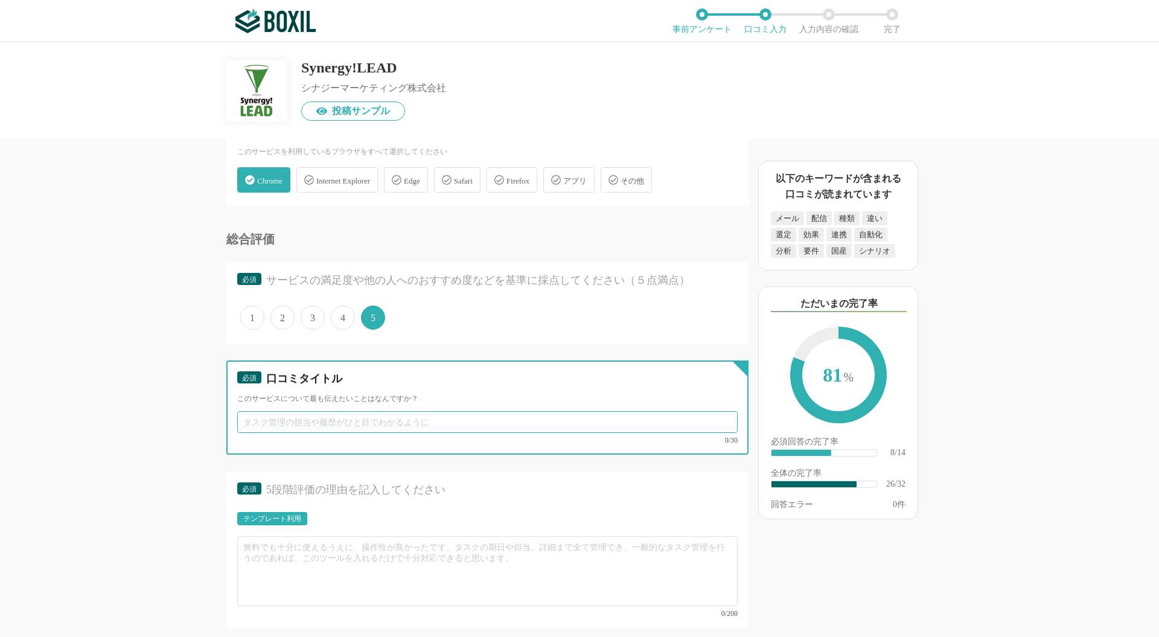
click at [367, 416] on input "text" at bounding box center [487, 422] width 500 height 22
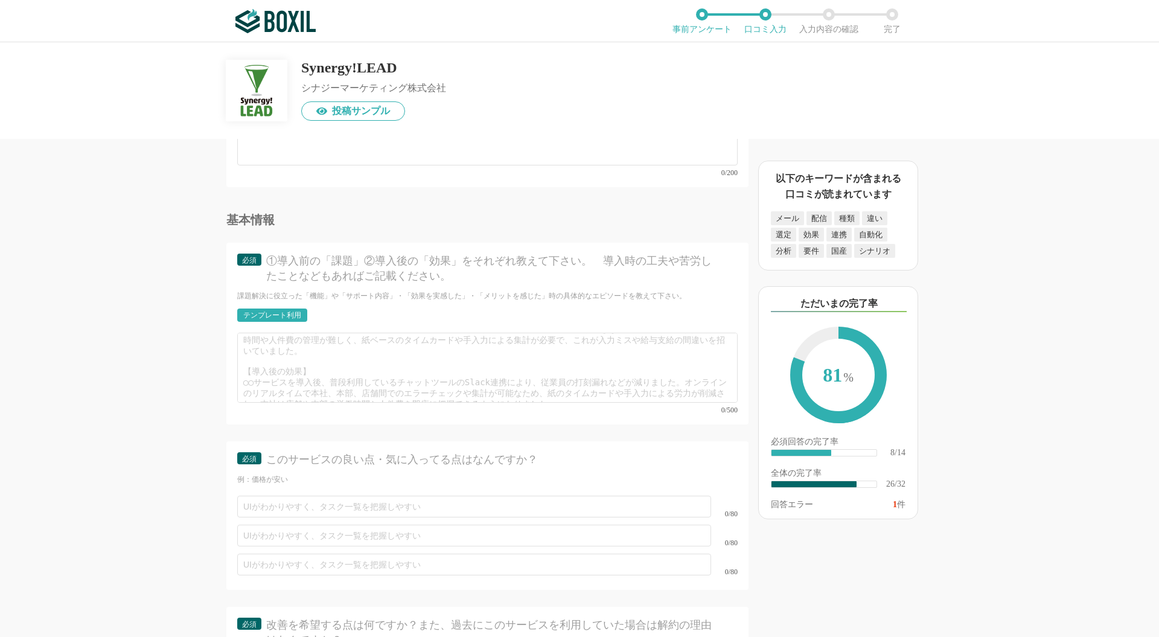
scroll to position [2702, 0]
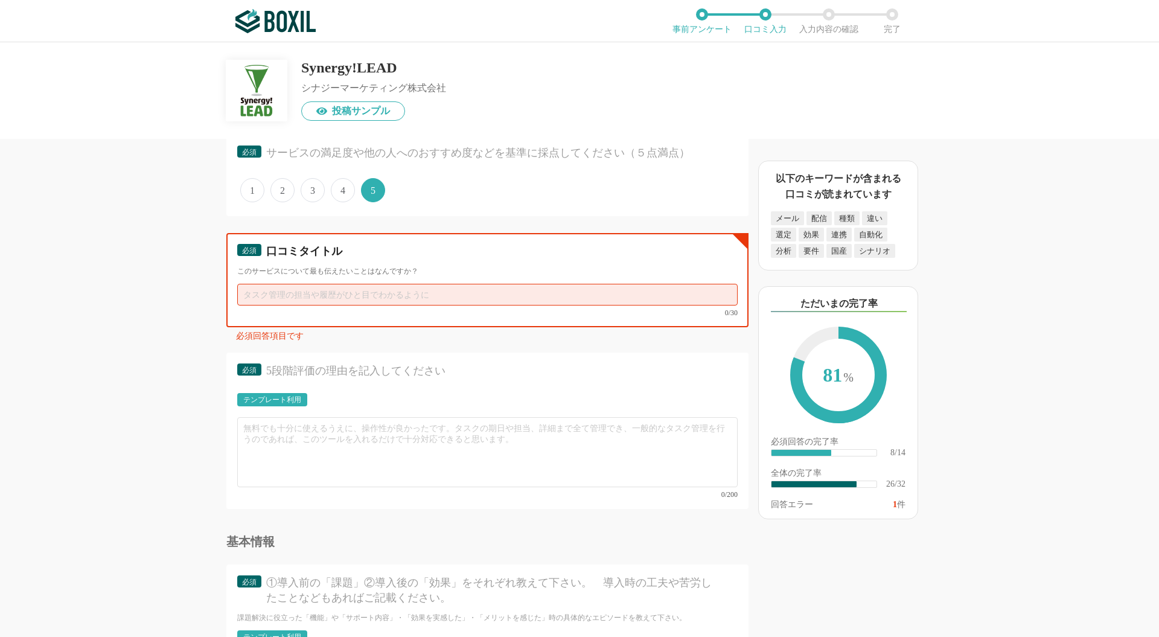
paste input "メルマガ初心者でも直感的に操作できるツール"
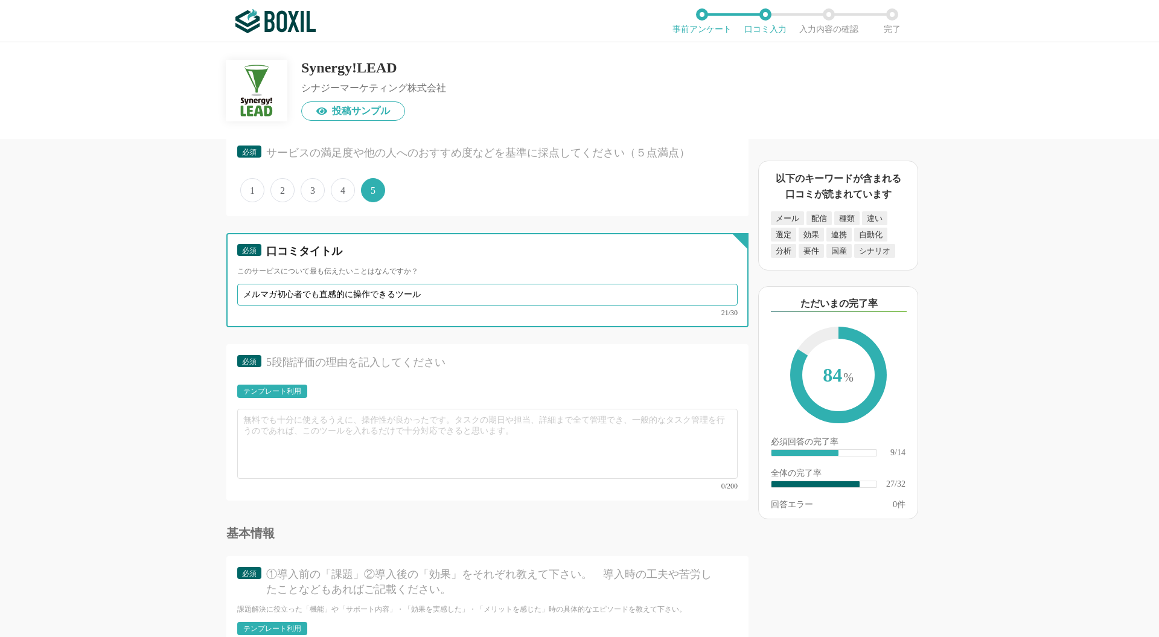
type input "メルマガ初心者でも直感的に操作できるツール"
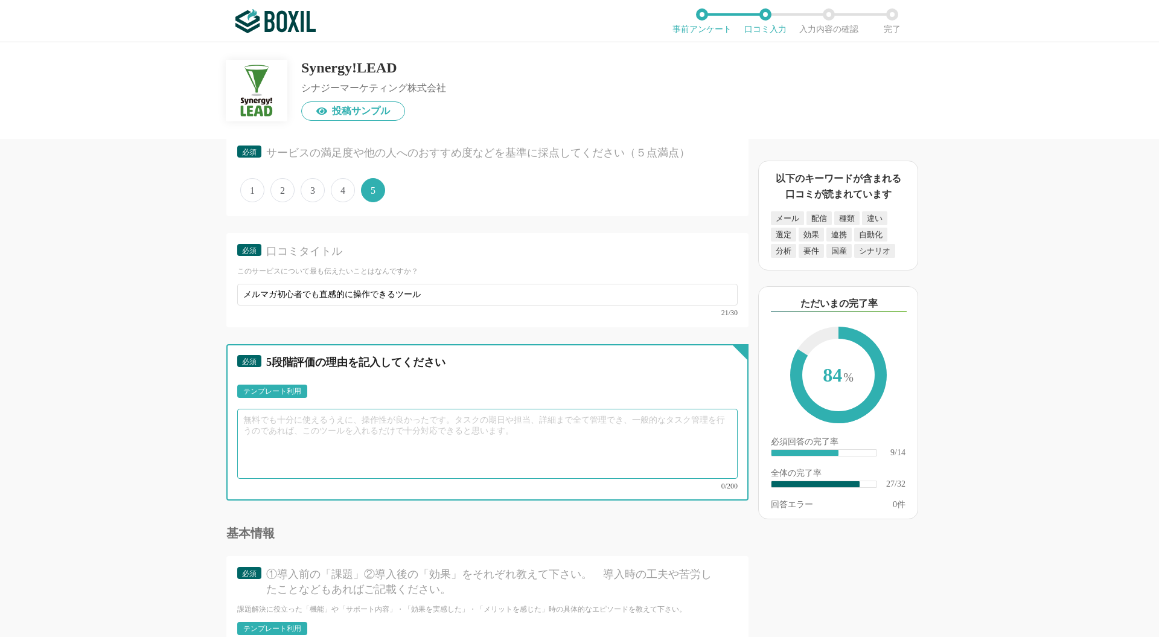
click at [283, 424] on textarea at bounding box center [487, 444] width 500 height 70
paste textarea "メルマガ初心者でも感覚的に操作でき安心して使えるツール Salesforceとの連携がスムーズで、顧客管理が楽 オプトアウト機能が便利"
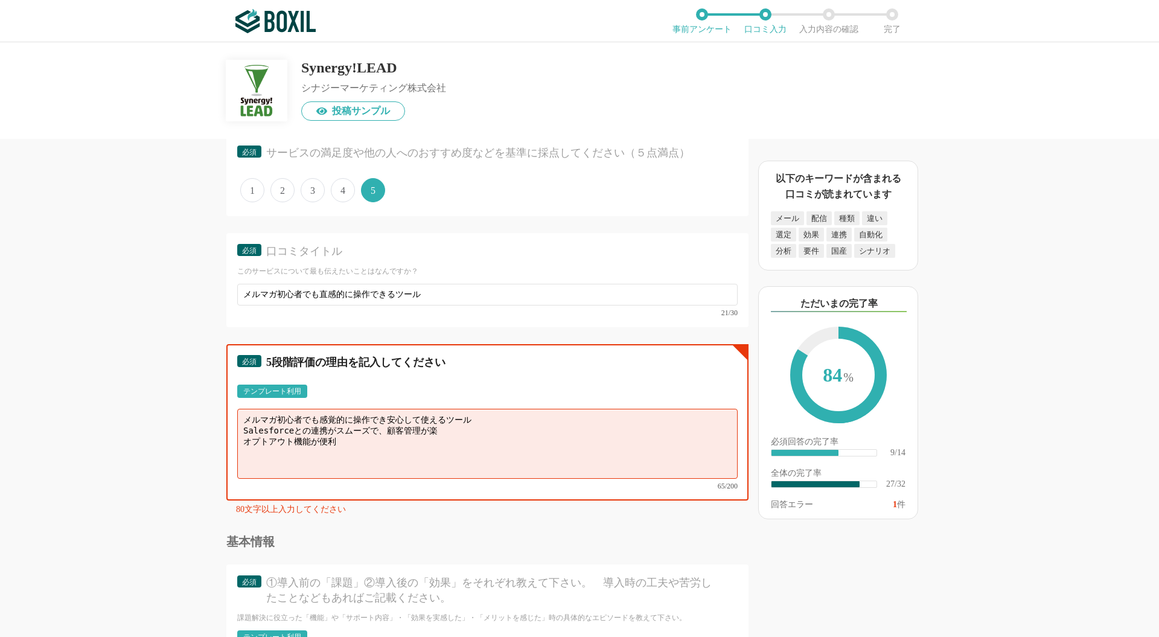
drag, startPoint x: 240, startPoint y: 415, endPoint x: 246, endPoint y: 412, distance: 6.5
click at [240, 413] on textarea "メルマガ初心者でも感覚的に操作でき安心して使えるツール Salesforceとの連携がスムーズで、顧客管理が楽 オプトアウト機能が便利" at bounding box center [487, 444] width 500 height 70
drag, startPoint x: 244, startPoint y: 409, endPoint x: 523, endPoint y: 451, distance: 282.7
click at [523, 451] on textarea "・メルマガ初心者でも感覚的に操作でき安心して使えるツール ・Salesforceとの連携がスムーズで、顧客管理が楽 ・オプトアウト機能が便利" at bounding box center [487, 444] width 500 height 70
click at [363, 422] on textarea "・メルマガ初心者でも感覚的に操作でき安心して使えるツール ・Salesforceとの連携がスムーズで、顧客管理が楽 ・オプトアウト機能が便利" at bounding box center [487, 444] width 500 height 70
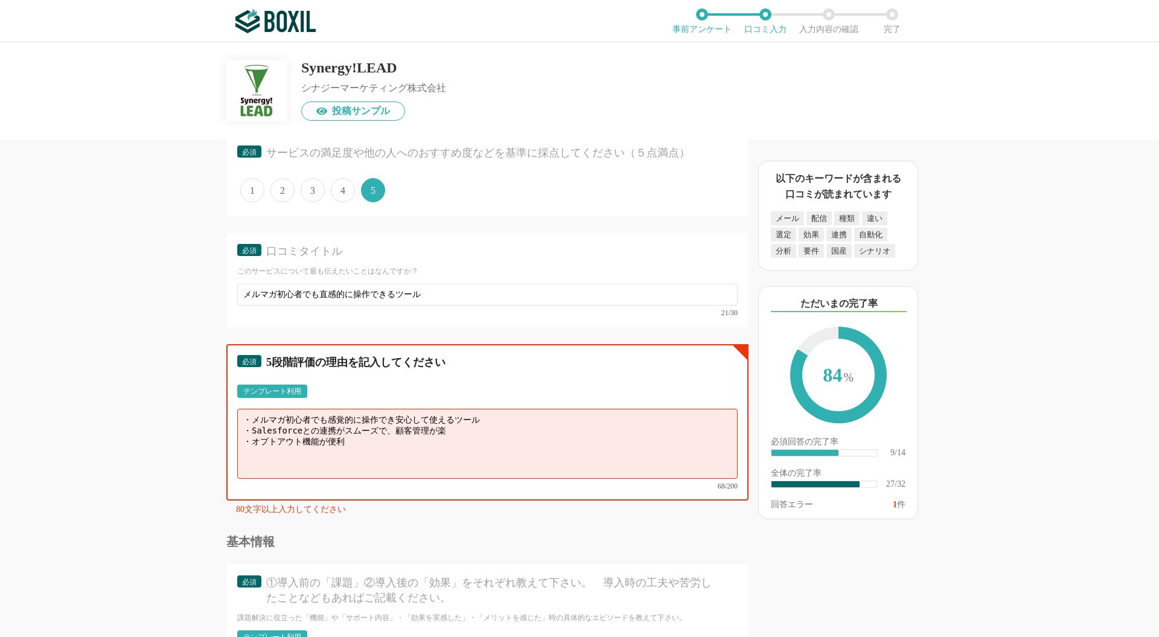
drag, startPoint x: 243, startPoint y: 411, endPoint x: 407, endPoint y: 436, distance: 165.5
click at [407, 436] on textarea "・メルマガ初心者でも感覚的に操作でき安心して使えるツール ・Salesforceとの連携がスムーズで、顧客管理が楽 ・オプトアウト機能が便利" at bounding box center [487, 444] width 500 height 70
paste textarea "ルマガに利用していますが、初心者でも感覚的に操作でき安心して使えるツールであることと、Salesforceとの連携がスムーズで、顧客管理が楽であることが主な理…"
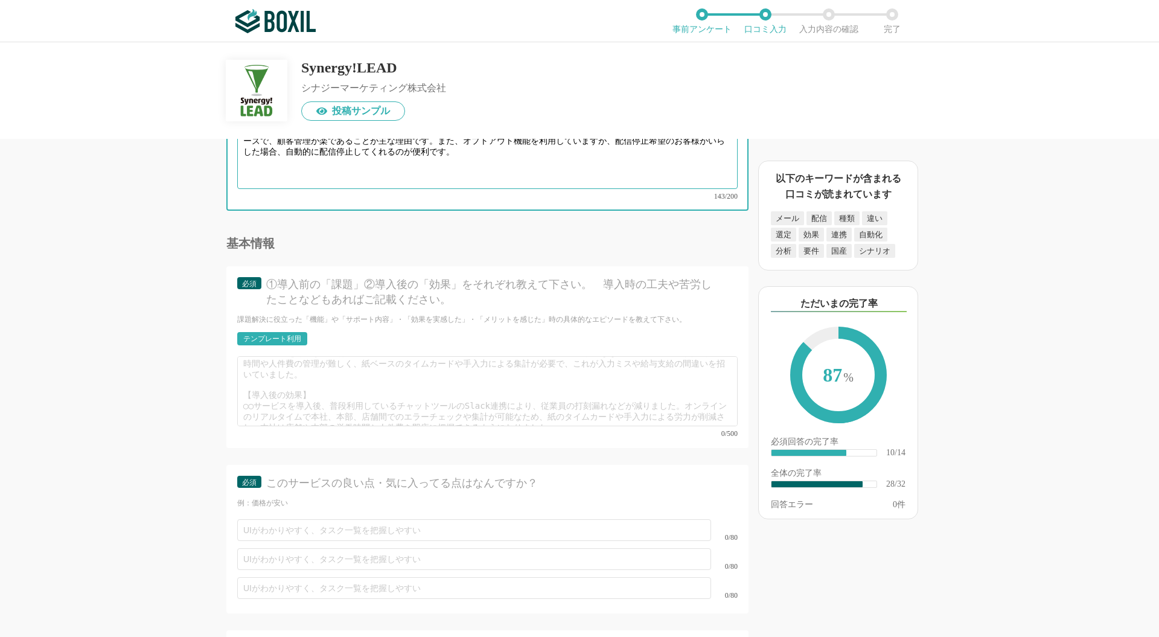
scroll to position [3023, 0]
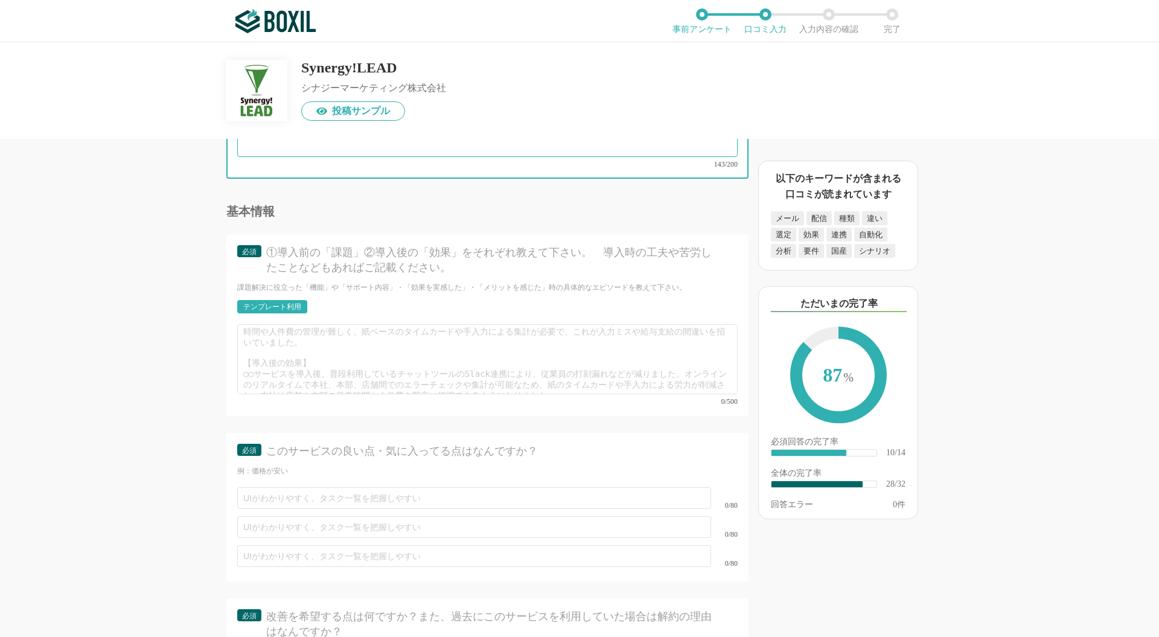
type textarea "メルマガに利用していますが、初心者でも感覚的に操作でき安心して使えるツールであることと、Salesforceとの連携がスムーズで、顧客管理が楽であることが主な…"
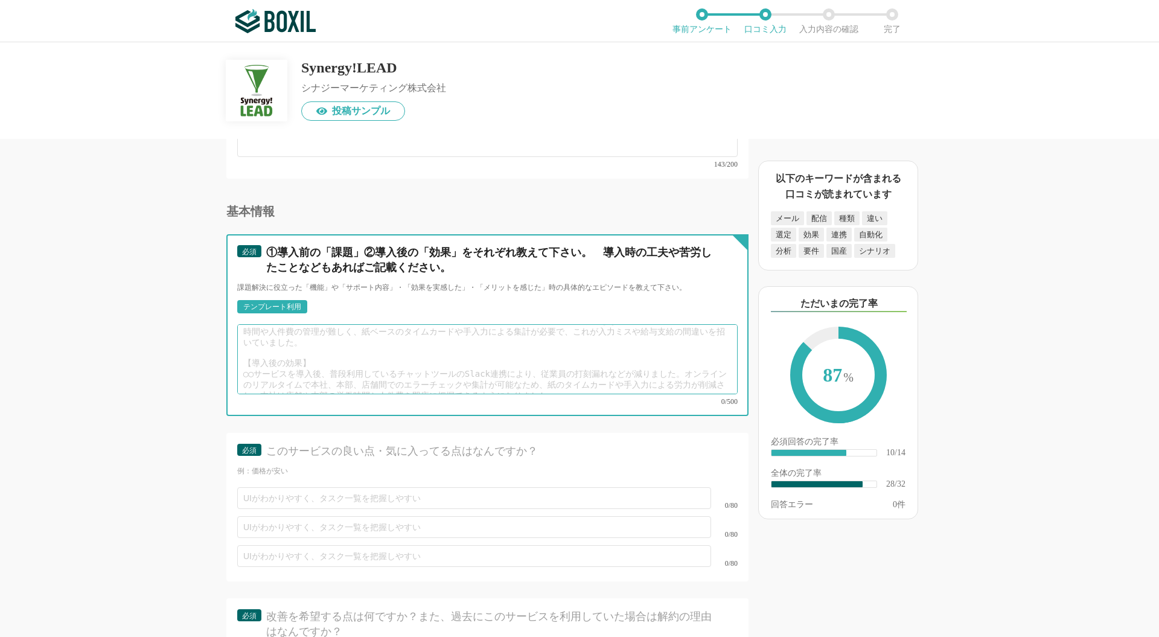
click at [364, 329] on textarea at bounding box center [487, 359] width 500 height 70
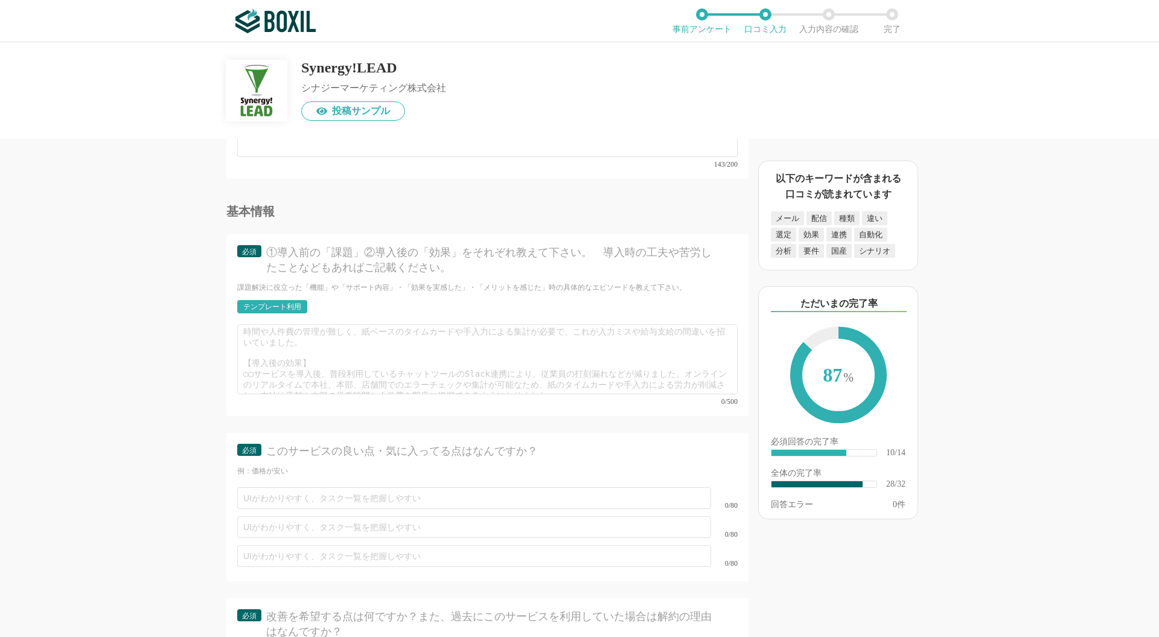
click at [571, 410] on div "基本情報 必須 ①導入前の「課題」②導入後の「効果」をそれぞれ教えて下さい。　導入時の工夫や苦労したことなどもあればご記載ください。 課題解決に役立った「機能…" at bounding box center [487, 488] width 522 height 566
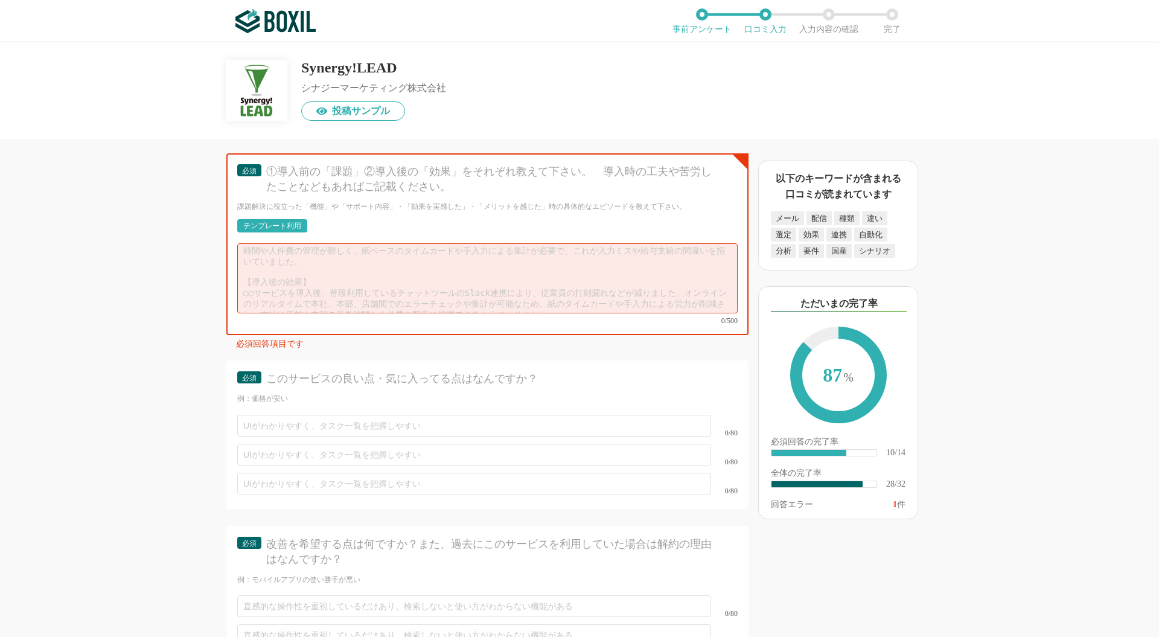
scroll to position [3184, 0]
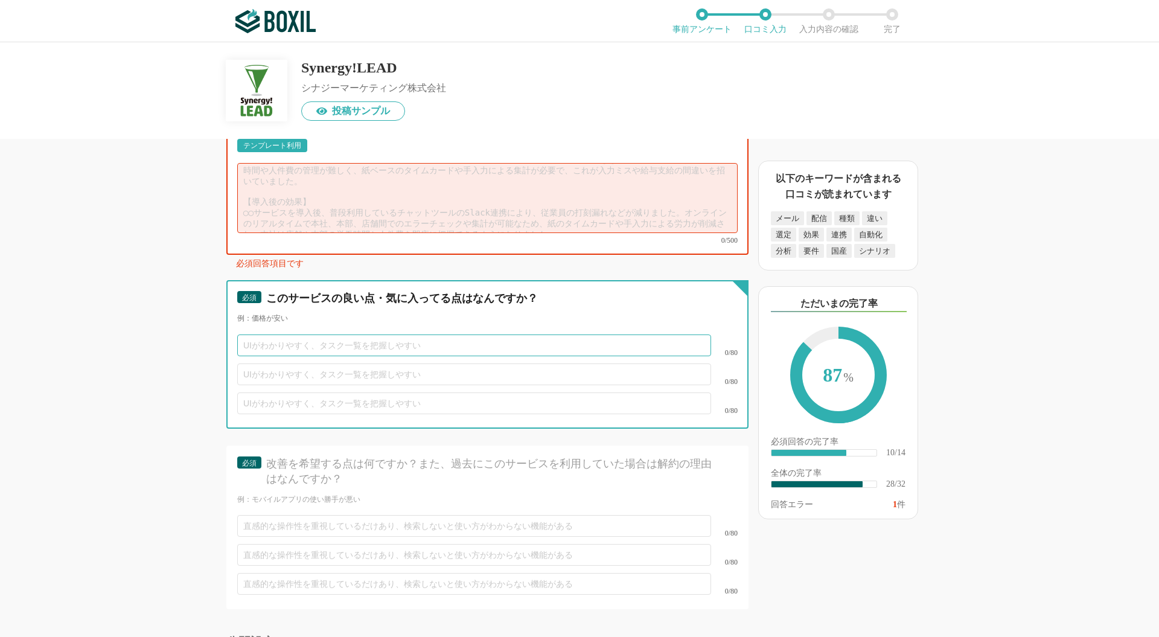
click at [270, 334] on input "text" at bounding box center [474, 345] width 474 height 22
paste input "初心者でも感覚的に操作でき安心して使えるツールであること"
type input "初心者でも感覚的に操作でき安心して使えるツールであること"
click at [255, 363] on input "text" at bounding box center [474, 374] width 474 height 22
paste input "Salesforceとの連携がスムーズで、顧客管理が楽であること"
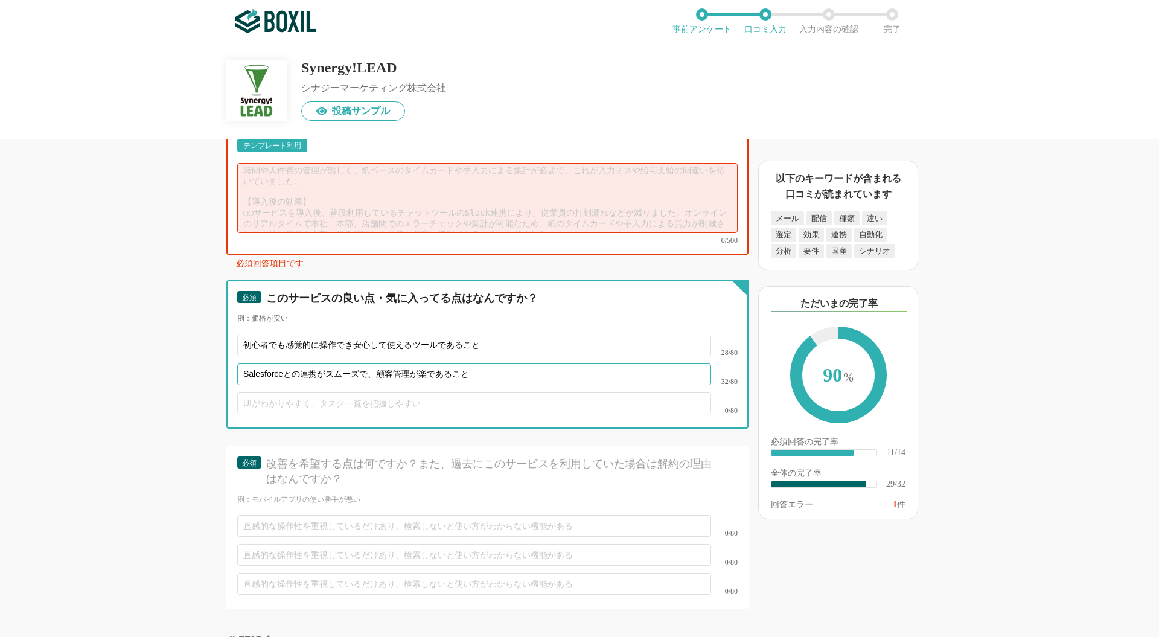
type input "Salesforceとの連携がスムーズで、顧客管理が楽であること"
click at [277, 392] on input "text" at bounding box center [474, 403] width 474 height 22
paste input "オプトアウト機能"
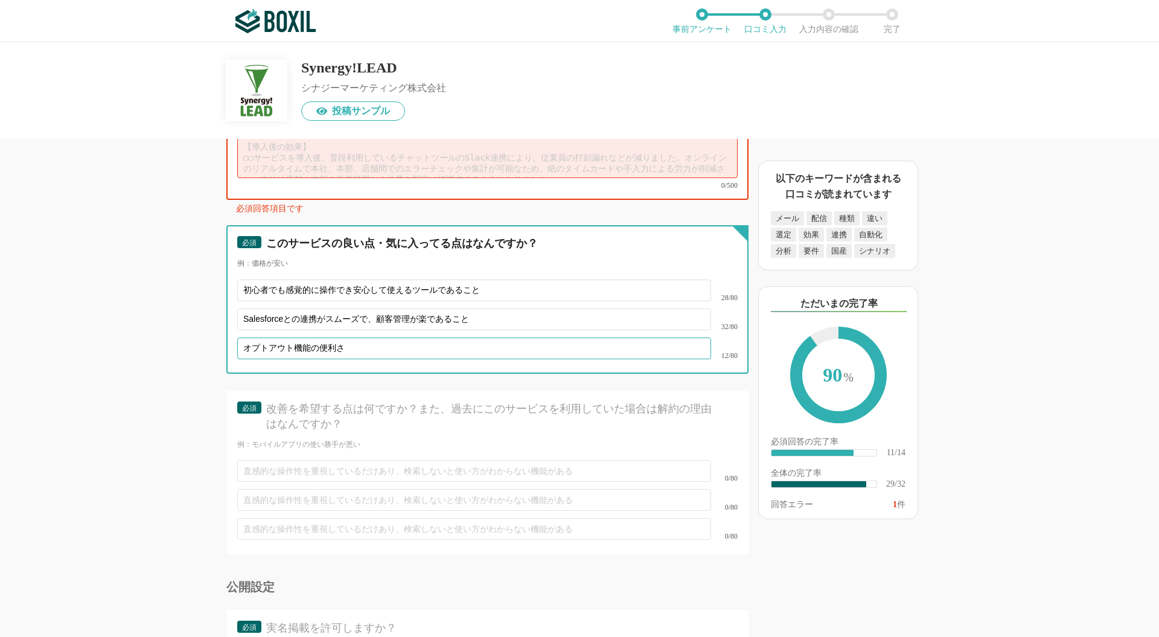
scroll to position [3265, 0]
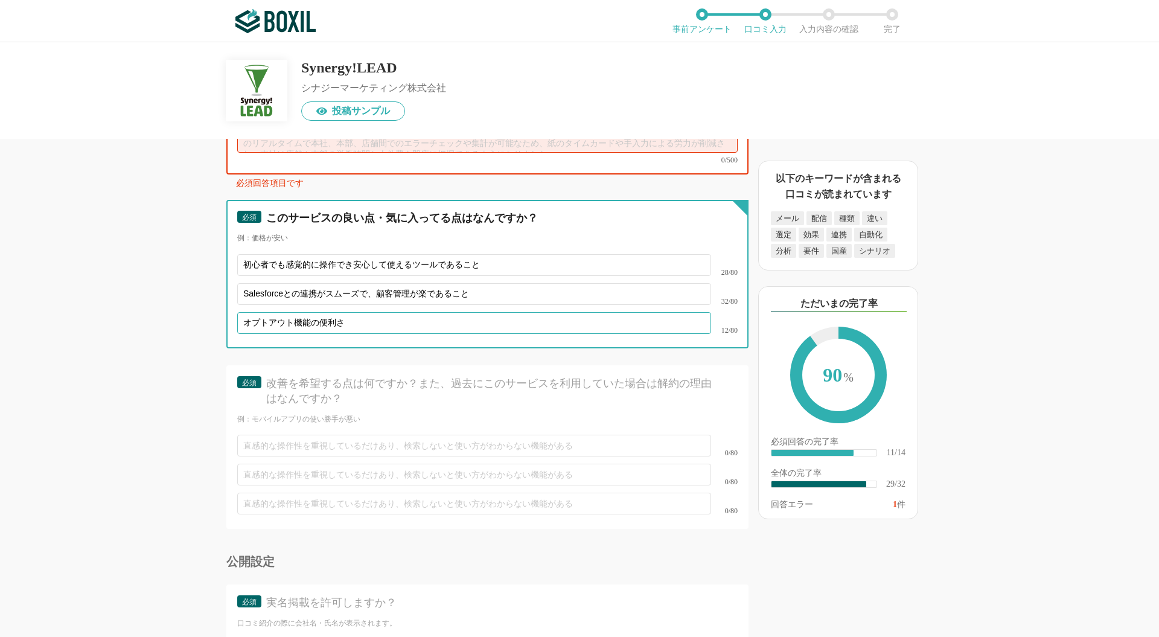
type input "オプトアウト機能の便利さ"
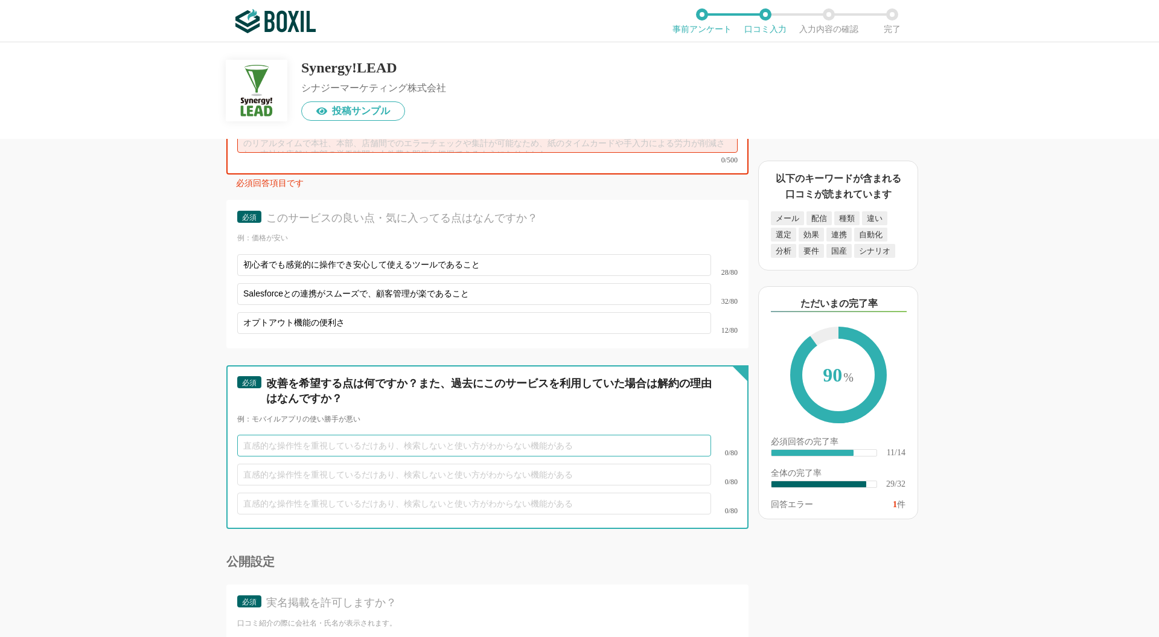
click at [272, 434] on input "text" at bounding box center [474, 445] width 474 height 22
paste input "メルマガ送付で毎月顧客リストが追加になる際、メルマガのテンプレート機能が使用できると良い。"
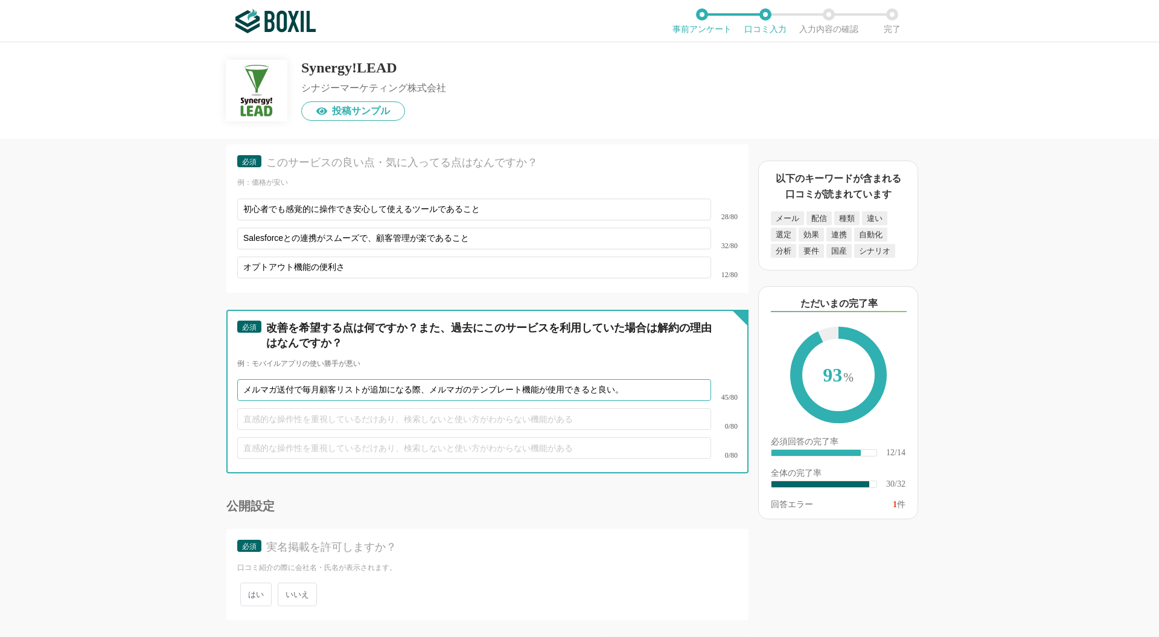
scroll to position [3345, 0]
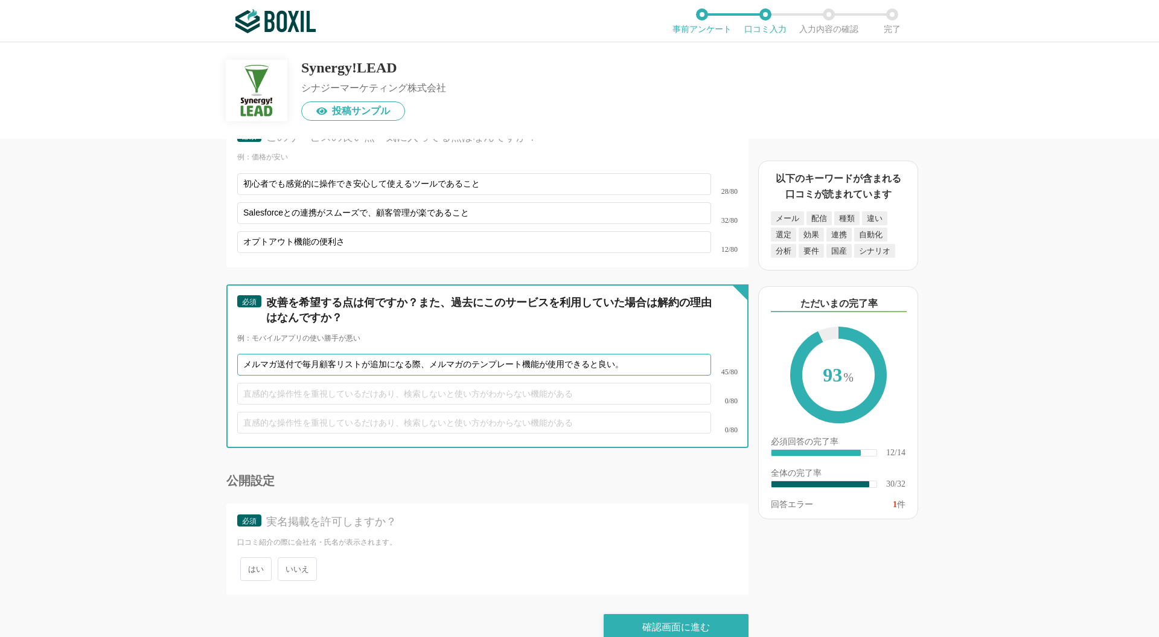
type input "メルマガ送付で毎月顧客リストが追加になる際、メルマガのテンプレート機能が使用できると良い。"
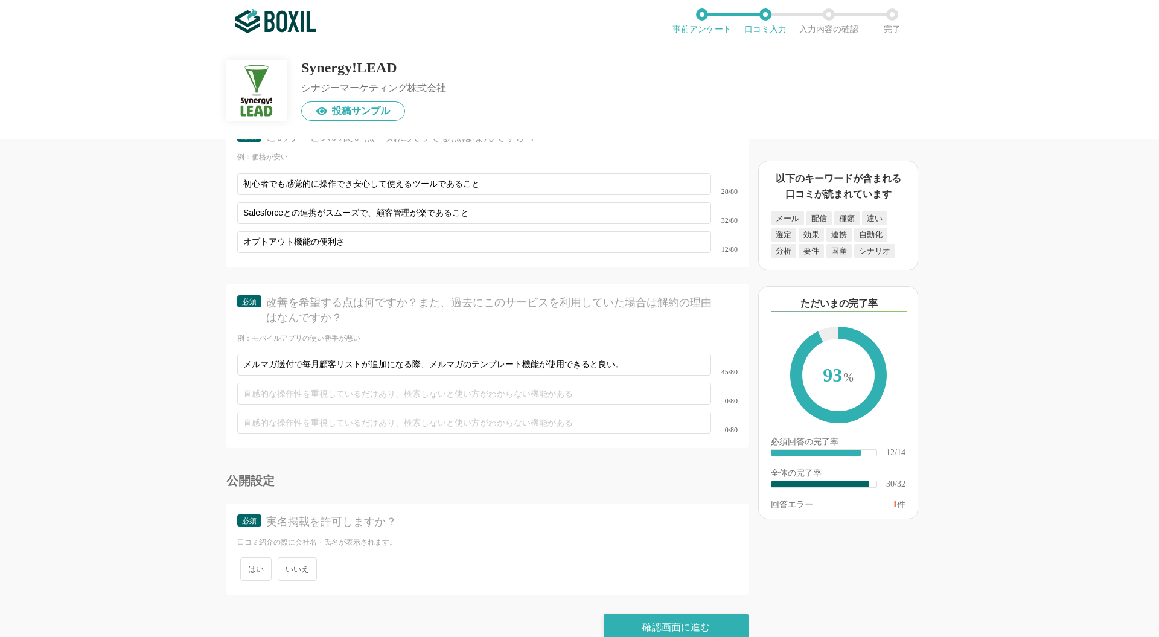
click at [294, 557] on span "いいえ" at bounding box center [297, 569] width 39 height 24
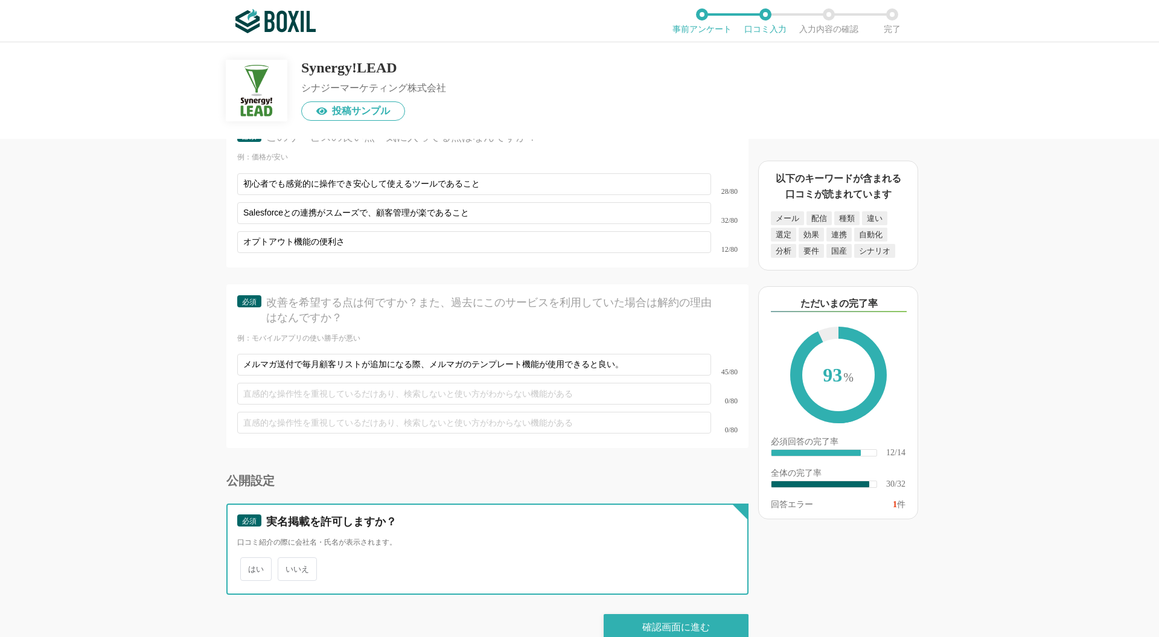
click at [288, 559] on input "いいえ" at bounding box center [285, 563] width 8 height 8
radio input "true"
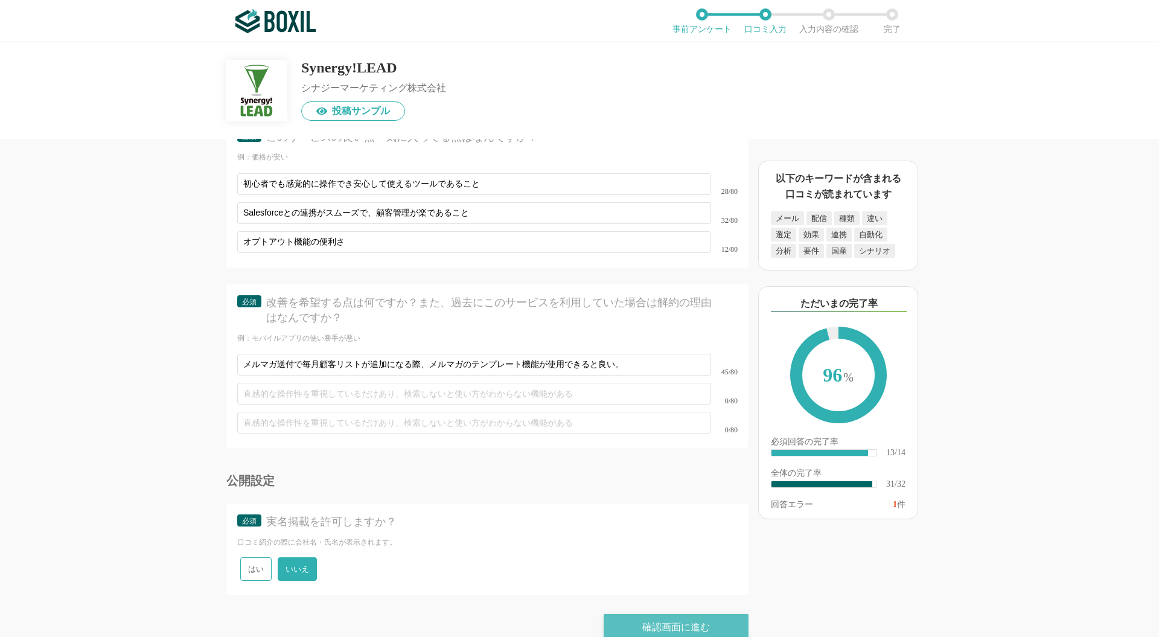
click at [656, 614] on div "確認画面に進む" at bounding box center [675, 627] width 145 height 27
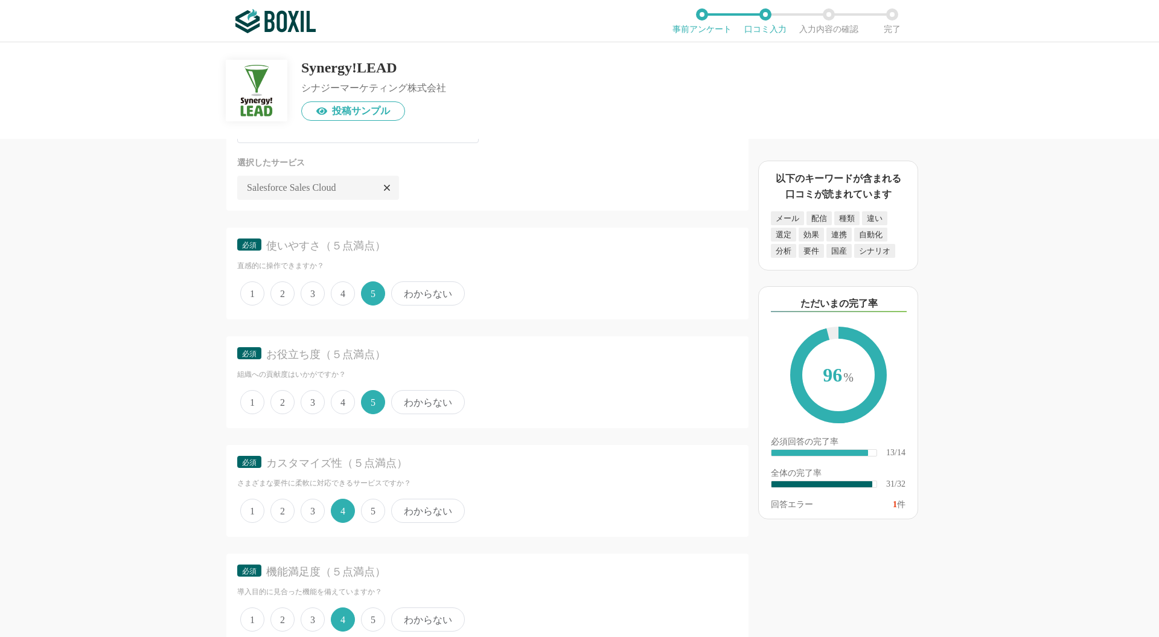
scroll to position [1732, 0]
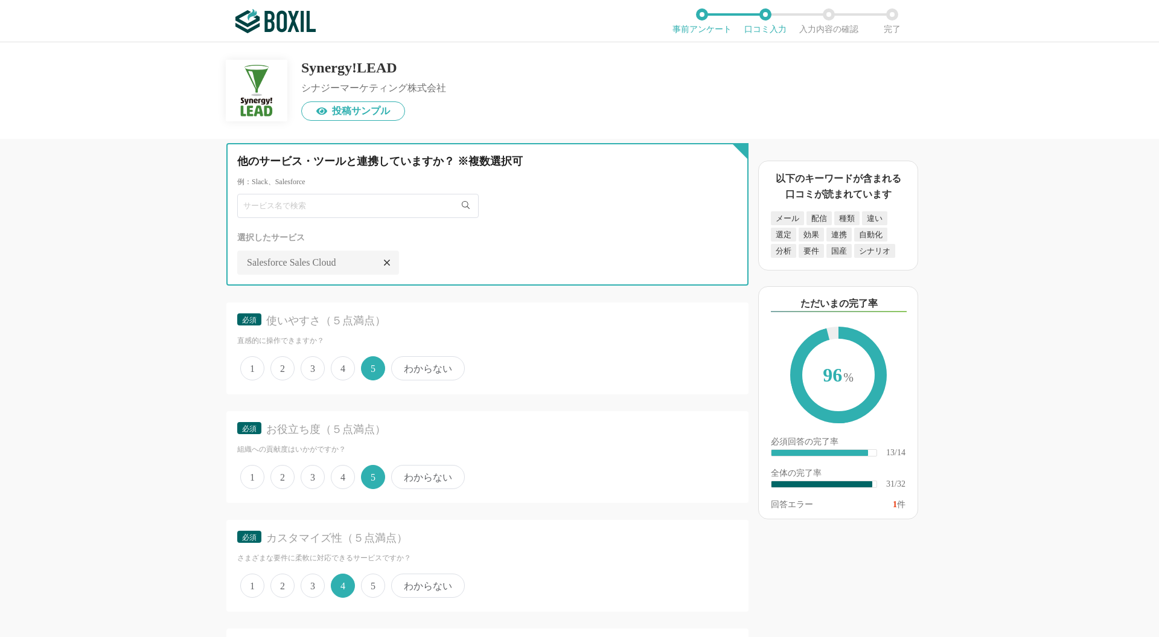
click at [282, 202] on input "text" at bounding box center [357, 206] width 241 height 24
type input "さ"
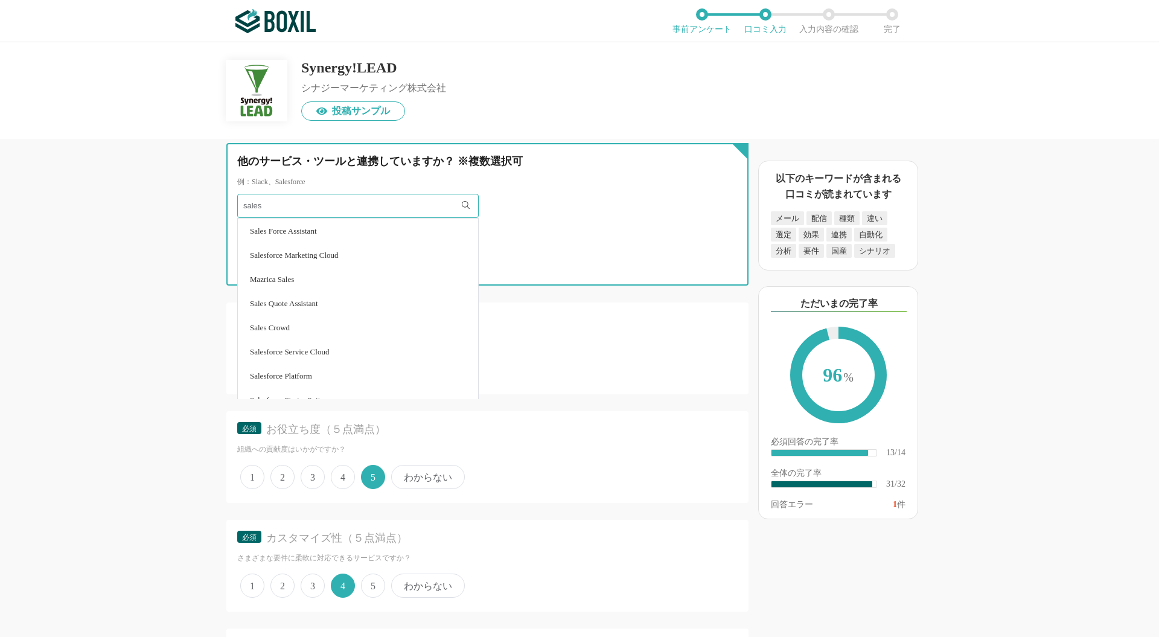
type input "sales"
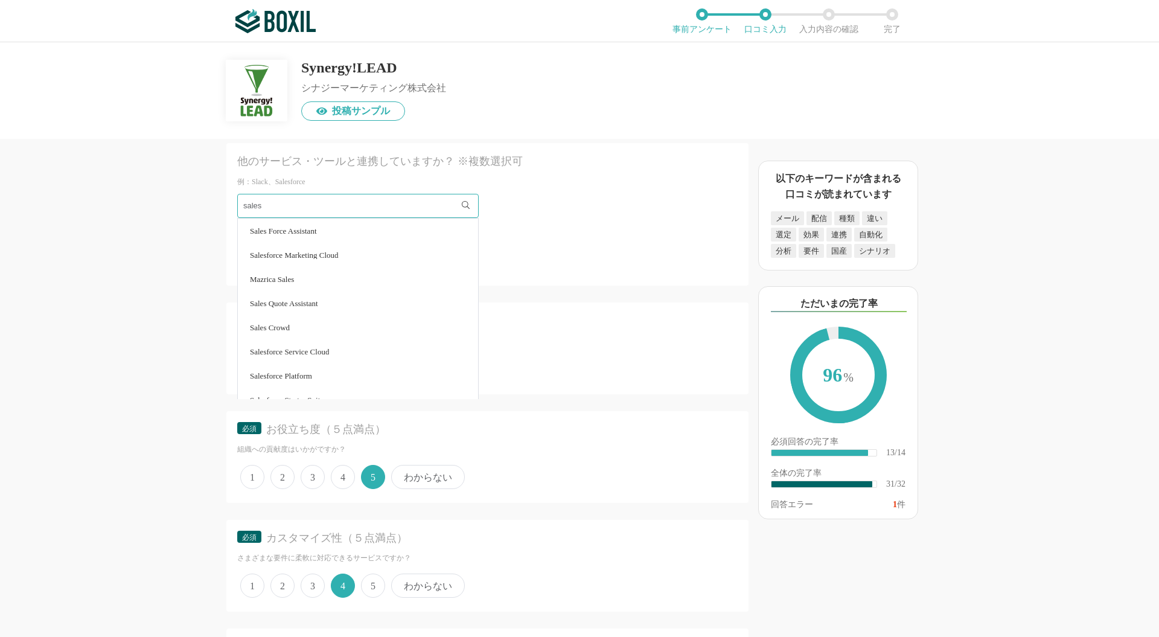
click at [334, 253] on span "Salesforce Marketing Cloud" at bounding box center [294, 255] width 89 height 8
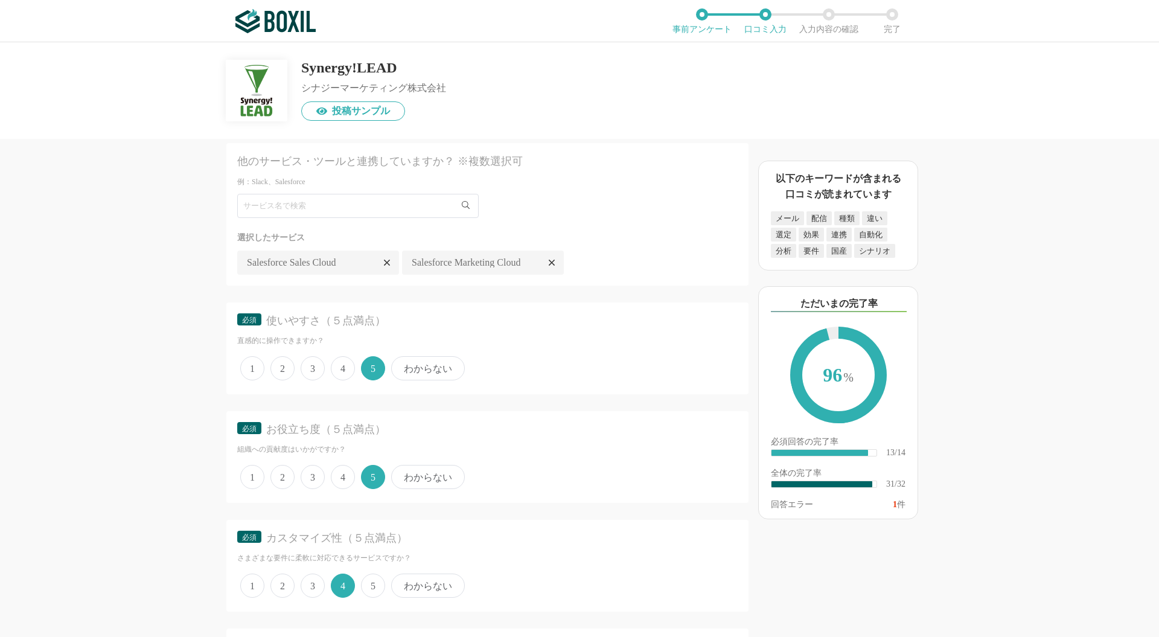
click at [549, 258] on icon at bounding box center [552, 263] width 6 height 10
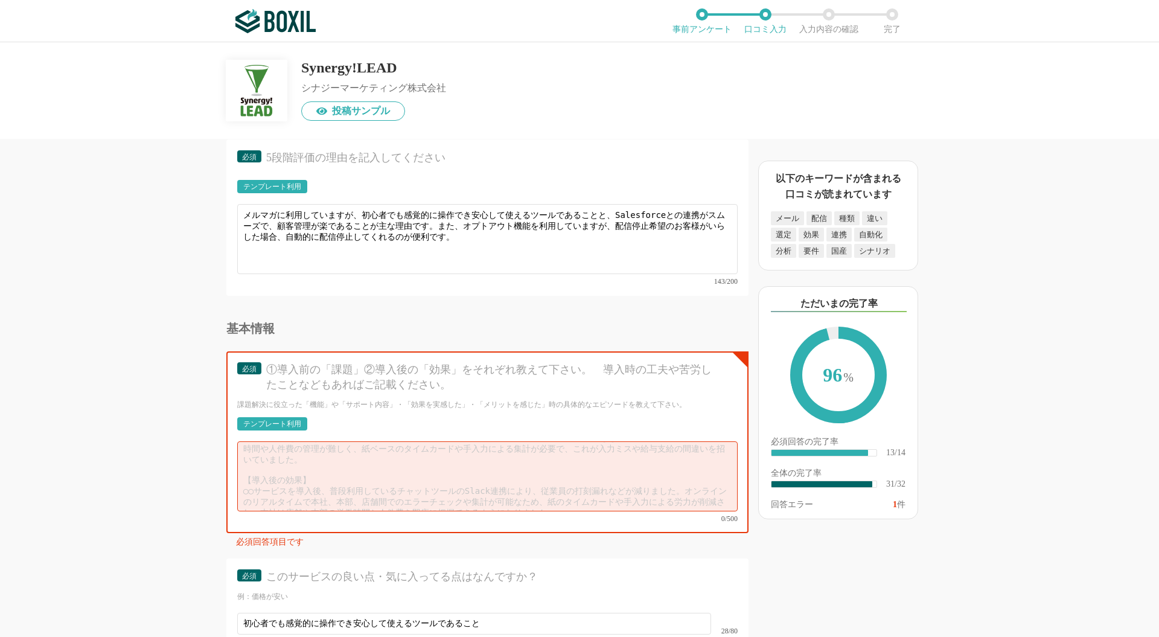
scroll to position [2939, 0]
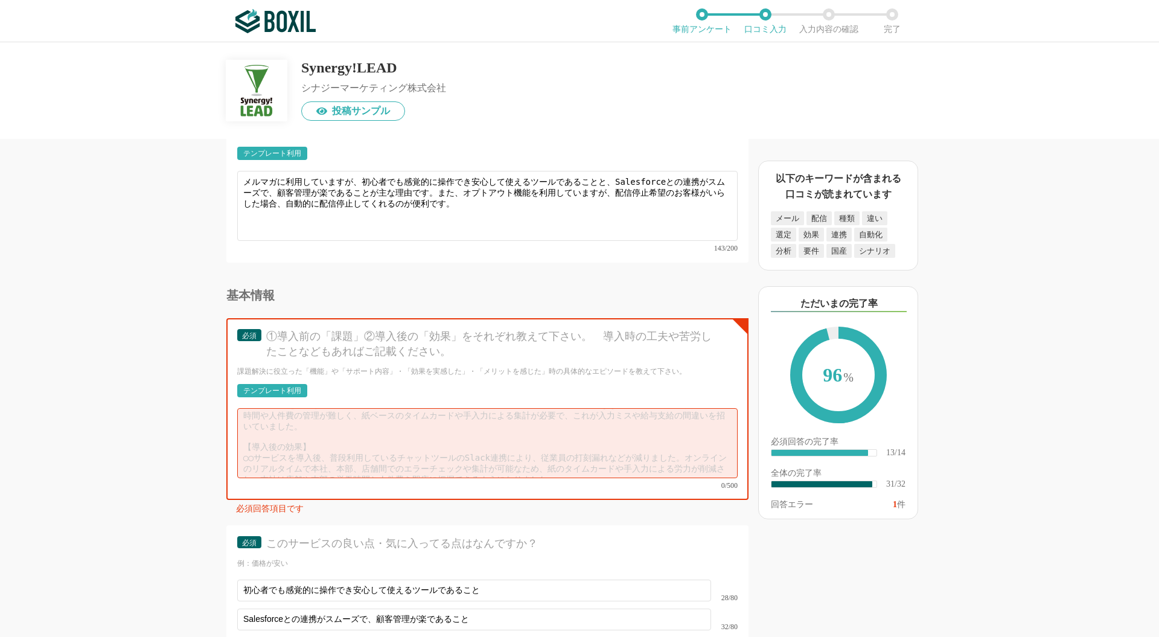
click at [297, 329] on div "①導入前の「課題」②導入後の「効果」をそれぞれ教えて下さい。　導入時の工夫や苦労したことなどもあればご記載ください。" at bounding box center [491, 344] width 450 height 30
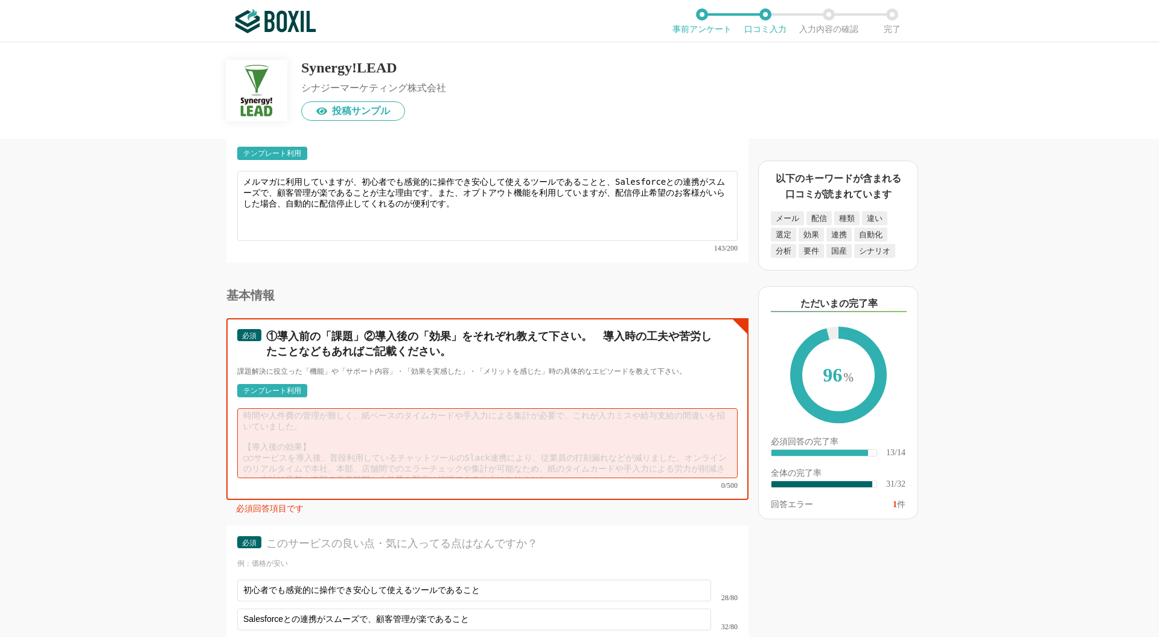
click at [291, 408] on textarea at bounding box center [487, 443] width 500 height 70
click at [293, 416] on textarea at bounding box center [487, 443] width 500 height 70
click at [266, 411] on textarea at bounding box center [487, 443] width 500 height 70
click at [270, 419] on textarea at bounding box center [487, 443] width 500 height 70
click at [386, 424] on textarea at bounding box center [487, 443] width 500 height 70
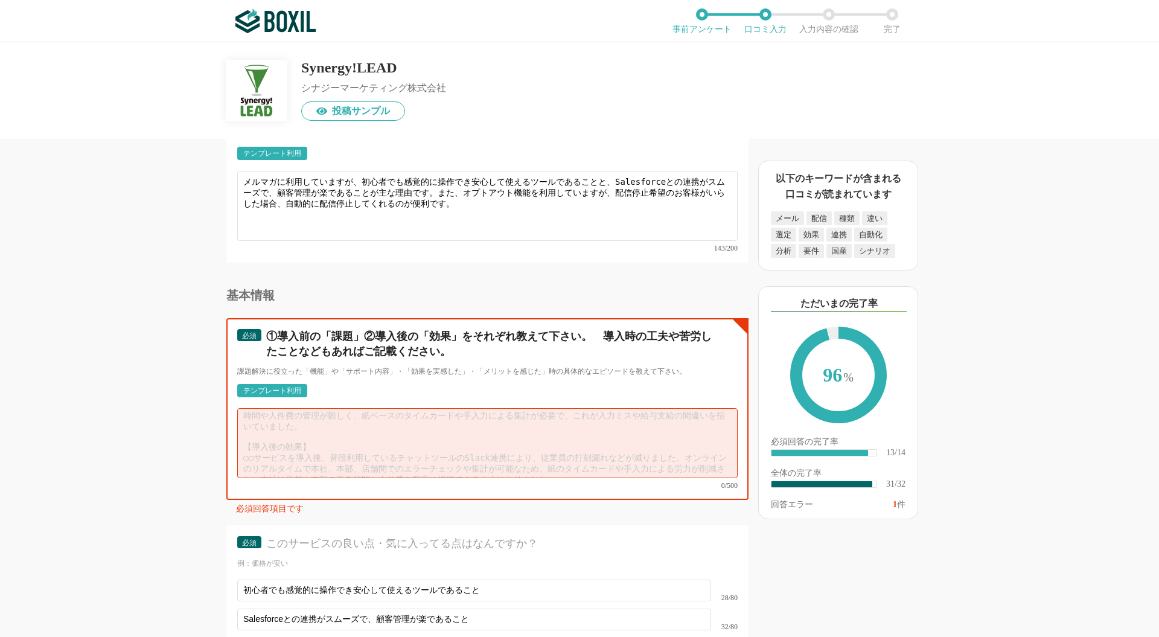
click at [387, 437] on textarea at bounding box center [487, 443] width 500 height 70
click at [545, 422] on textarea at bounding box center [487, 443] width 500 height 70
click at [333, 413] on textarea at bounding box center [487, 443] width 500 height 70
drag, startPoint x: 322, startPoint y: 415, endPoint x: 310, endPoint y: 418, distance: 13.0
click at [314, 418] on textarea at bounding box center [487, 443] width 500 height 70
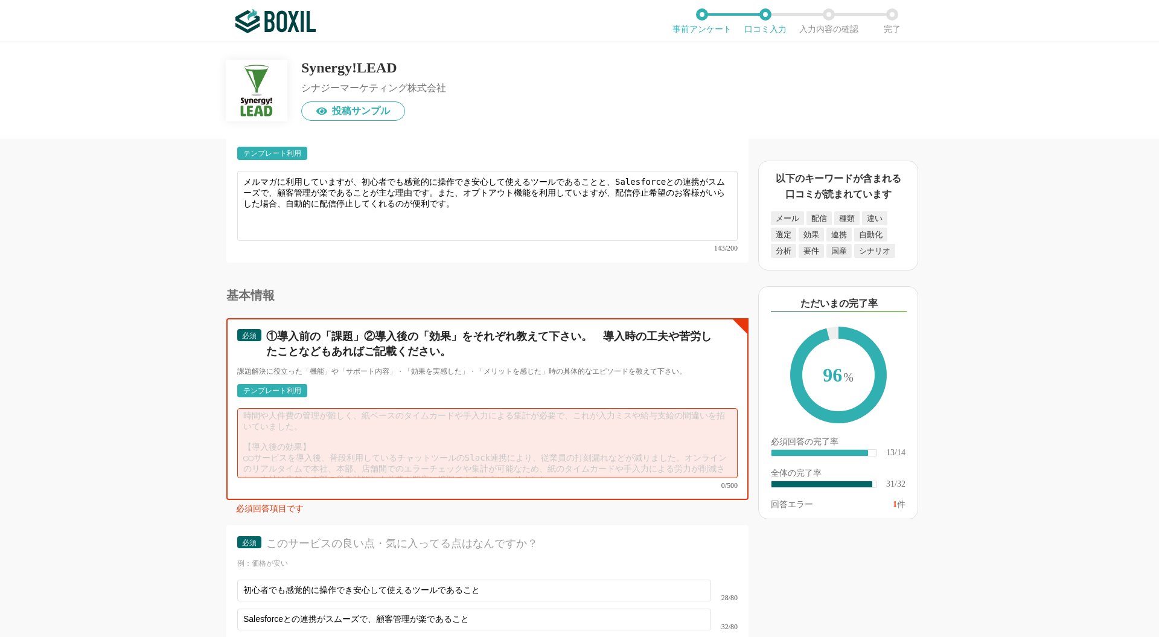
drag, startPoint x: 300, startPoint y: 421, endPoint x: 292, endPoint y: 421, distance: 7.9
click at [297, 422] on textarea at bounding box center [487, 443] width 500 height 70
type textarea "t"
drag, startPoint x: 287, startPoint y: 404, endPoint x: 233, endPoint y: 403, distance: 53.7
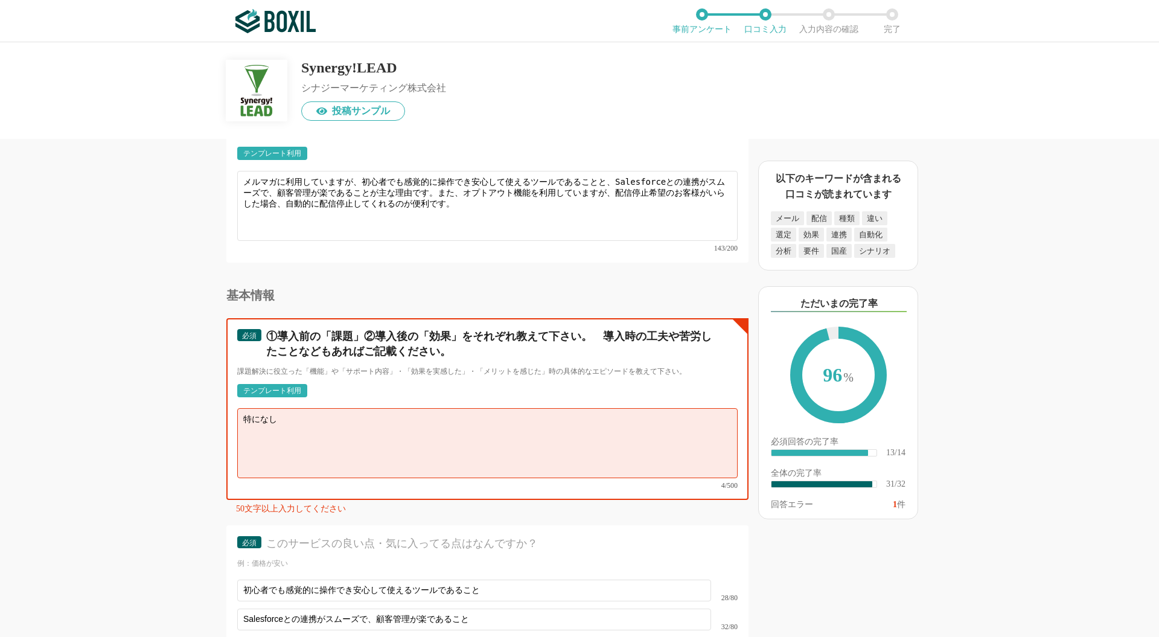
click at [233, 403] on div "必須 ①導入前の「課題」②導入後の「効果」をそれぞれ教えて下さい。　導入時の工夫や苦労したことなどもあればご記載ください。 課題解決に役立った「機能」や「サポ…" at bounding box center [487, 409] width 522 height 182
paste textarea "【導入前】 送付先のリスト管理が課題 【導入後】 Salesforceとの連携がスムーズで、顧客リストの抽出から配信・効果測定までを一貫して行える点が便利です…"
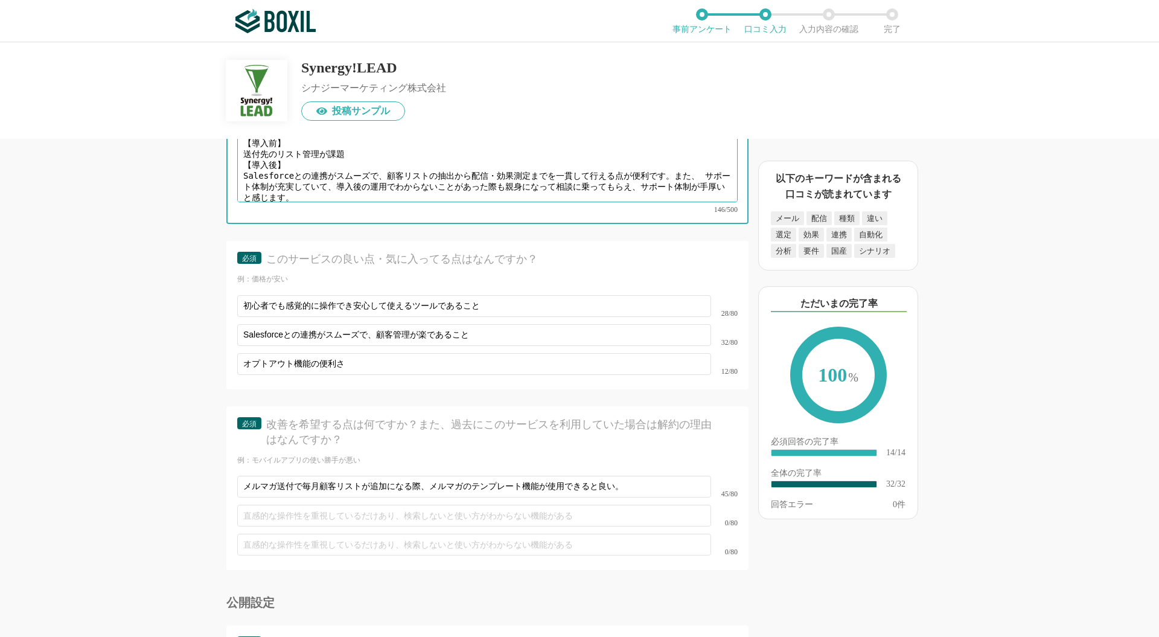
scroll to position [3337, 0]
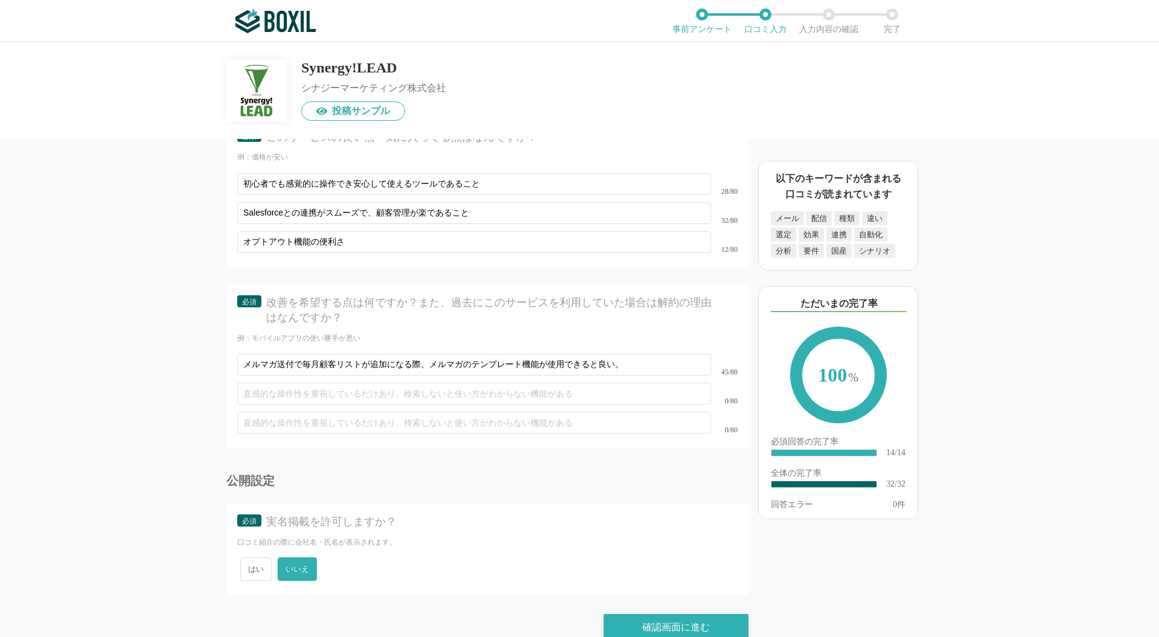
type textarea "【導入前】 送付先のリスト管理が課題 【導入後】 Salesforceとの連携がスムーズで、顧客リストの抽出から配信・効果測定までを一貫して行える点が便利です…"
click at [299, 557] on span "いいえ" at bounding box center [297, 569] width 39 height 24
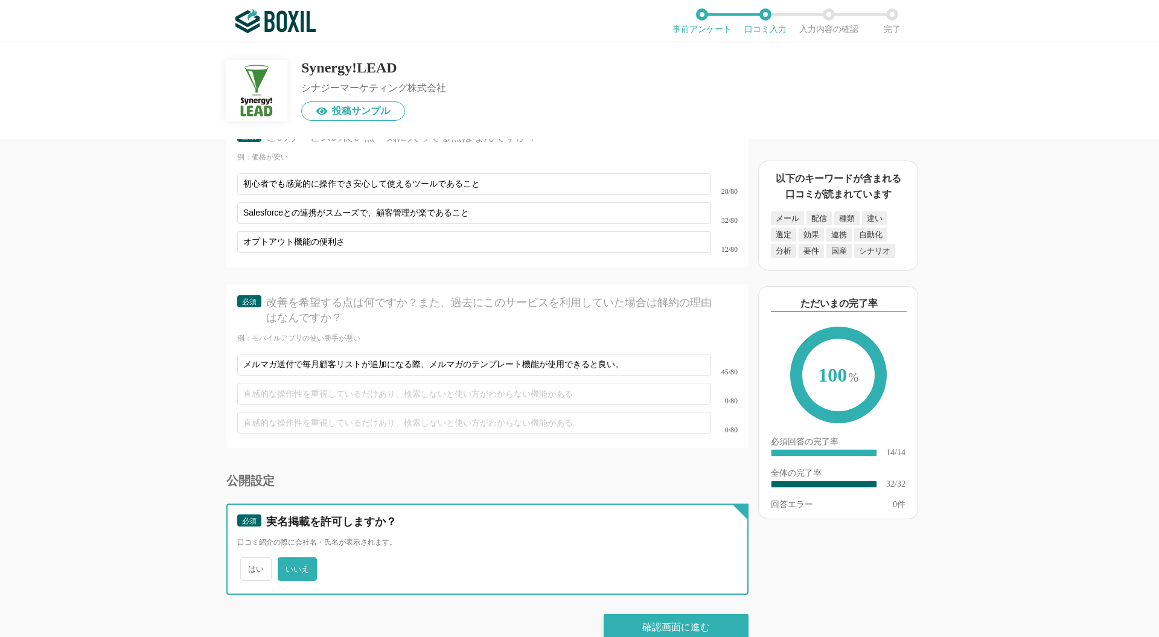
click at [288, 559] on input "いいえ" at bounding box center [285, 563] width 8 height 8
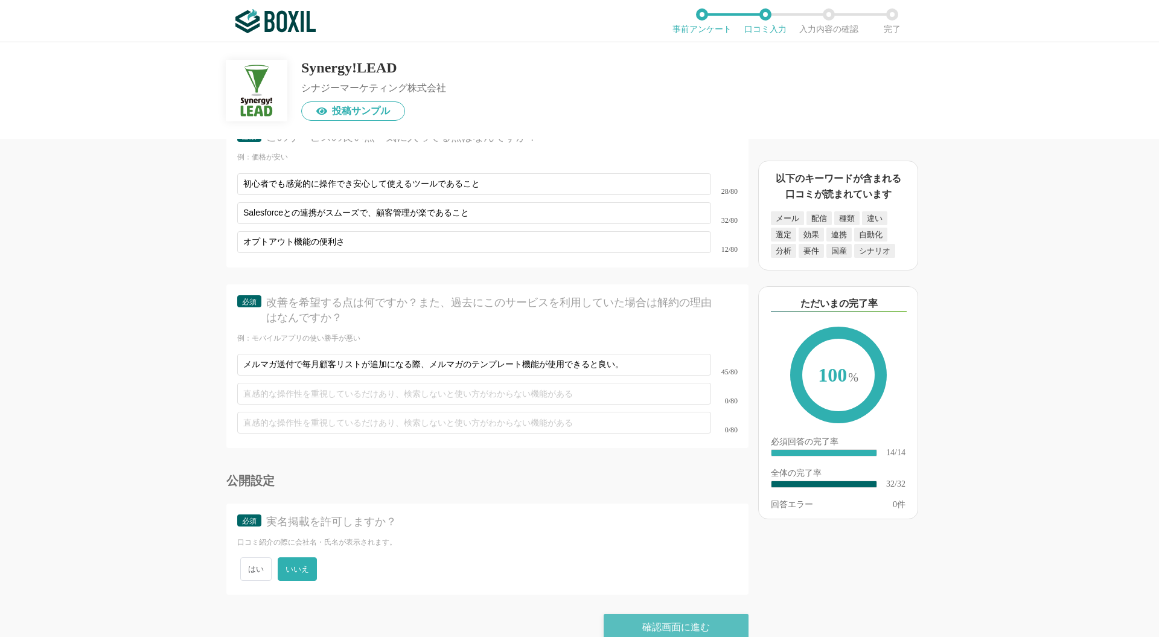
click at [675, 614] on div "確認画面に進む" at bounding box center [675, 627] width 145 height 27
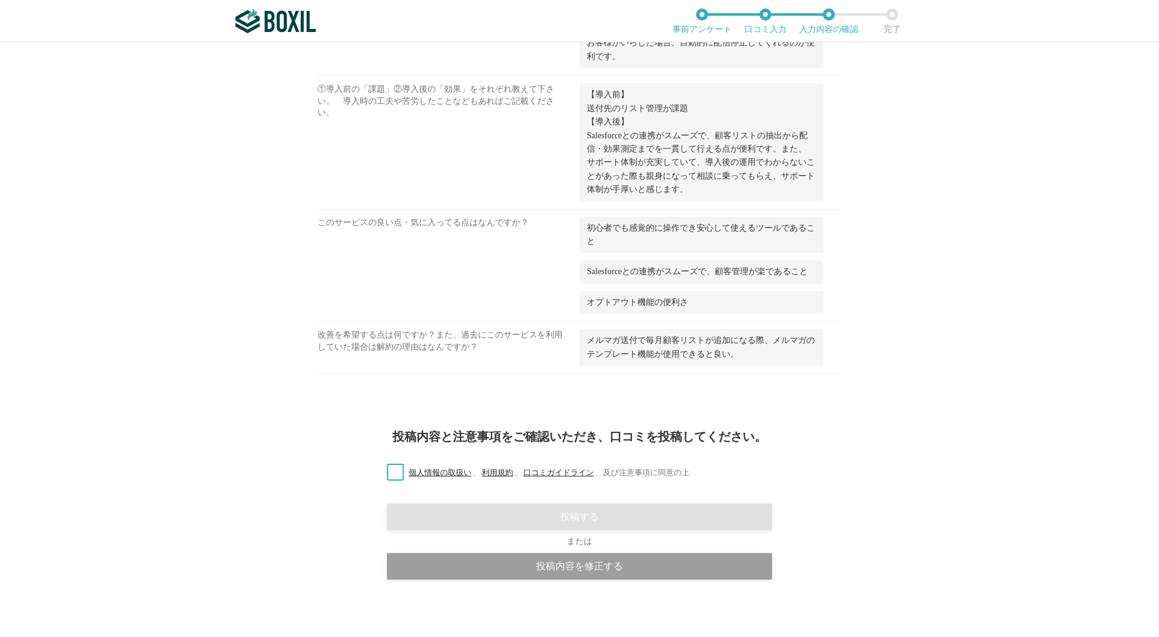
scroll to position [1313, 0]
click at [392, 465] on label "個人情報の取扱い 、 利用規約 、 口コミガイドライン 、 及び注意事項に同意の上" at bounding box center [533, 471] width 312 height 13
click at [0, 0] on input "個人情報の取扱い 、 利用規約 、 口コミガイドライン 、 及び注意事項に同意の上" at bounding box center [0, 0] width 0 height 0
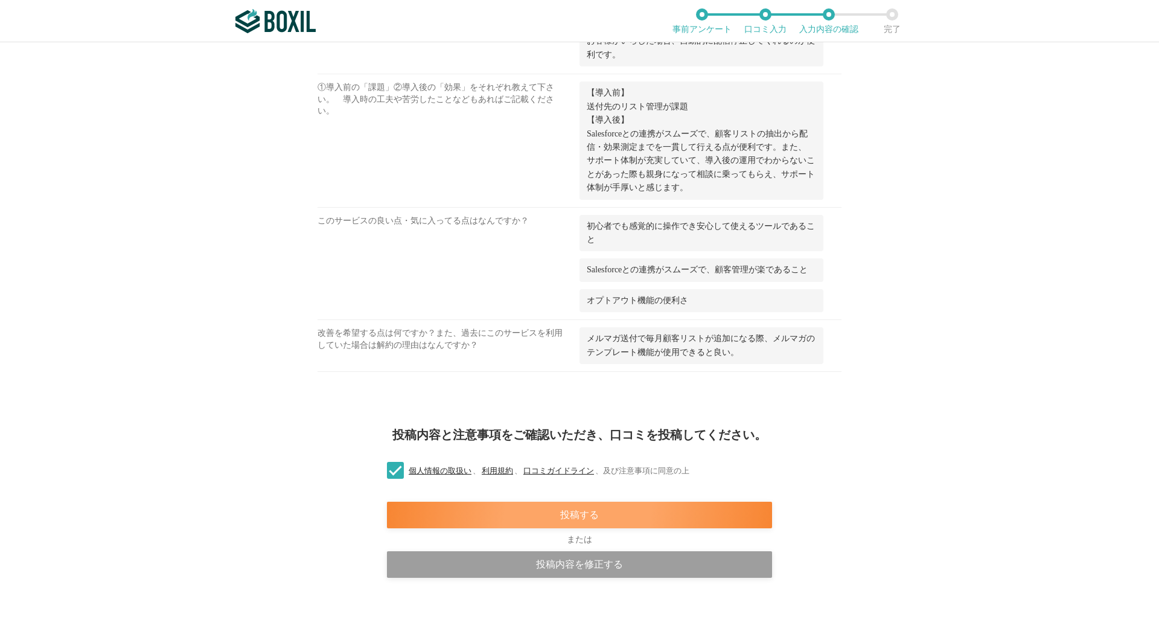
click at [637, 510] on div "投稿する" at bounding box center [579, 514] width 385 height 27
